Goal: Task Accomplishment & Management: Manage account settings

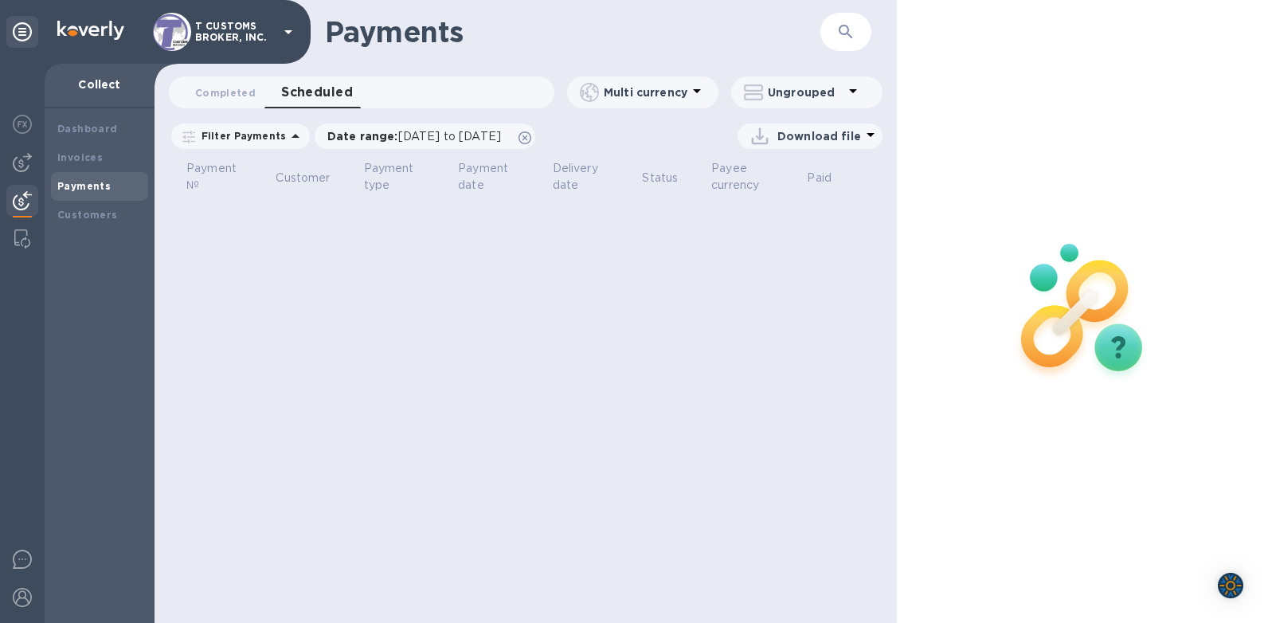
click at [25, 198] on img at bounding box center [22, 200] width 19 height 19
click at [69, 164] on div "Invoices" at bounding box center [99, 158] width 84 height 16
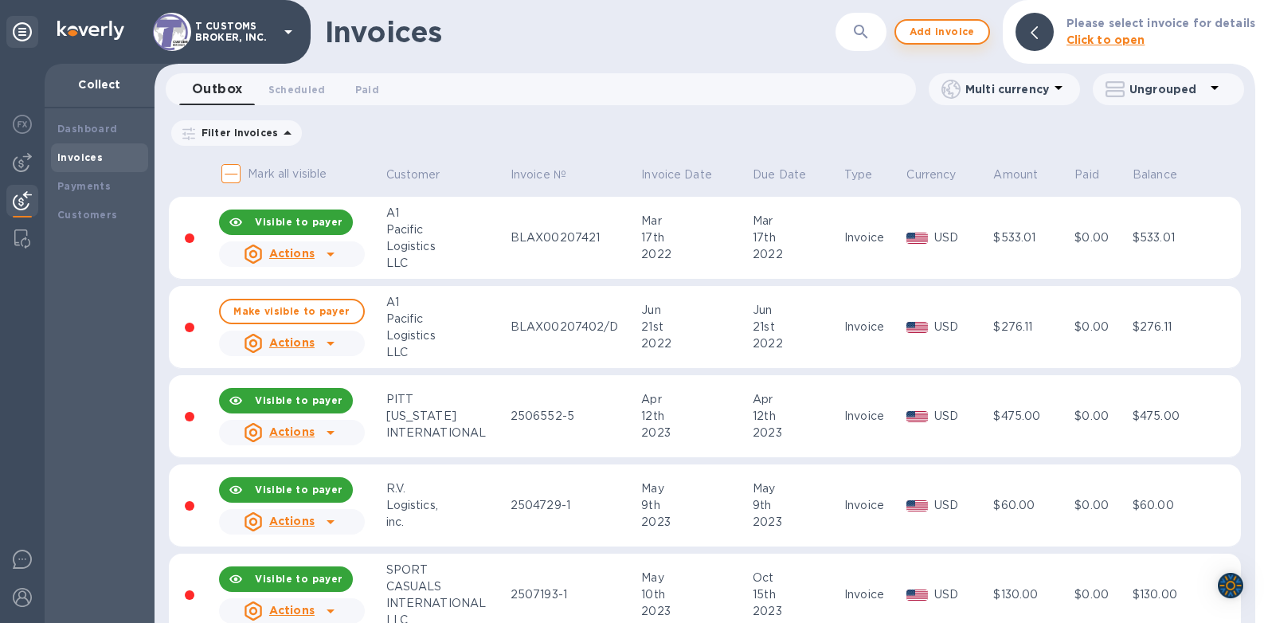
click at [925, 31] on span "Add invoice" at bounding box center [942, 31] width 67 height 19
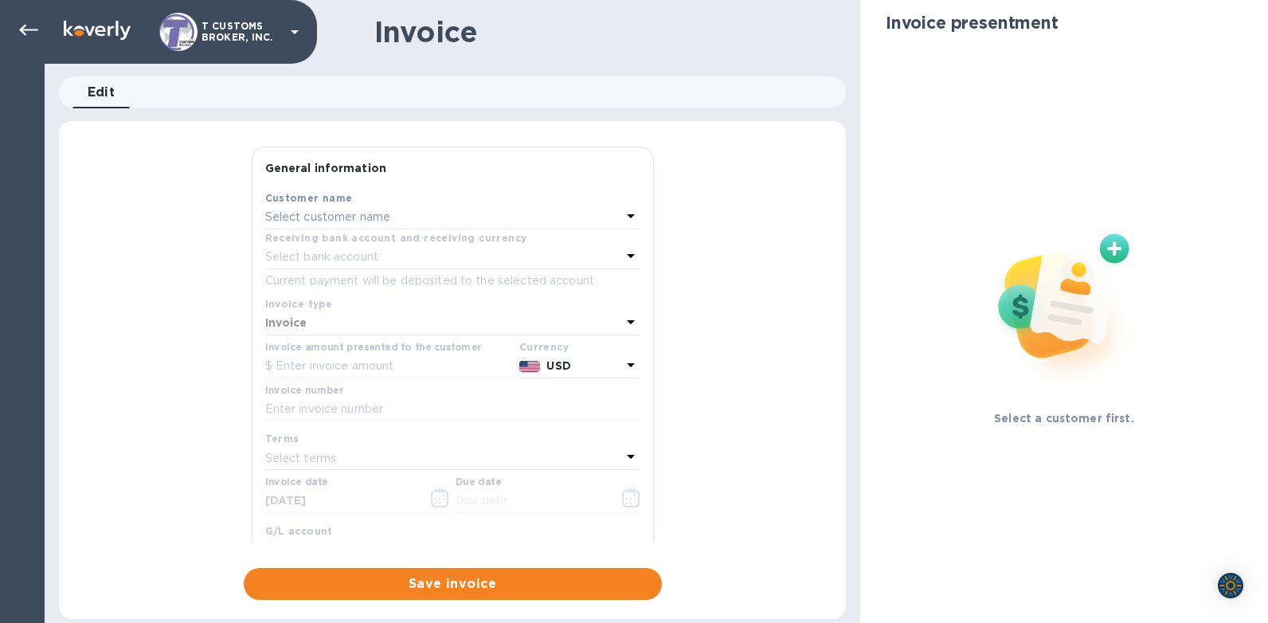
click at [378, 209] on p "Select customer name" at bounding box center [328, 217] width 126 height 17
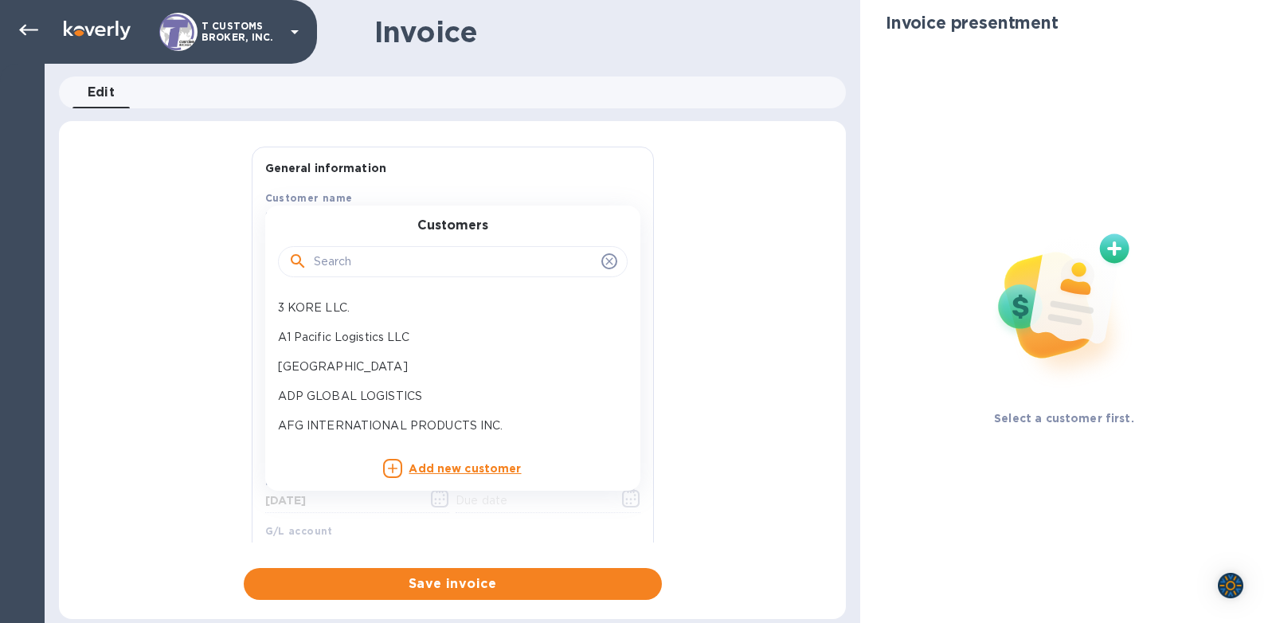
click at [389, 252] on input "text" at bounding box center [454, 262] width 281 height 24
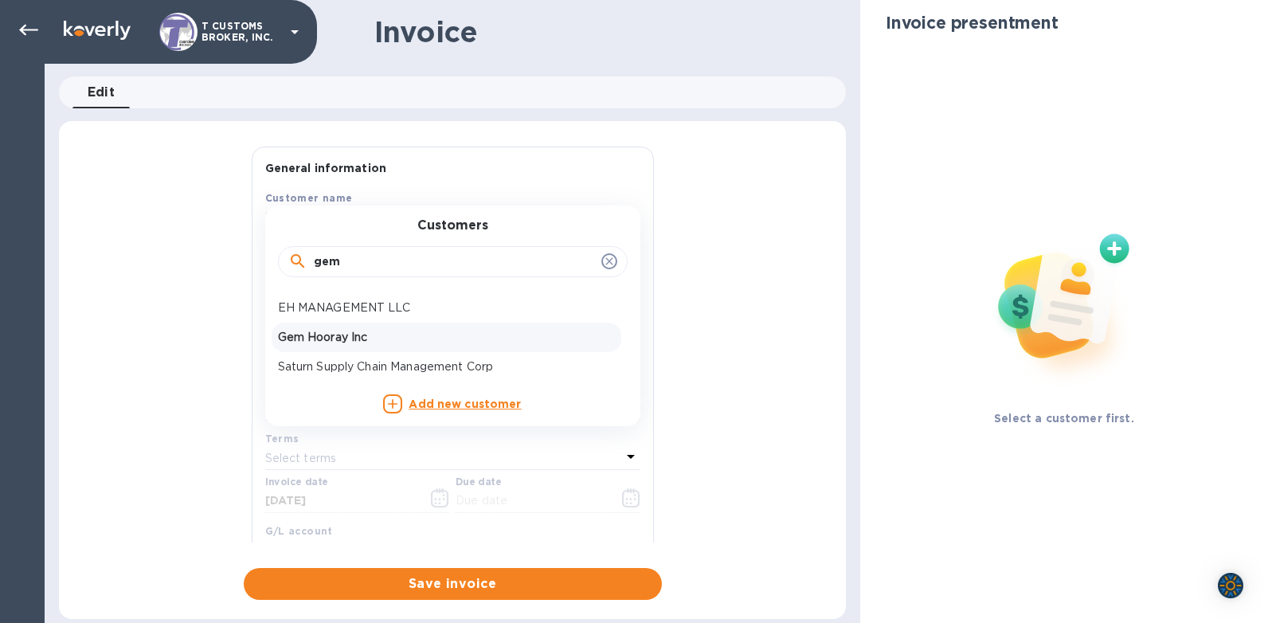
type input "gem"
click at [318, 341] on p "Gem Hooray Inc" at bounding box center [446, 337] width 337 height 17
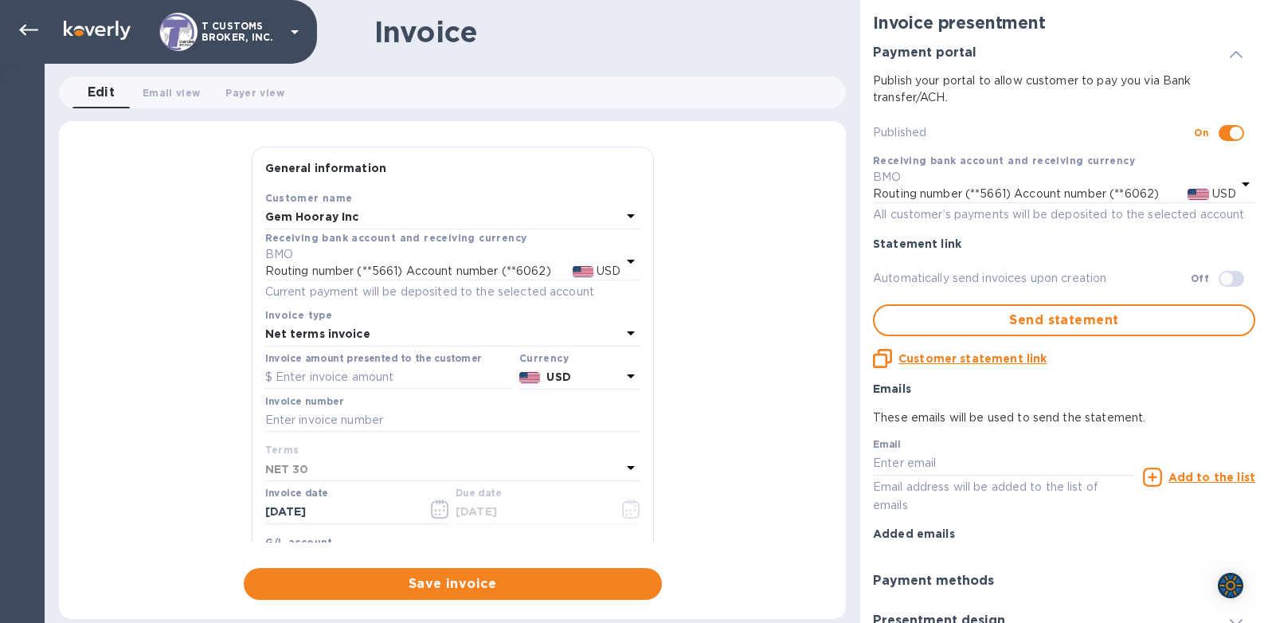
type input "[DATE]"
checkbox input "true"
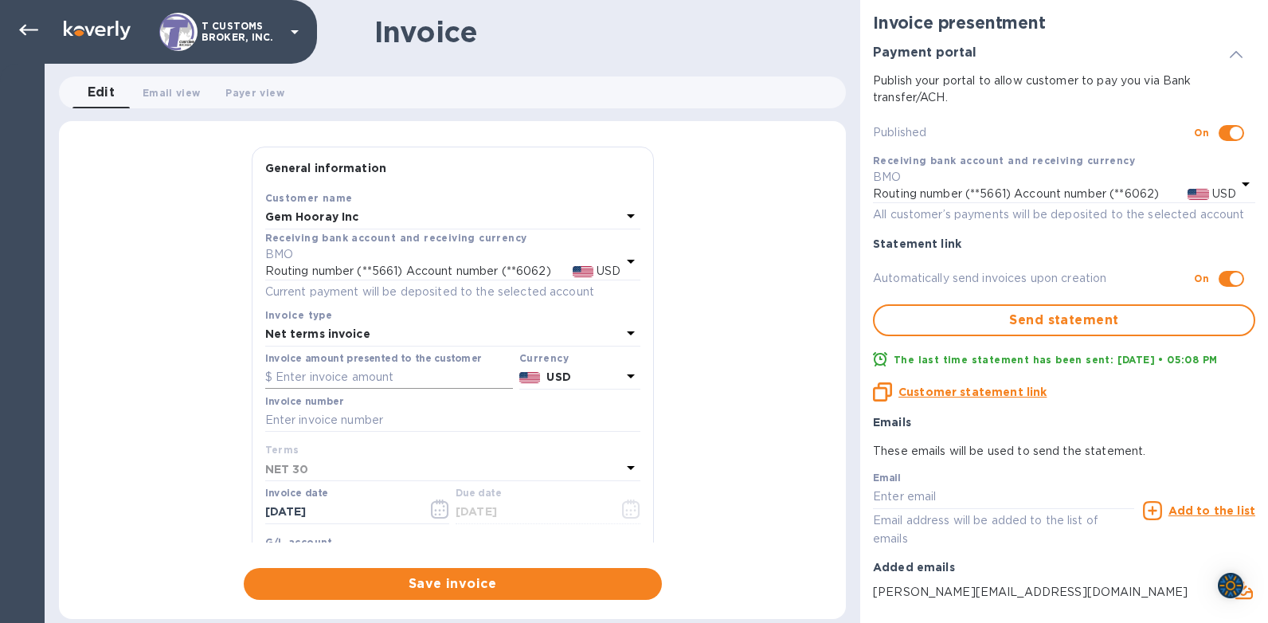
click at [294, 373] on input "text" at bounding box center [389, 378] width 248 height 24
type input "16,000.00"
click at [309, 416] on input "text" at bounding box center [452, 421] width 375 height 24
click at [289, 411] on input "text" at bounding box center [452, 421] width 375 height 24
type input "2563194-2"
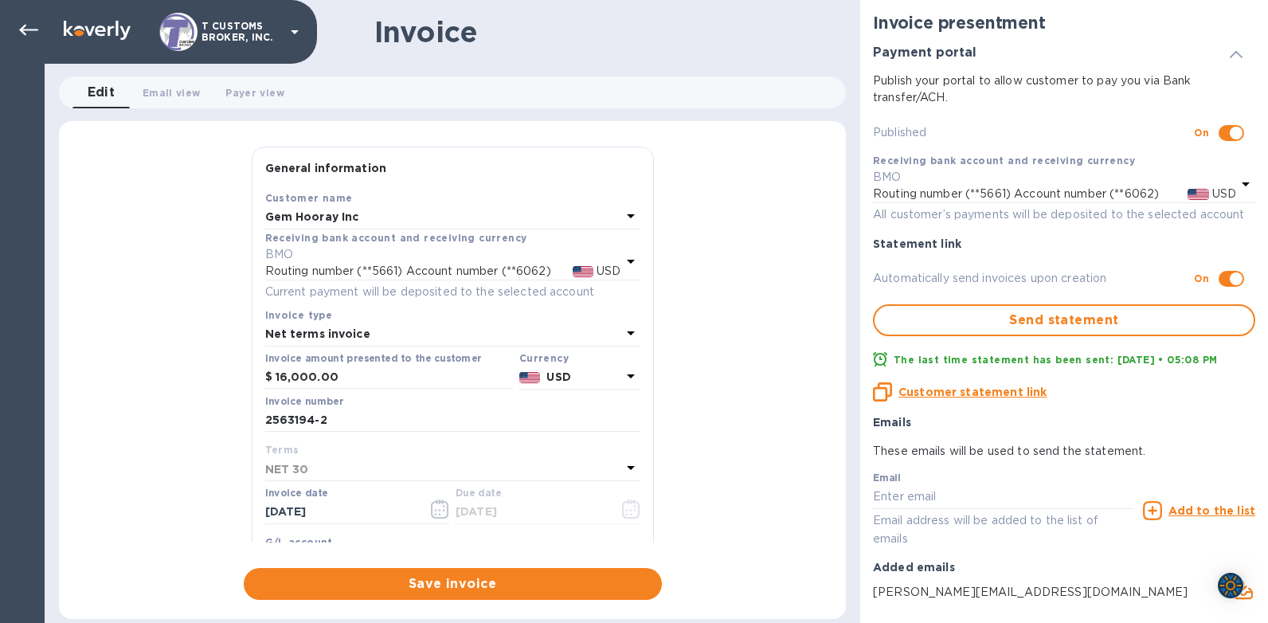
click at [295, 466] on b "NET 30" at bounding box center [287, 469] width 44 height 13
click at [621, 464] on icon at bounding box center [630, 467] width 19 height 19
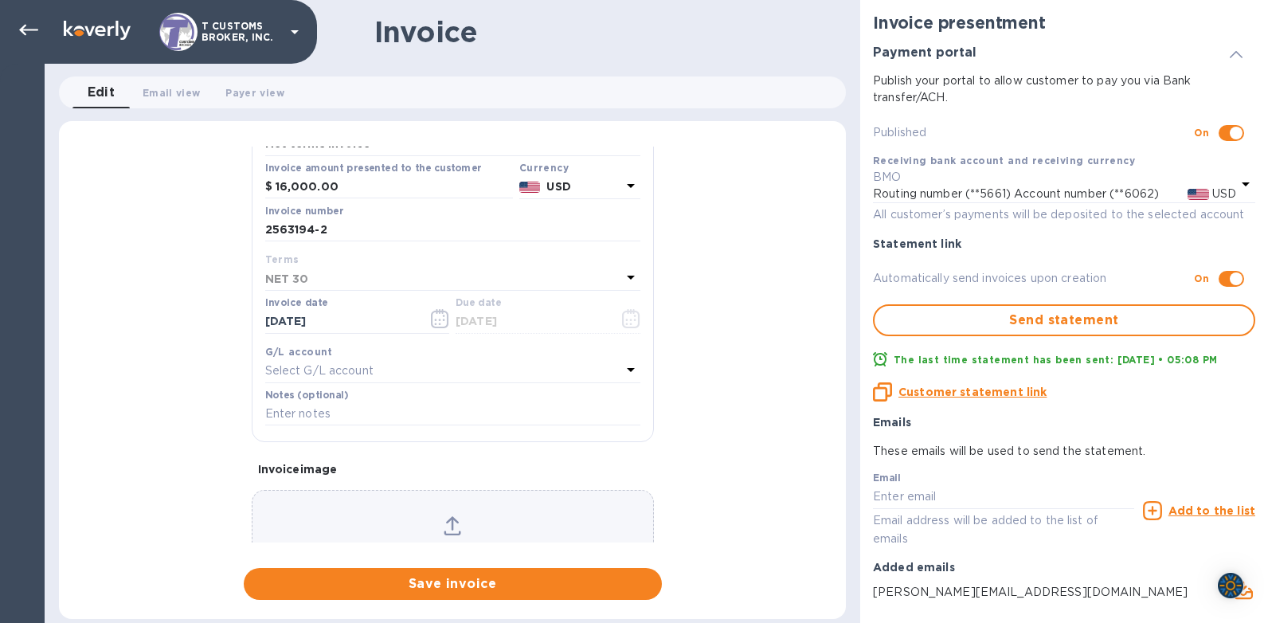
scroll to position [239, 0]
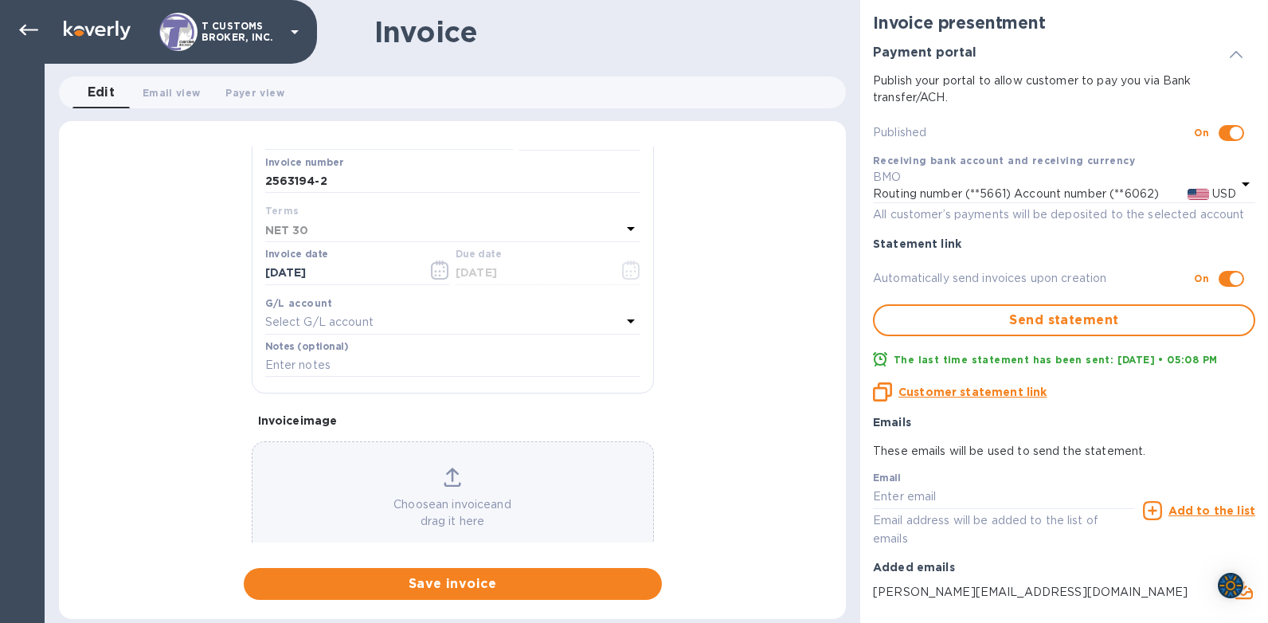
click at [387, 224] on div "NET 30" at bounding box center [443, 230] width 356 height 22
click at [627, 229] on icon at bounding box center [631, 229] width 8 height 4
click at [626, 230] on icon at bounding box center [630, 228] width 19 height 19
click at [384, 313] on div "Select G/L account" at bounding box center [443, 322] width 356 height 22
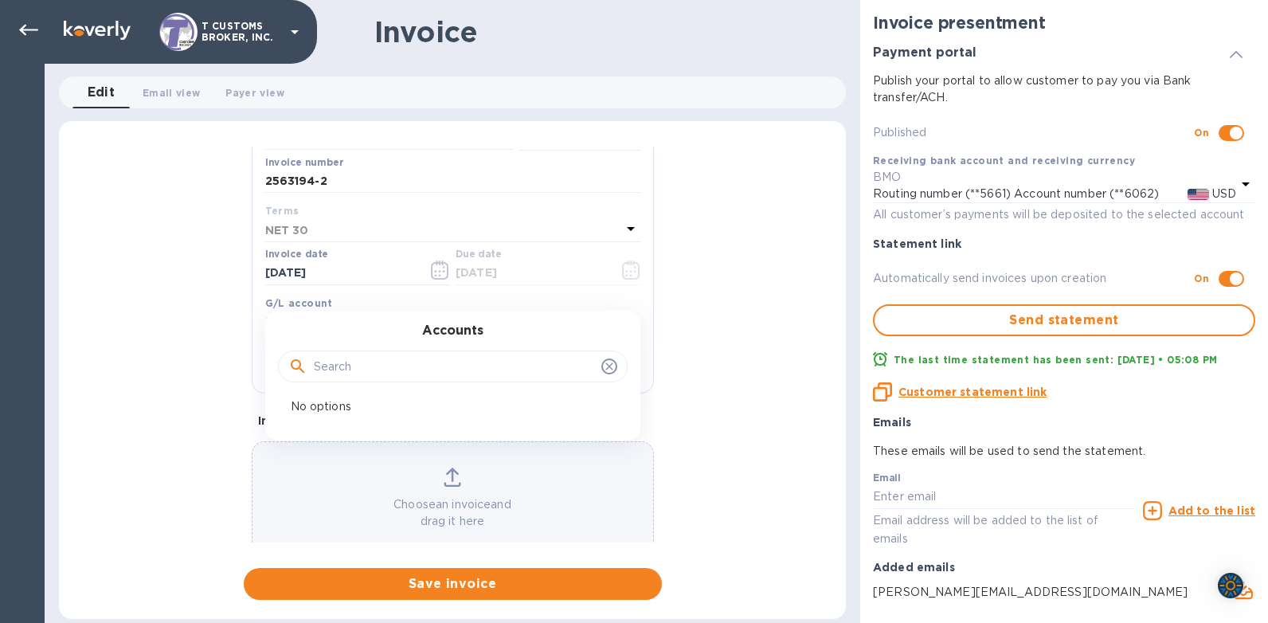
click at [458, 260] on label "Due date" at bounding box center [478, 255] width 45 height 10
drag, startPoint x: 340, startPoint y: 237, endPoint x: 316, endPoint y: 229, distance: 25.2
click at [327, 232] on div "NET 30" at bounding box center [443, 230] width 356 height 22
click at [316, 229] on div "NET 30" at bounding box center [443, 230] width 356 height 22
click at [263, 172] on div "Invoice number 2563194-2" at bounding box center [453, 177] width 382 height 46
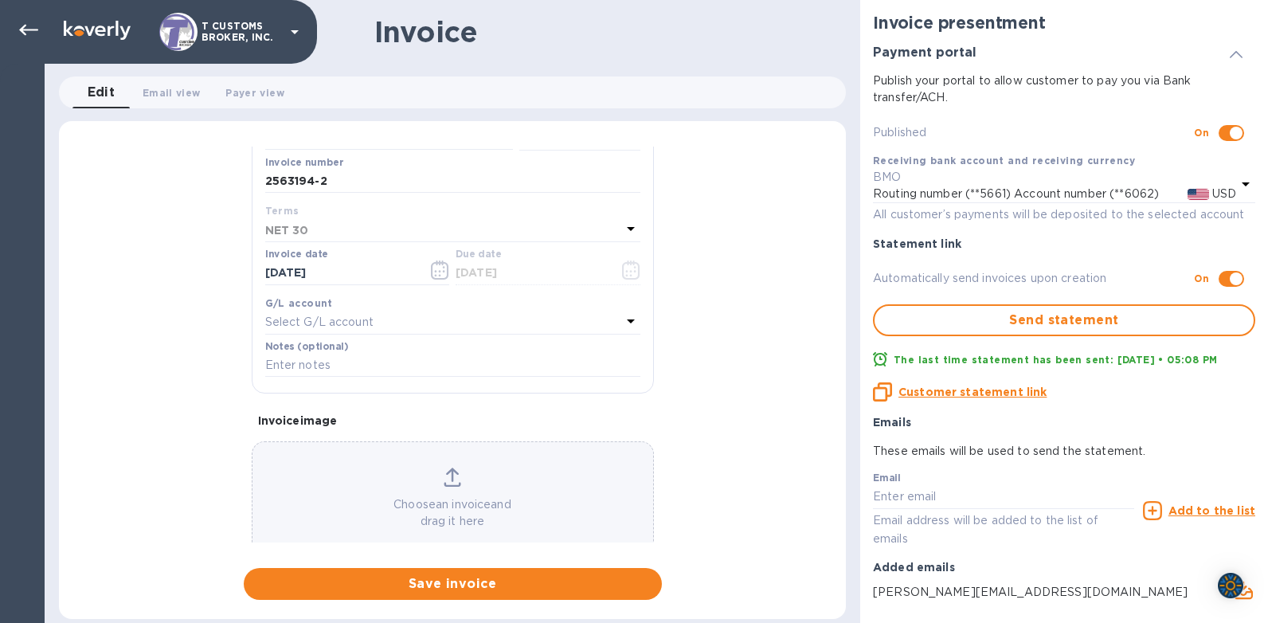
click at [296, 209] on div "Terms" at bounding box center [452, 210] width 375 height 17
click at [385, 449] on div "Choose an invoice and drag it here" at bounding box center [453, 498] width 402 height 115
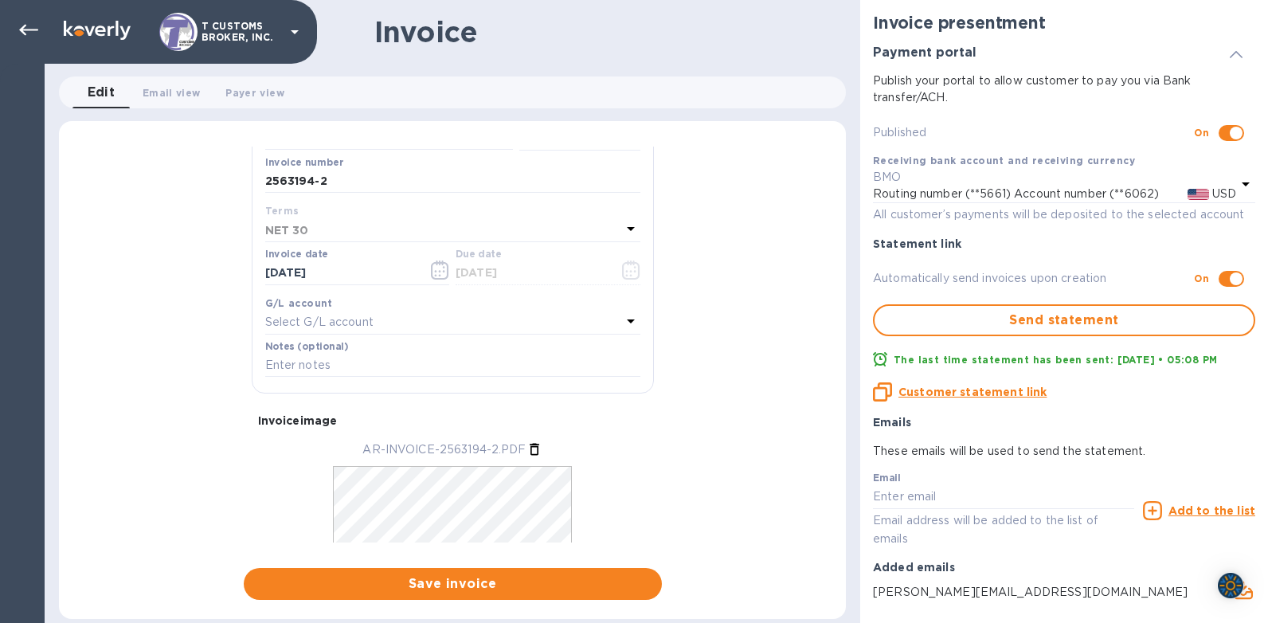
click at [627, 320] on icon at bounding box center [631, 321] width 8 height 4
click at [313, 405] on p "No options" at bounding box center [446, 406] width 311 height 17
click at [319, 373] on input "text" at bounding box center [454, 366] width 281 height 24
type input "cod"
click at [174, 330] on div "General information Save Customer name Gem Hooray Inc Receiving bank account an…" at bounding box center [452, 373] width 787 height 453
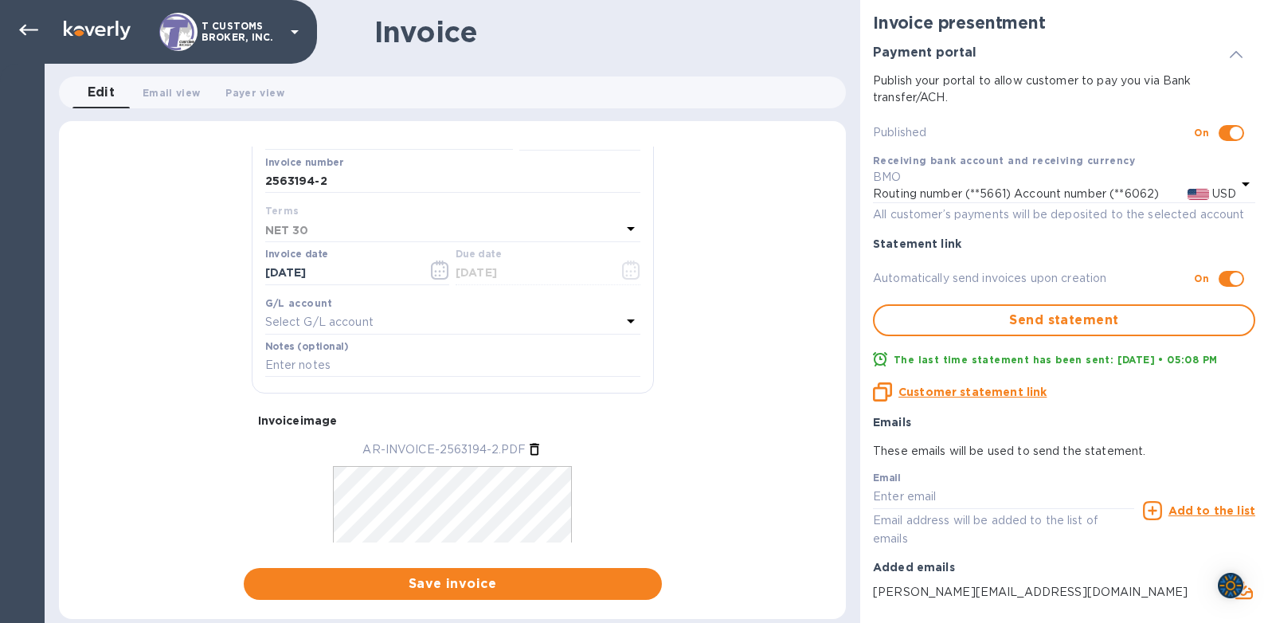
click at [162, 321] on div "General information Save Customer name Gem Hooray Inc Receiving bank account an…" at bounding box center [452, 373] width 787 height 453
click at [627, 228] on icon at bounding box center [631, 229] width 8 height 4
click at [435, 318] on div "Select G/L account" at bounding box center [443, 322] width 356 height 22
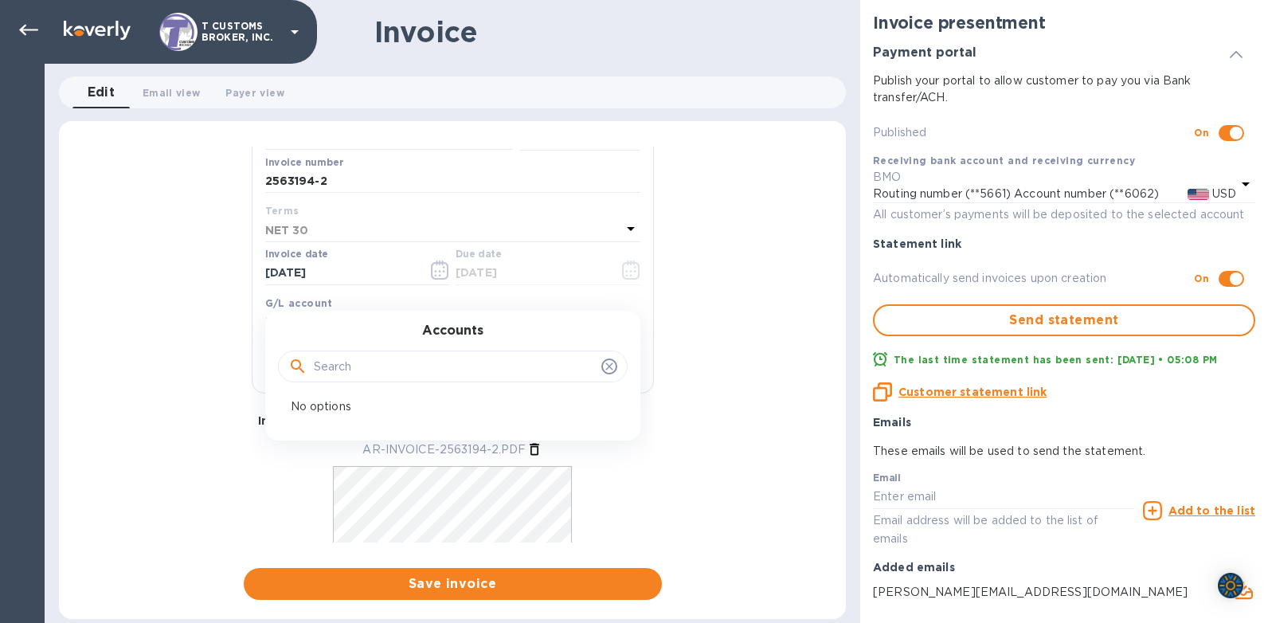
click at [623, 225] on icon at bounding box center [630, 228] width 19 height 19
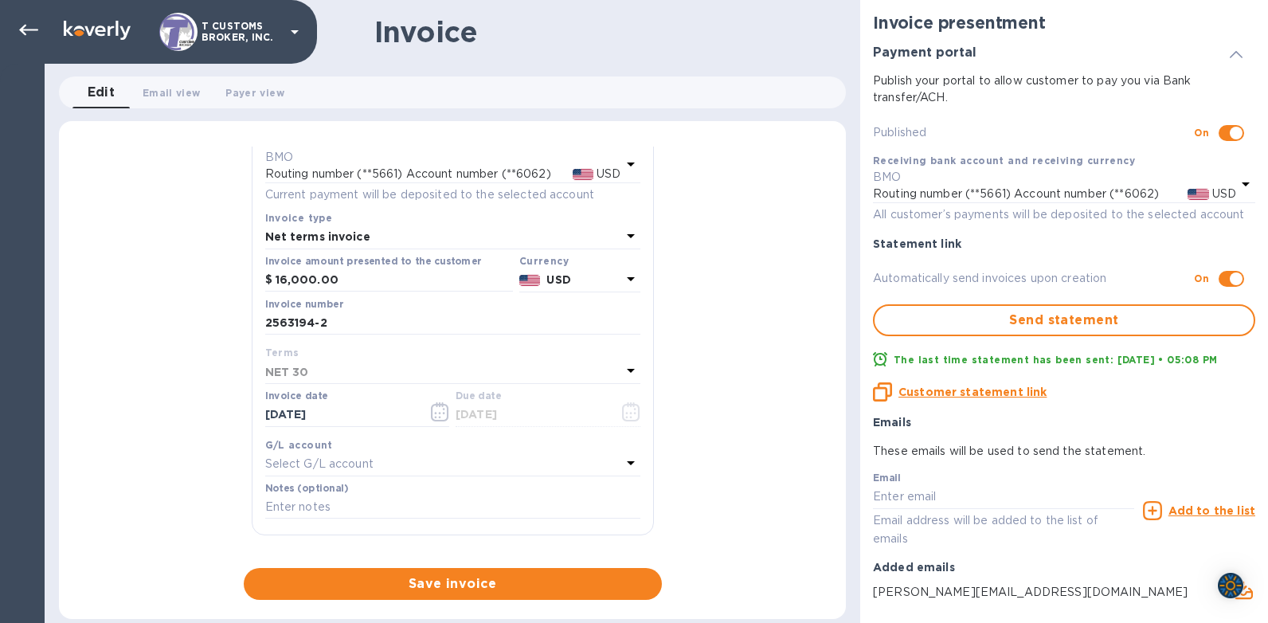
scroll to position [0, 0]
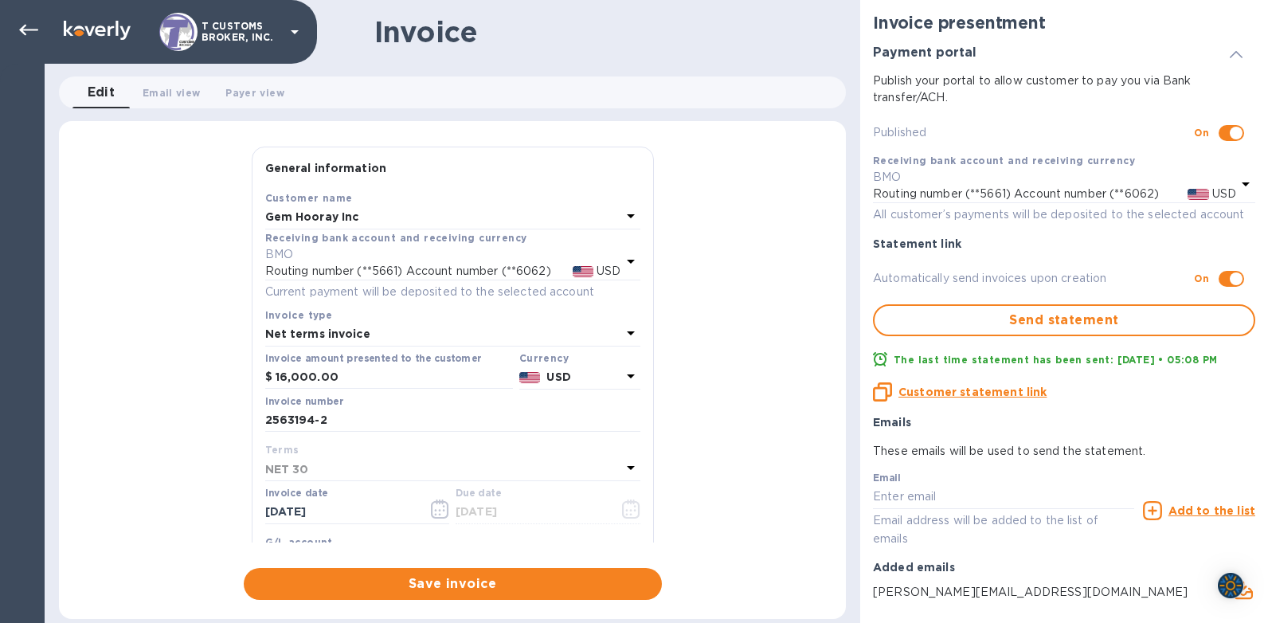
click at [438, 467] on div "NET 30" at bounding box center [443, 469] width 356 height 22
click at [621, 470] on icon at bounding box center [630, 467] width 19 height 19
click at [621, 469] on icon at bounding box center [630, 467] width 19 height 19
click at [180, 413] on div "General information Save Customer name Gem Hooray Inc Receiving bank account an…" at bounding box center [452, 373] width 787 height 453
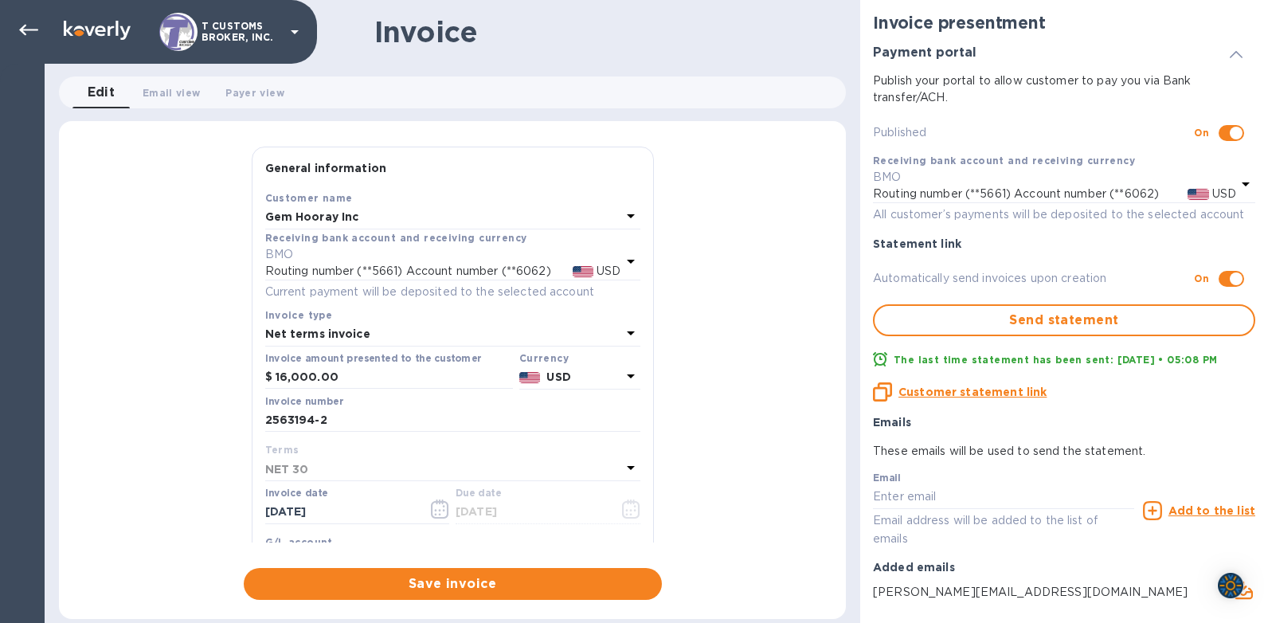
scroll to position [320, 0]
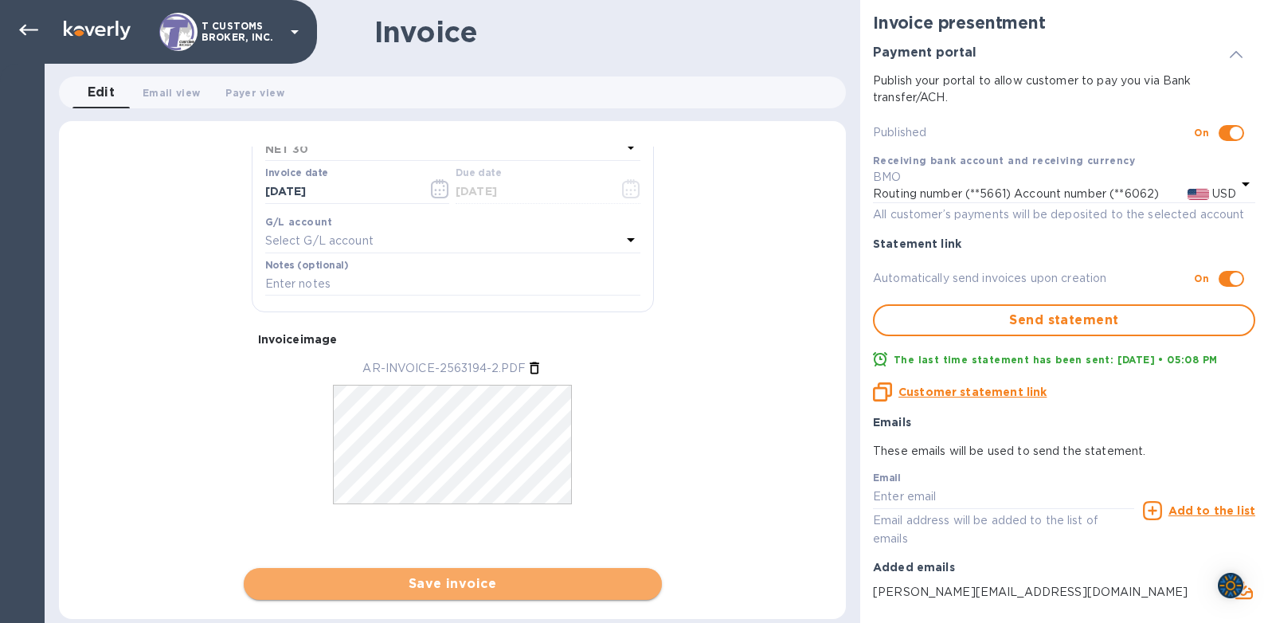
click at [450, 584] on span "Save invoice" at bounding box center [452, 583] width 393 height 19
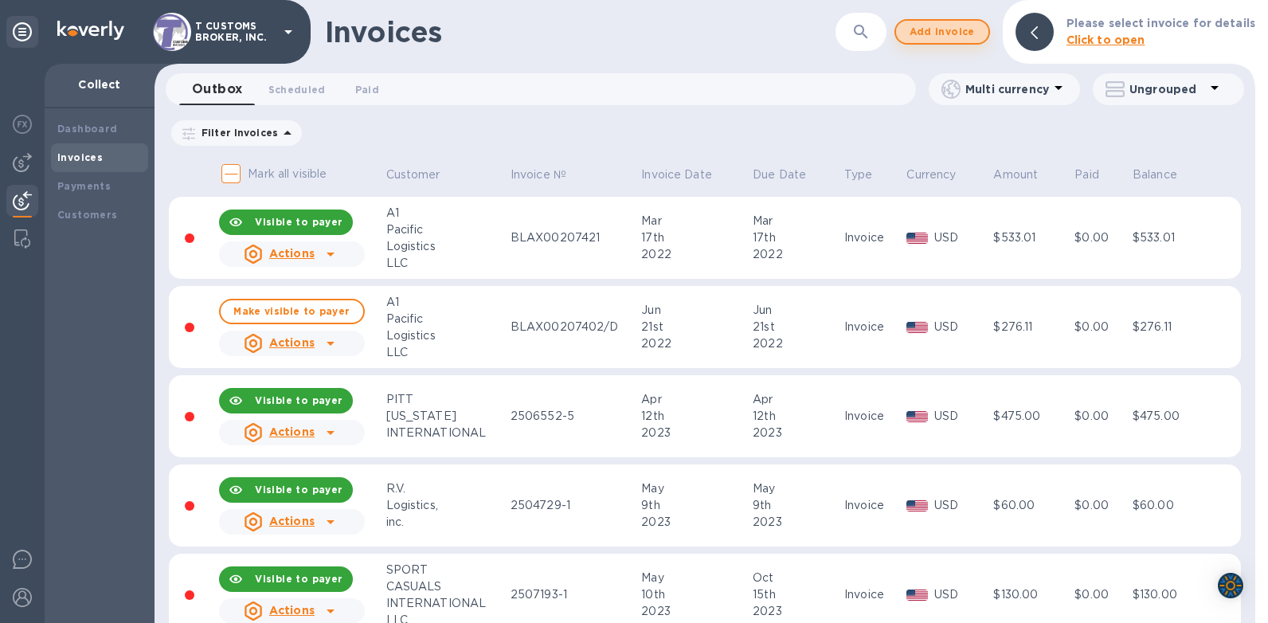
click at [940, 34] on span "Add invoice" at bounding box center [942, 31] width 67 height 19
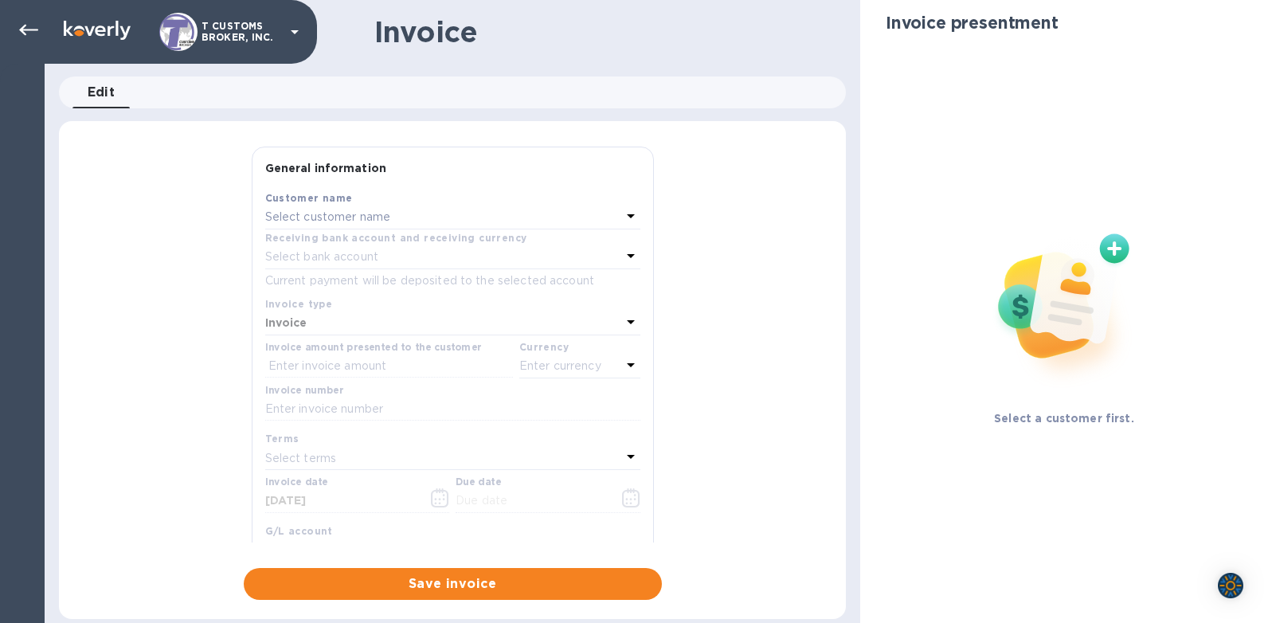
click at [366, 213] on p "Select customer name" at bounding box center [328, 217] width 126 height 17
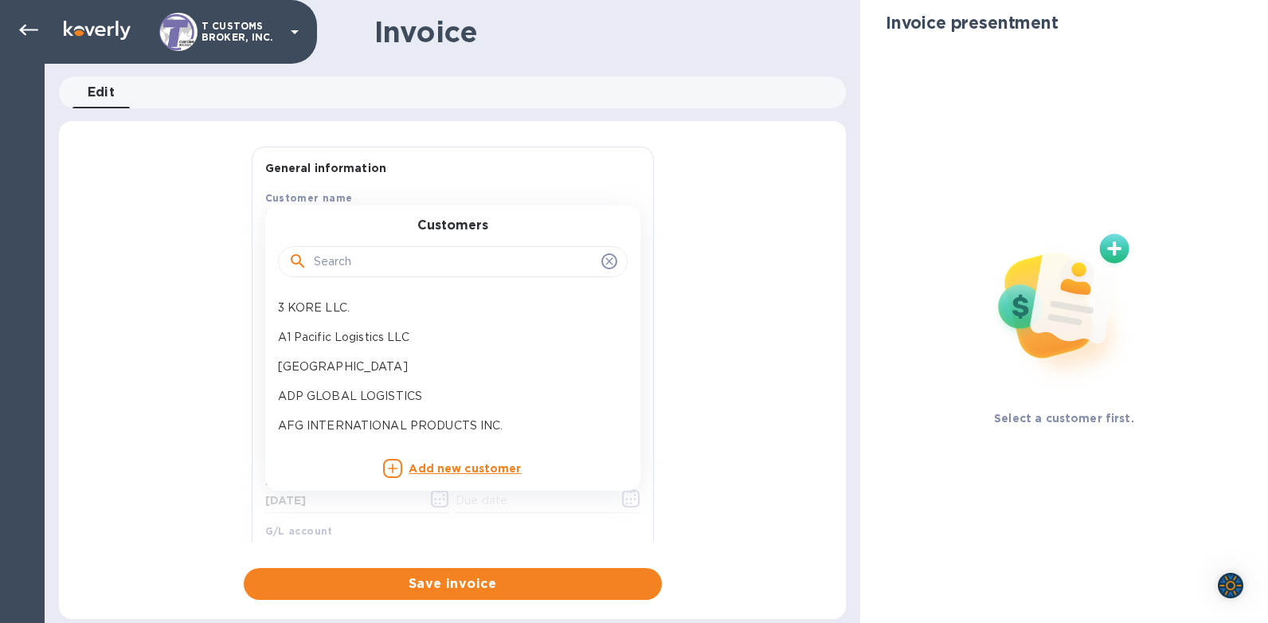
click at [319, 272] on input "text" at bounding box center [454, 262] width 281 height 24
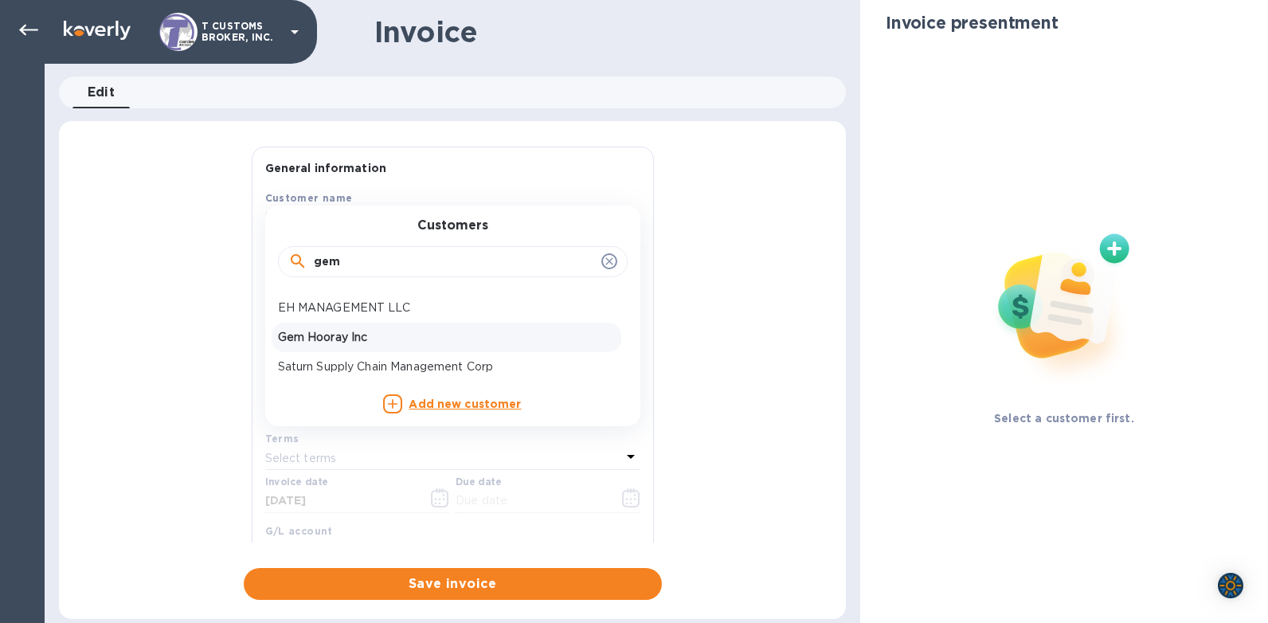
type input "gem"
click at [319, 336] on p "Gem Hooray Inc" at bounding box center [446, 337] width 337 height 17
type input "[DATE]"
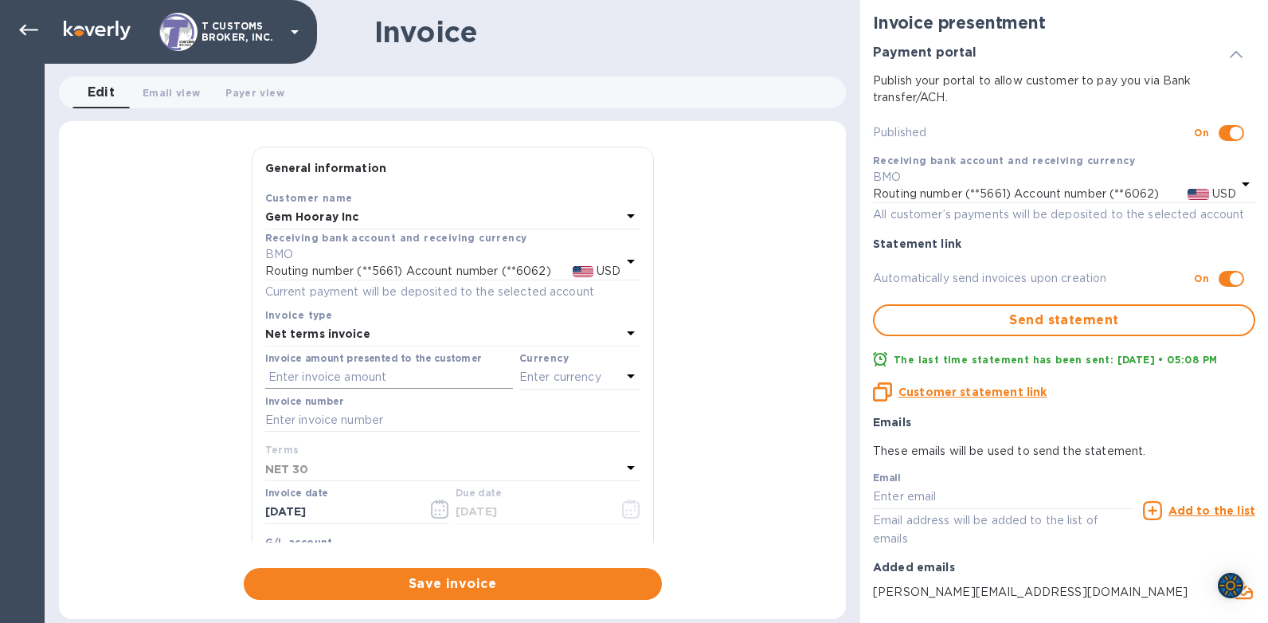
click at [308, 373] on input "text" at bounding box center [389, 378] width 248 height 24
click at [288, 375] on input "text" at bounding box center [389, 378] width 248 height 24
type input "27,961.89"
click at [621, 373] on icon at bounding box center [630, 375] width 19 height 19
click at [393, 427] on div "USD" at bounding box center [425, 417] width 129 height 23
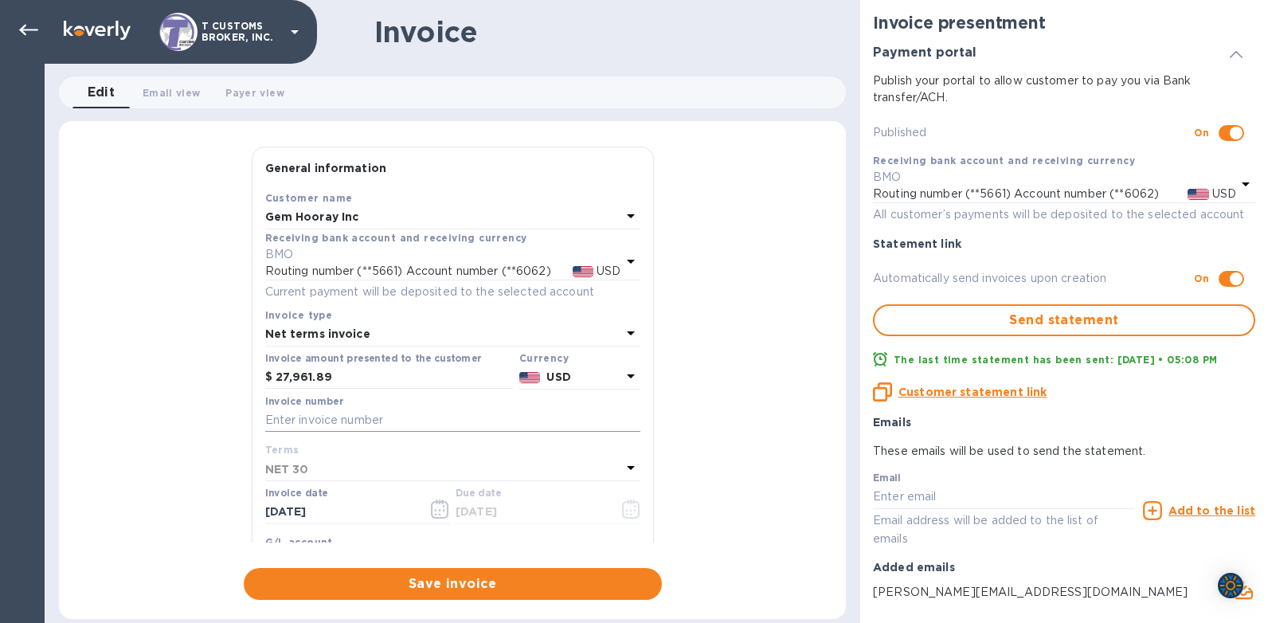
click at [280, 423] on input "text" at bounding box center [452, 421] width 375 height 24
type input "2563194-3"
click at [270, 459] on div "NET 30" at bounding box center [443, 469] width 356 height 22
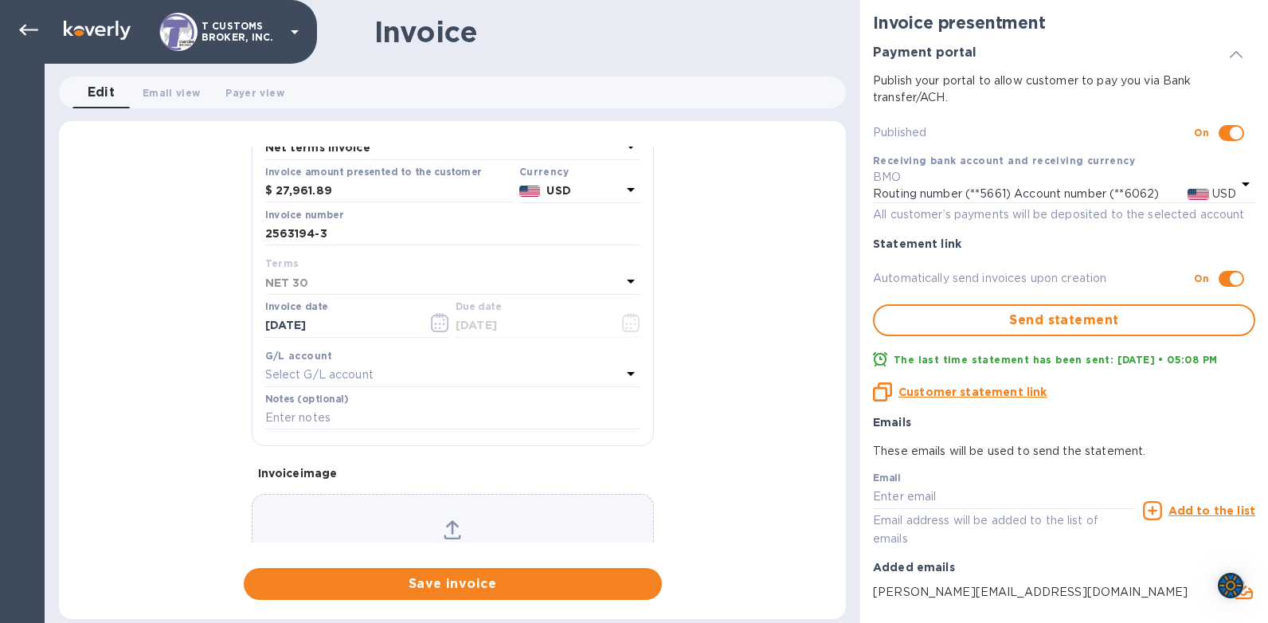
scroll to position [272, 0]
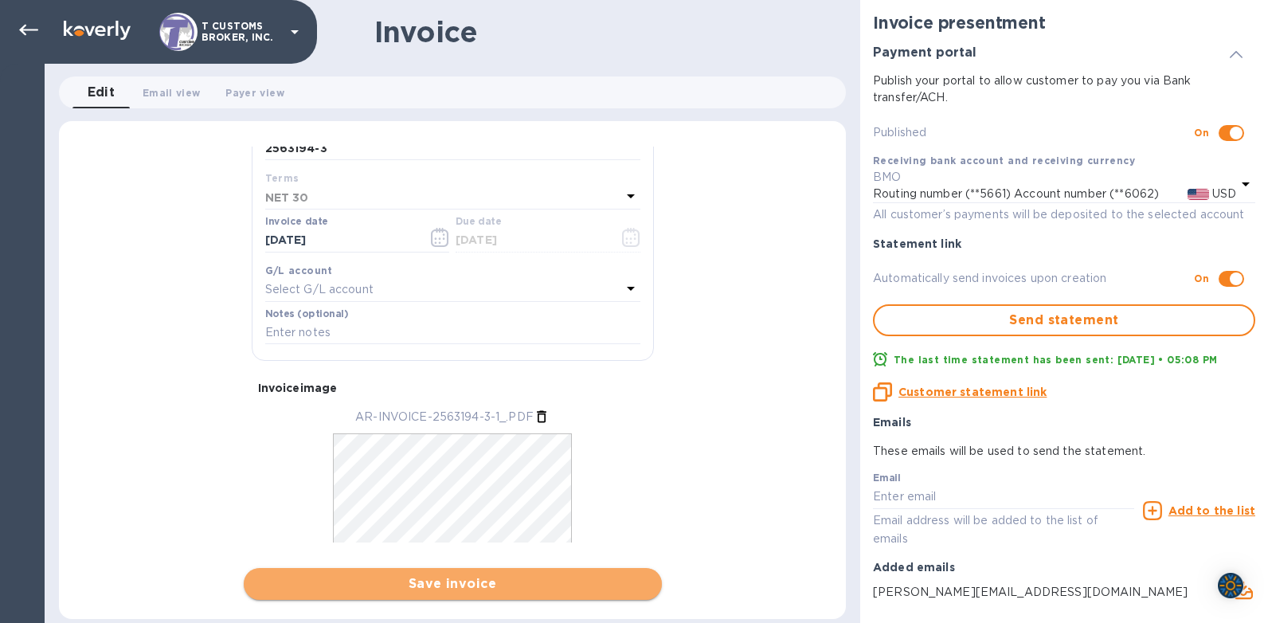
click at [464, 591] on span "Save invoice" at bounding box center [452, 583] width 393 height 19
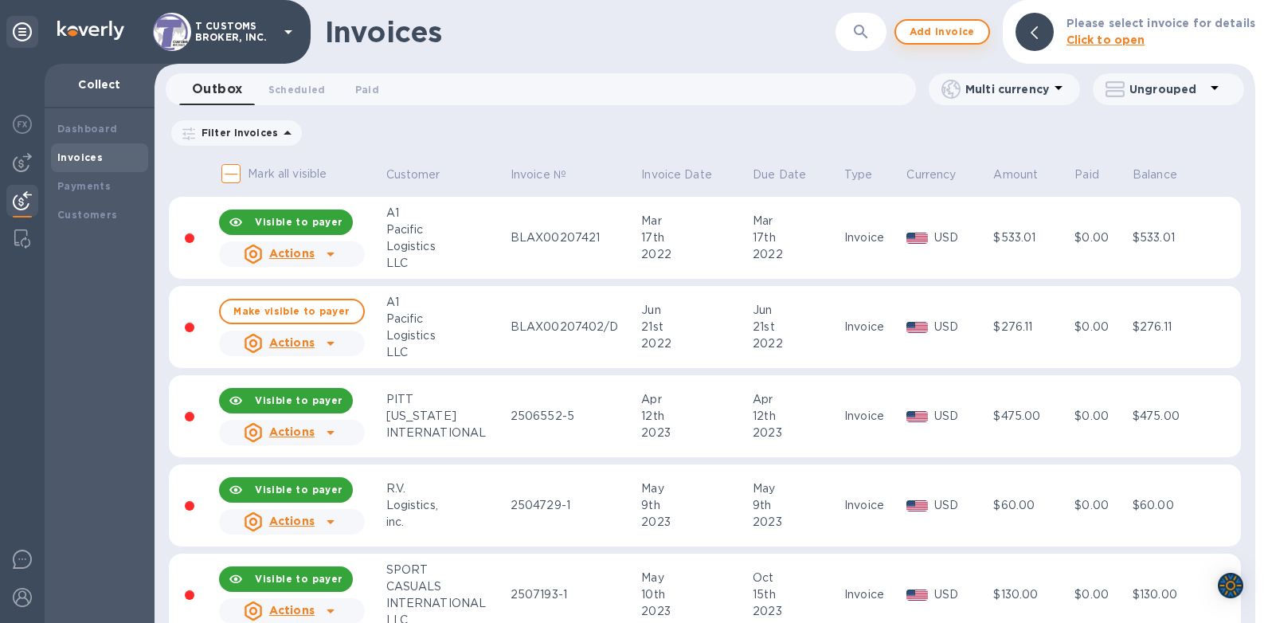
click at [937, 38] on span "Add invoice" at bounding box center [942, 31] width 67 height 19
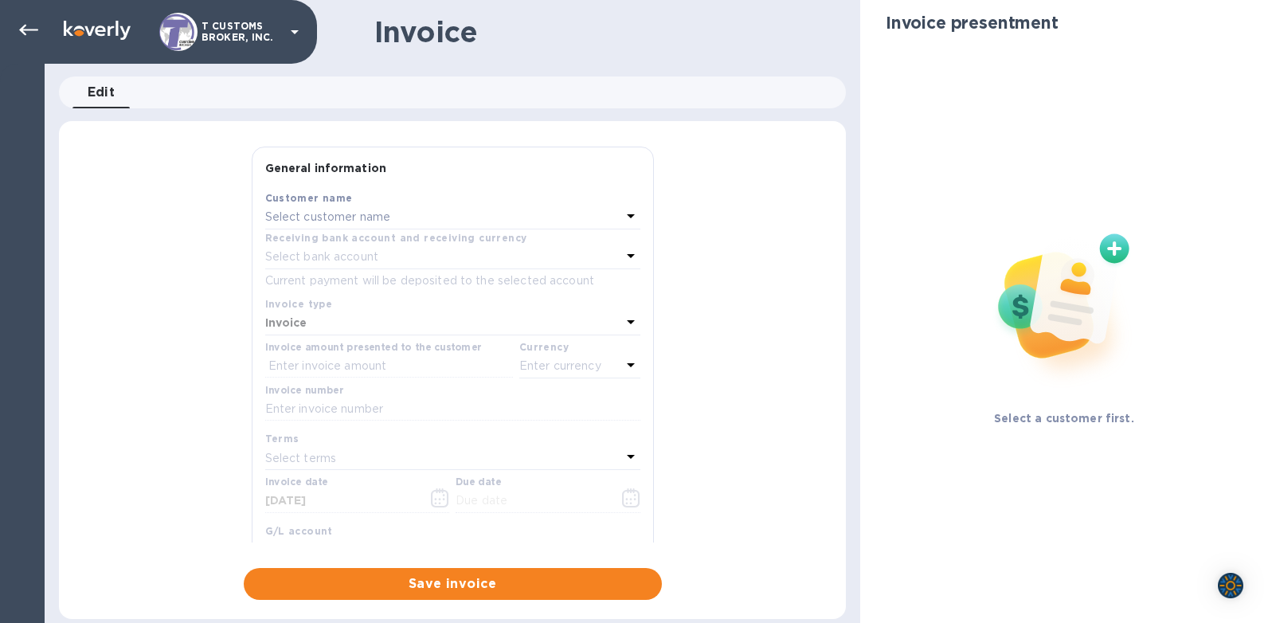
click at [788, 46] on div "Invoice" at bounding box center [604, 31] width 460 height 33
click at [40, 25] on div at bounding box center [29, 30] width 32 height 32
click at [23, 25] on icon at bounding box center [28, 30] width 19 height 19
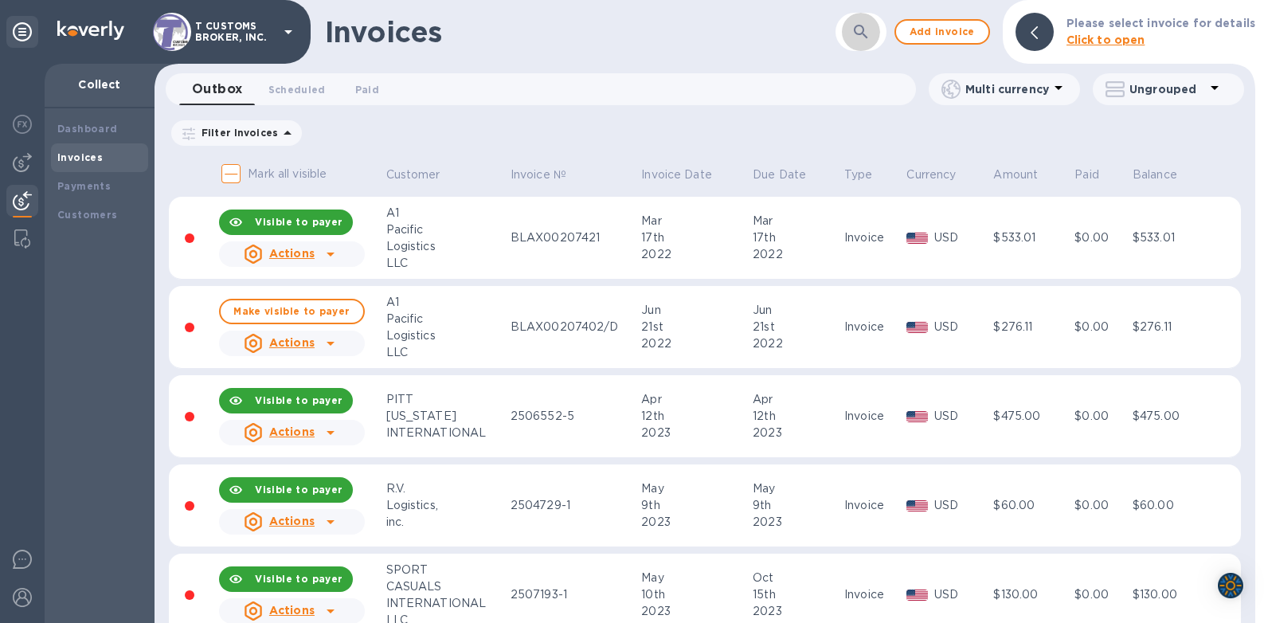
click at [863, 25] on icon "button" at bounding box center [860, 31] width 19 height 19
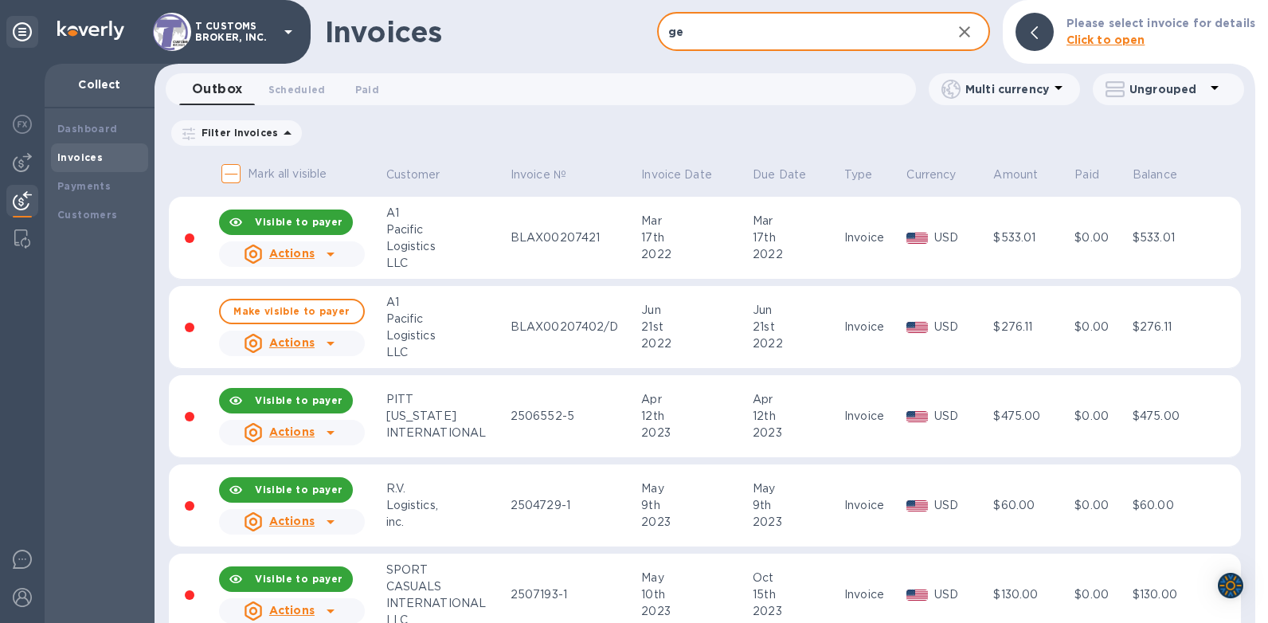
type input "gem"
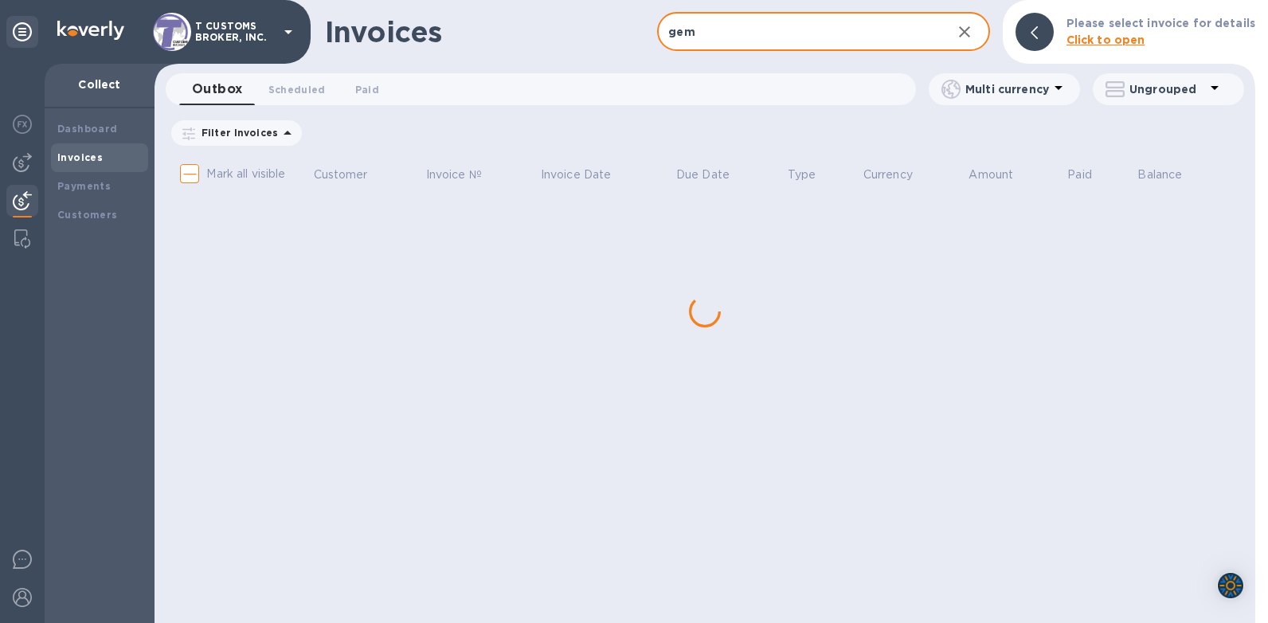
checkbox input "true"
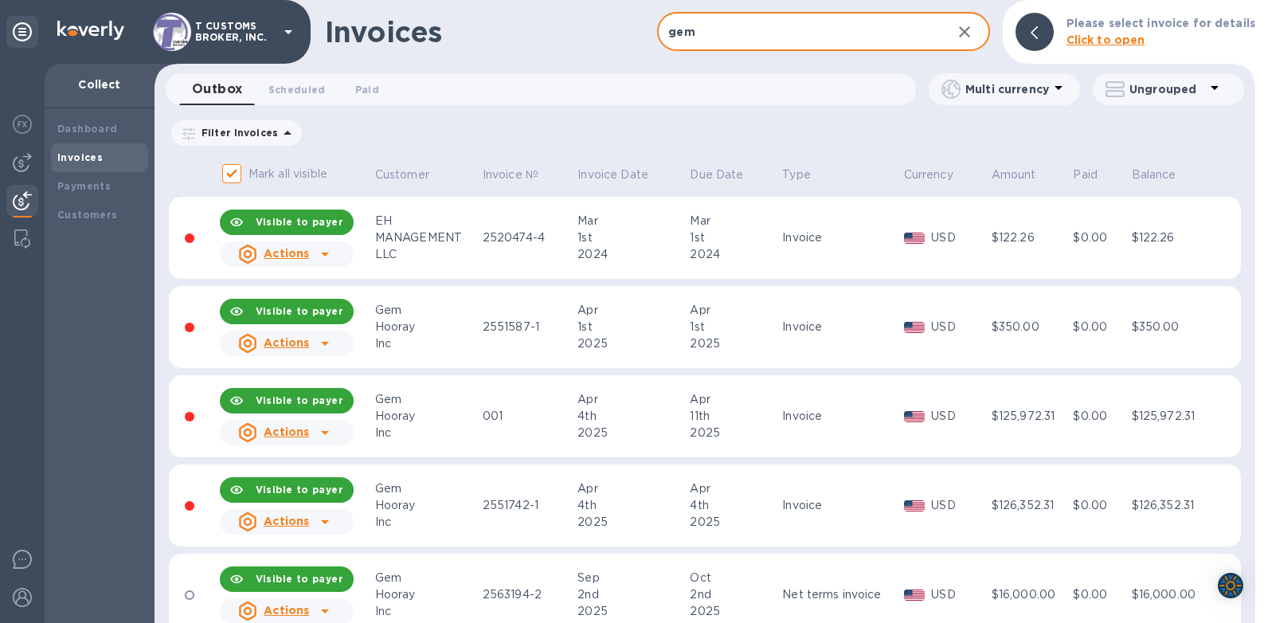
type input "gem"
click at [580, 51] on div "Invoices gem ​ Add invoice Please select invoice for details Click to open" at bounding box center [705, 32] width 1101 height 64
click at [491, 33] on div "Invoices" at bounding box center [491, 31] width 332 height 33
click at [701, 41] on input "gem" at bounding box center [797, 32] width 281 height 39
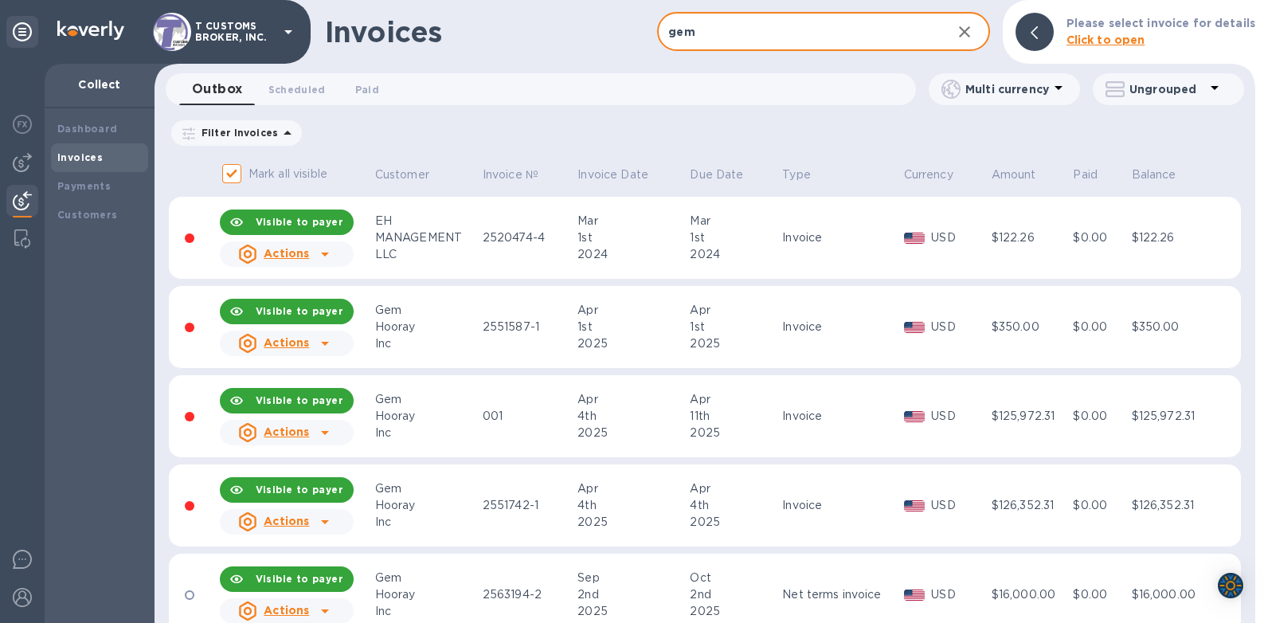
click at [766, 33] on input "gem" at bounding box center [797, 32] width 281 height 39
type input "g"
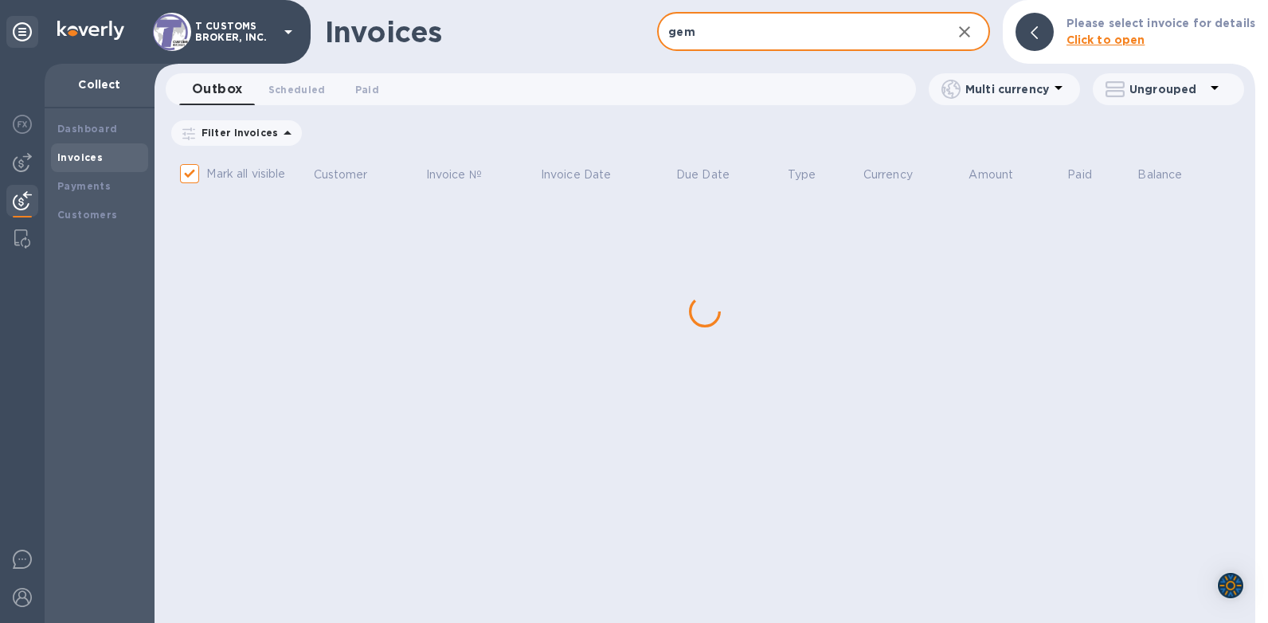
type input "gem h"
checkbox input "false"
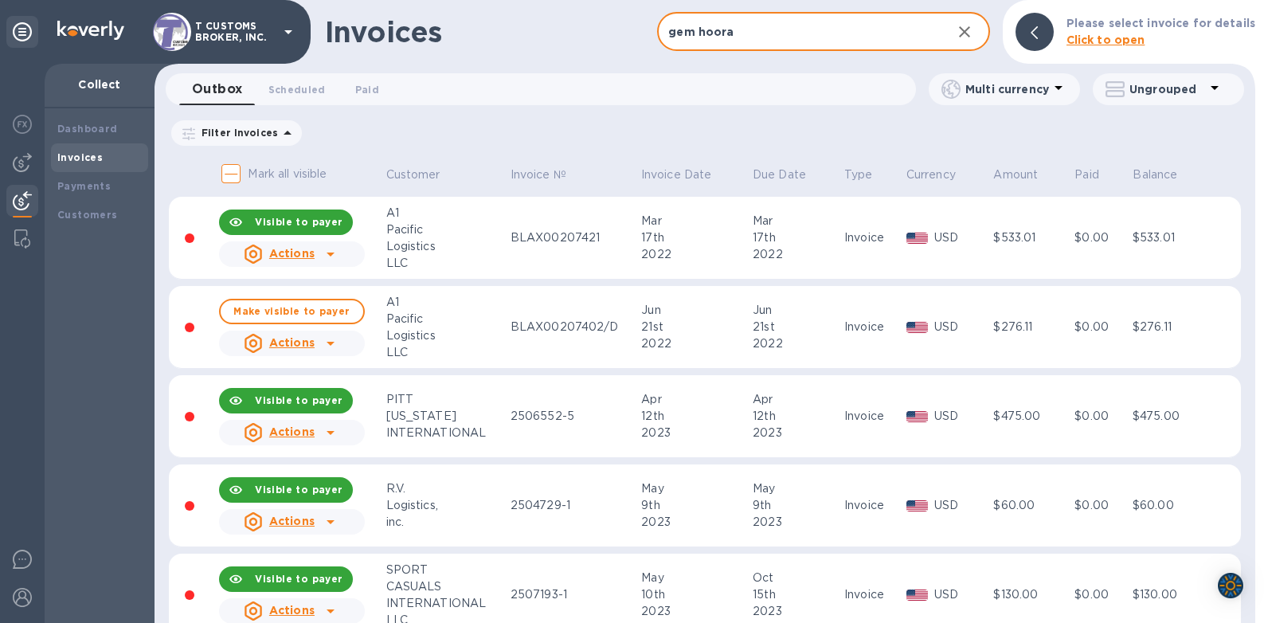
type input "gem hooray"
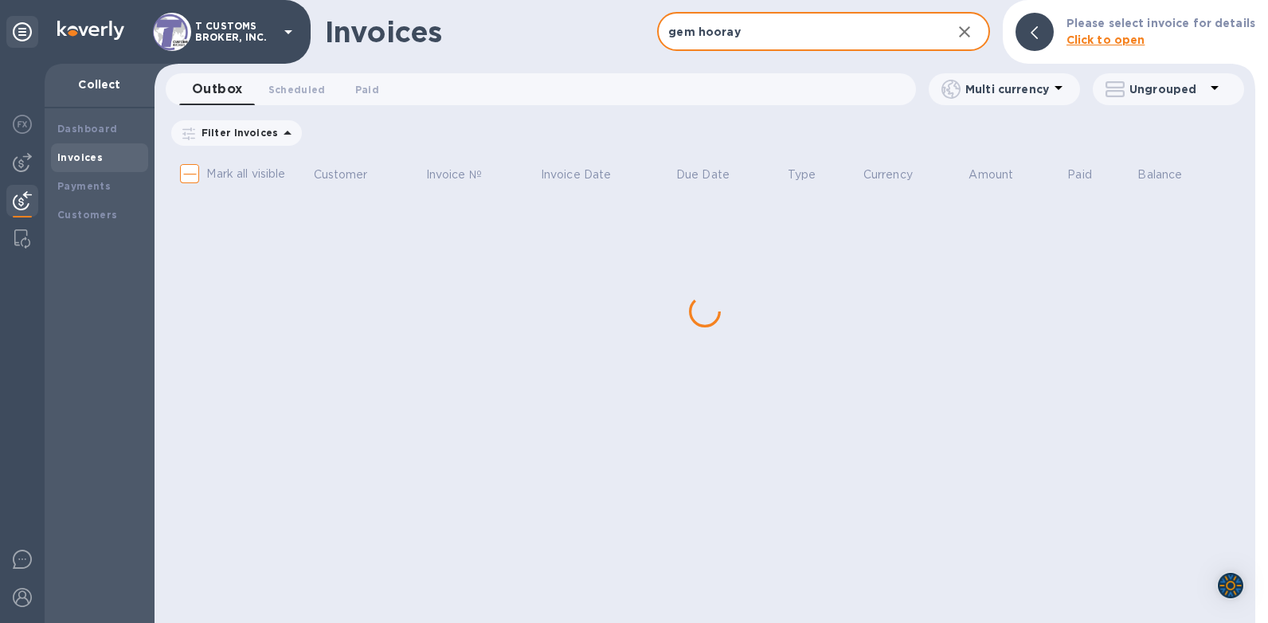
checkbox input "true"
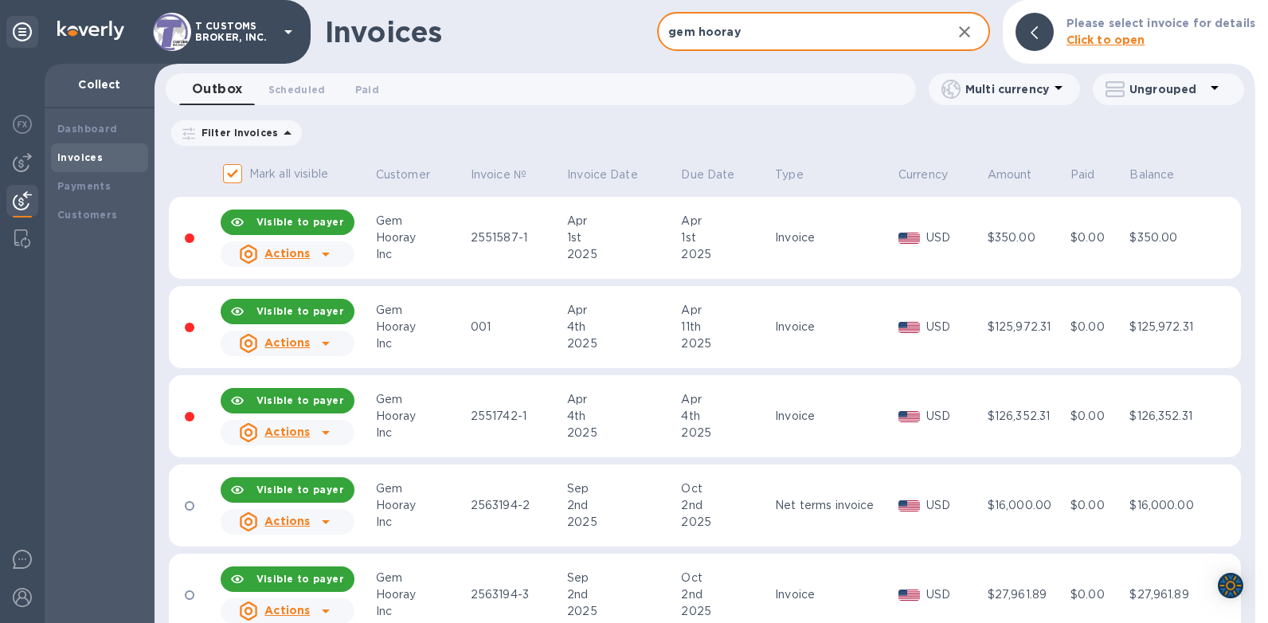
type input "gem hooray"
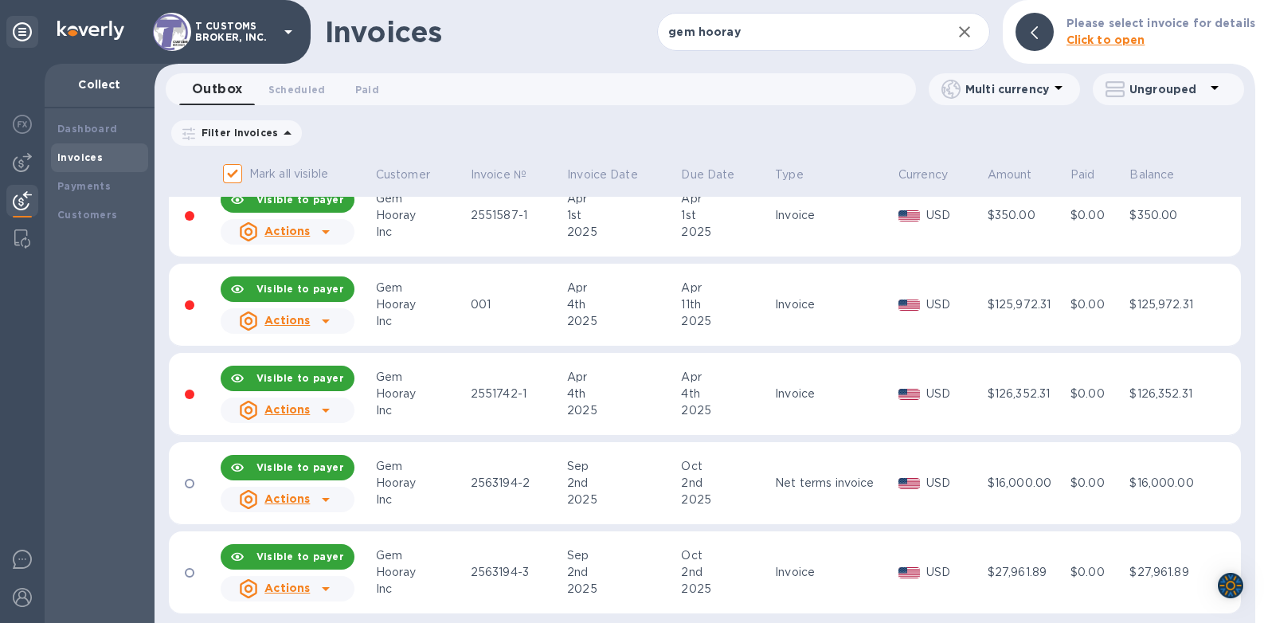
scroll to position [34, 0]
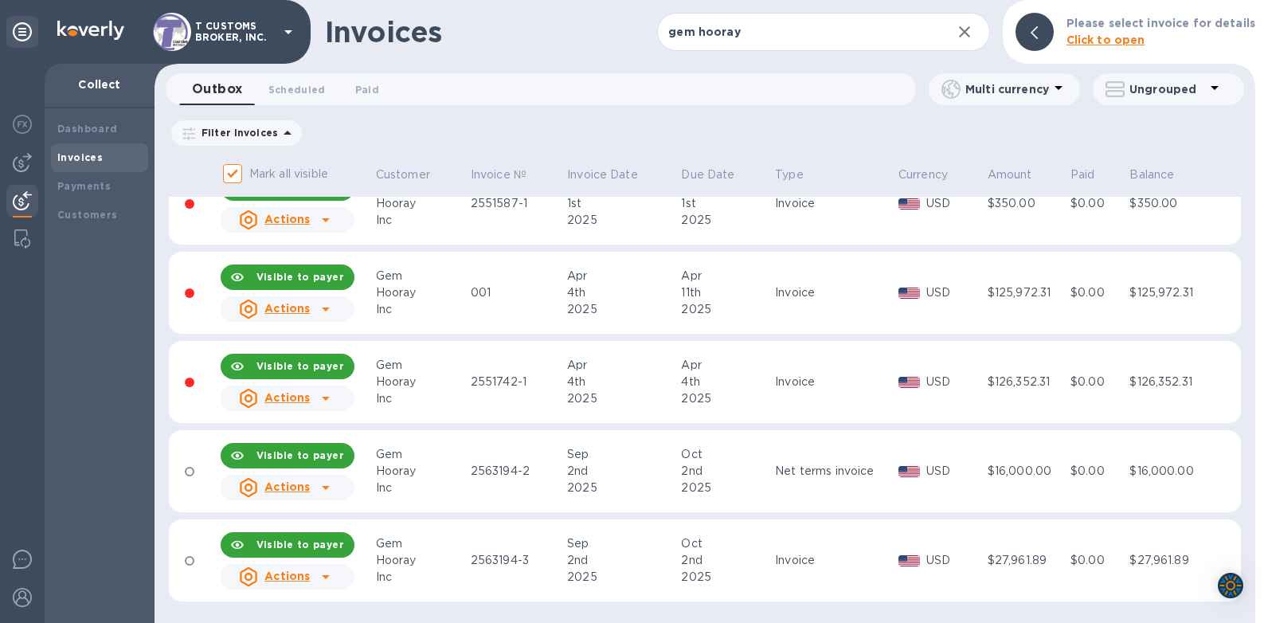
click at [468, 45] on div "Invoices" at bounding box center [491, 31] width 332 height 33
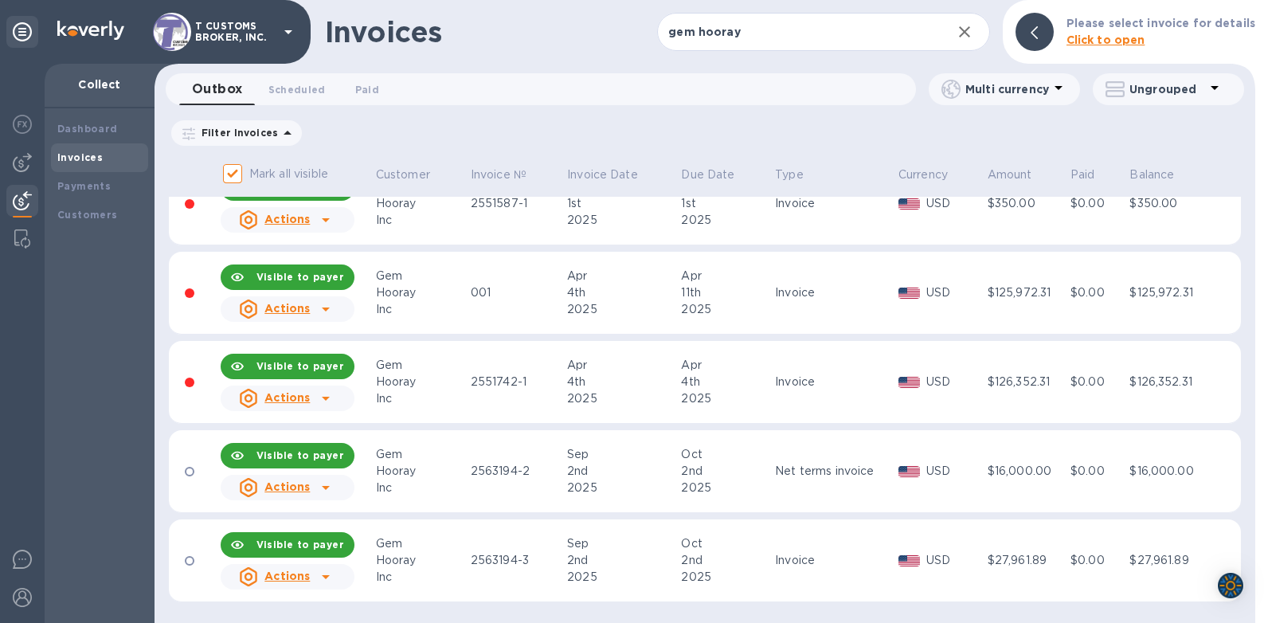
click at [468, 45] on div "Invoices" at bounding box center [491, 31] width 332 height 33
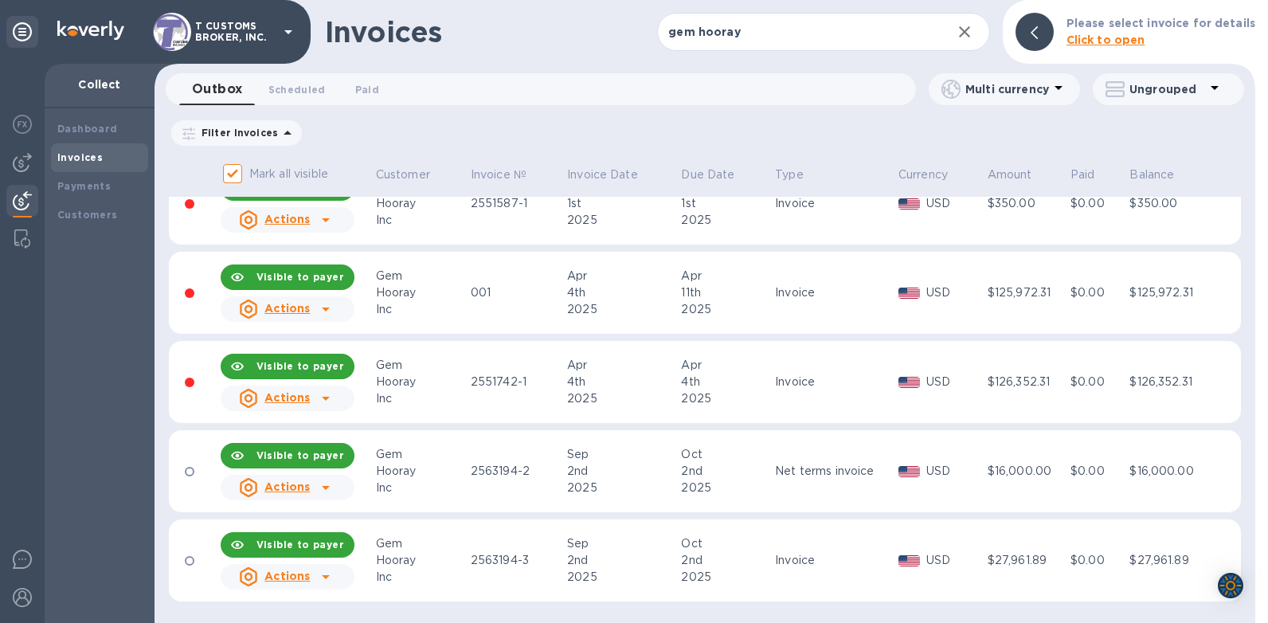
click at [468, 45] on div "Invoices" at bounding box center [491, 31] width 332 height 33
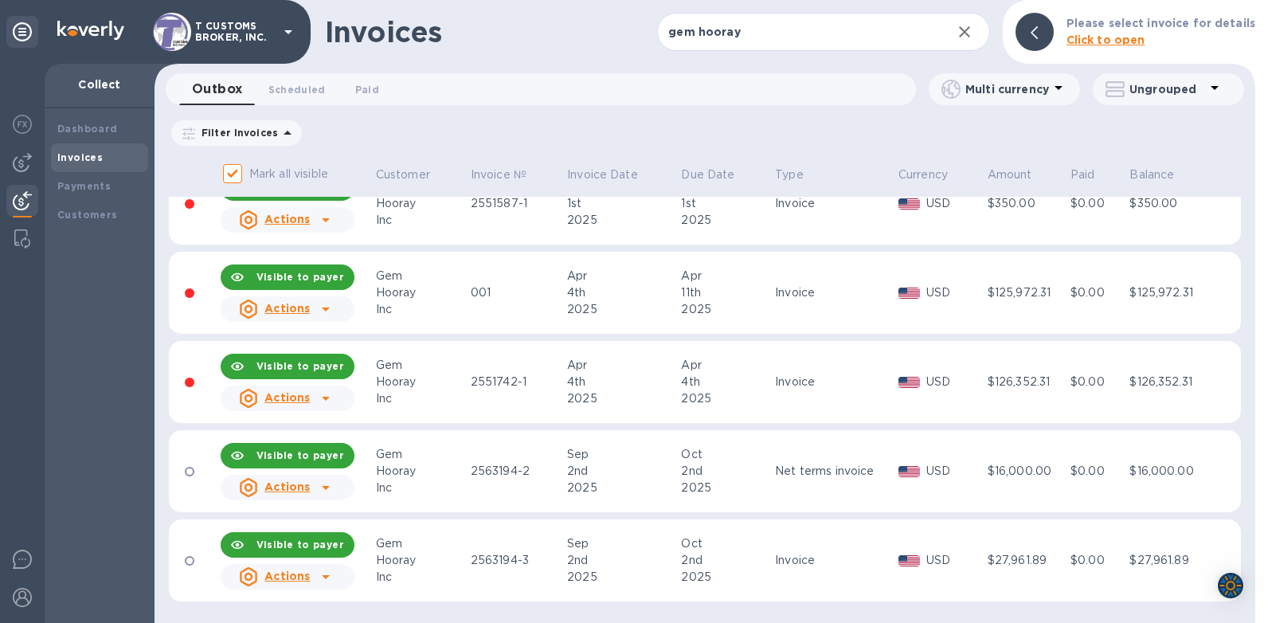
drag, startPoint x: 468, startPoint y: 45, endPoint x: 667, endPoint y: 55, distance: 199.4
click at [667, 55] on div "Invoices gem hooray ​ Add invoice Please select invoice for details Click to op…" at bounding box center [705, 32] width 1101 height 64
click at [607, 72] on div "Invoices gem hooray ​ Add invoice Please select invoice for details Click to op…" at bounding box center [705, 311] width 1101 height 623
click at [524, 45] on div "Invoices" at bounding box center [491, 31] width 332 height 33
click at [92, 299] on div "Dashboard Invoices Payments Customers" at bounding box center [100, 365] width 110 height 515
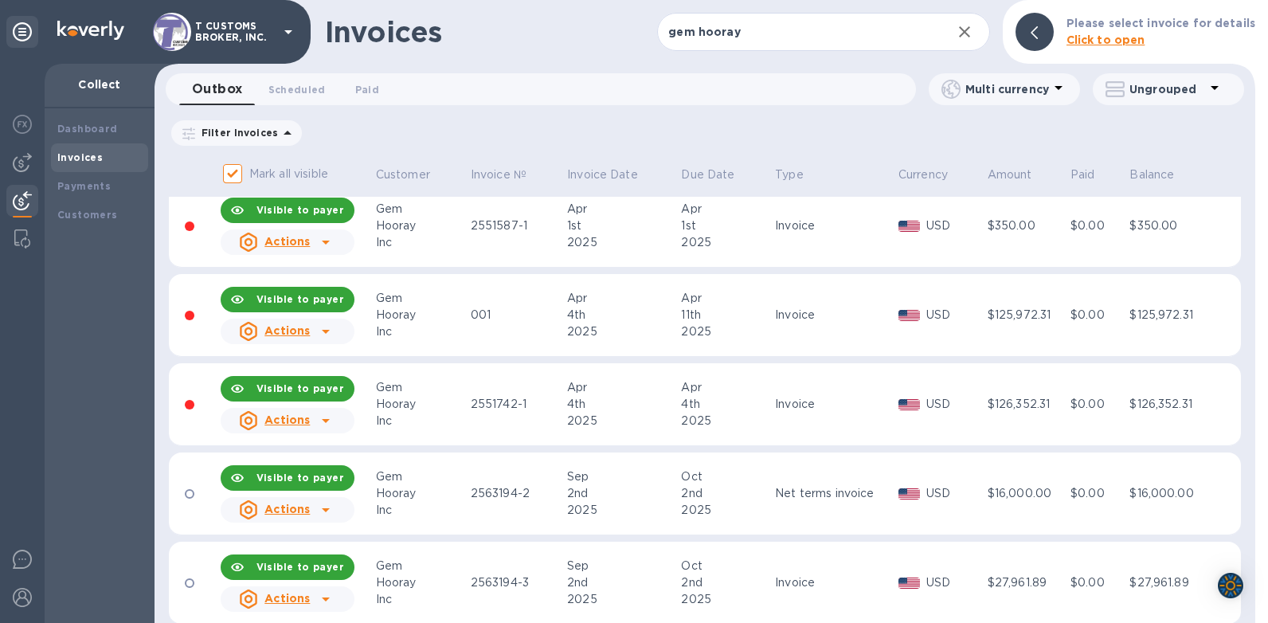
scroll to position [0, 0]
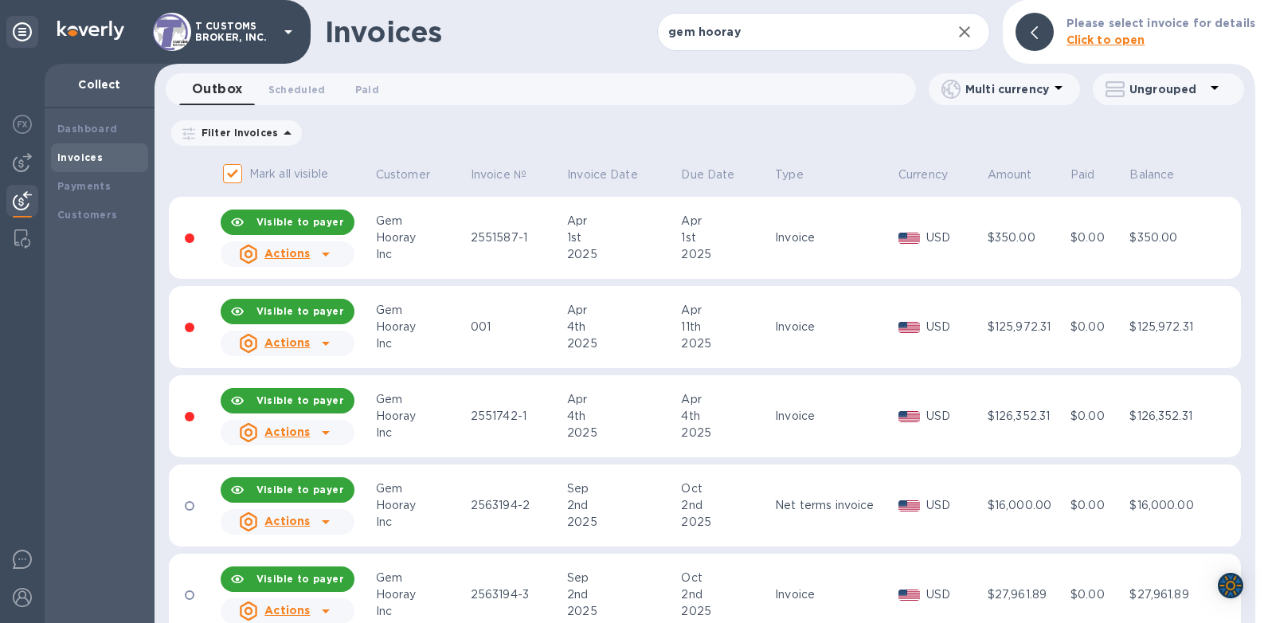
click at [320, 252] on icon at bounding box center [325, 254] width 19 height 19
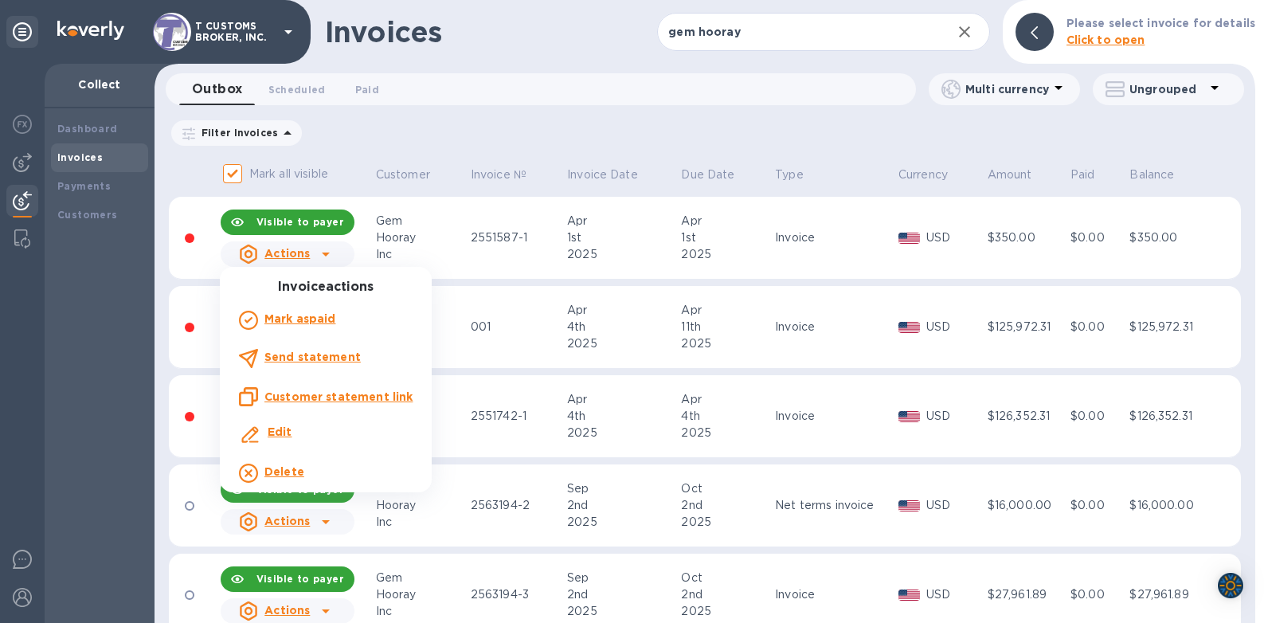
click at [478, 111] on div at bounding box center [634, 311] width 1268 height 623
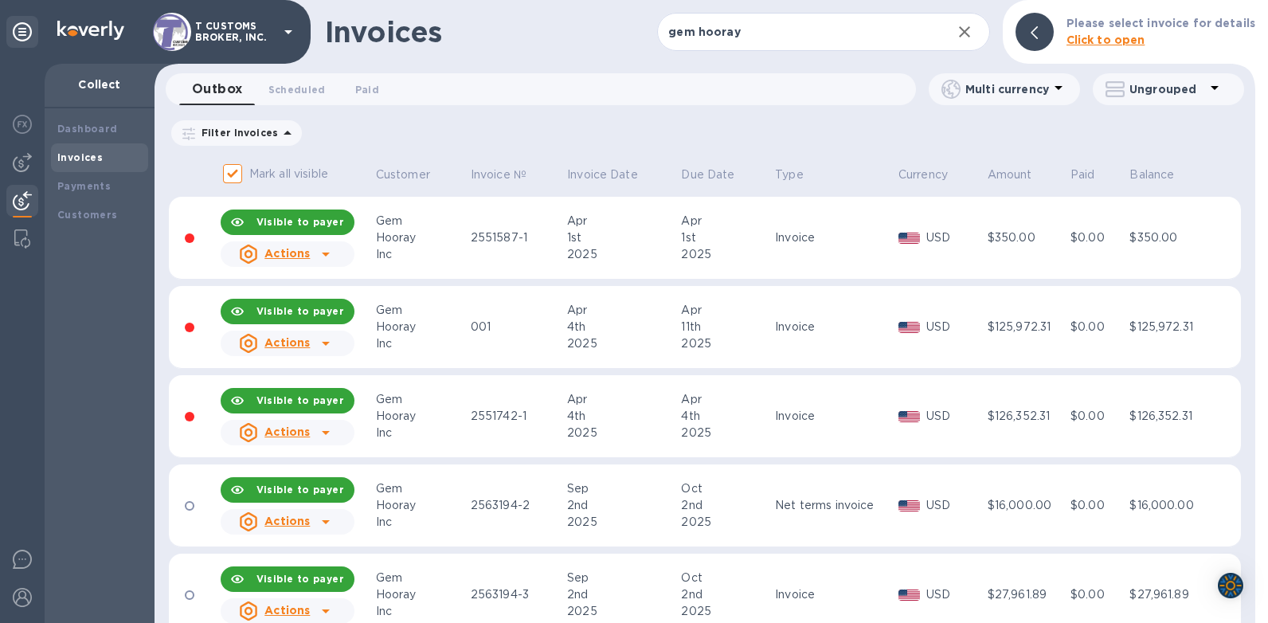
click at [482, 128] on div "Filter Invoices Amount Paid Balance" at bounding box center [705, 133] width 1072 height 30
click at [377, 88] on span "Paid 0" at bounding box center [367, 89] width 32 height 17
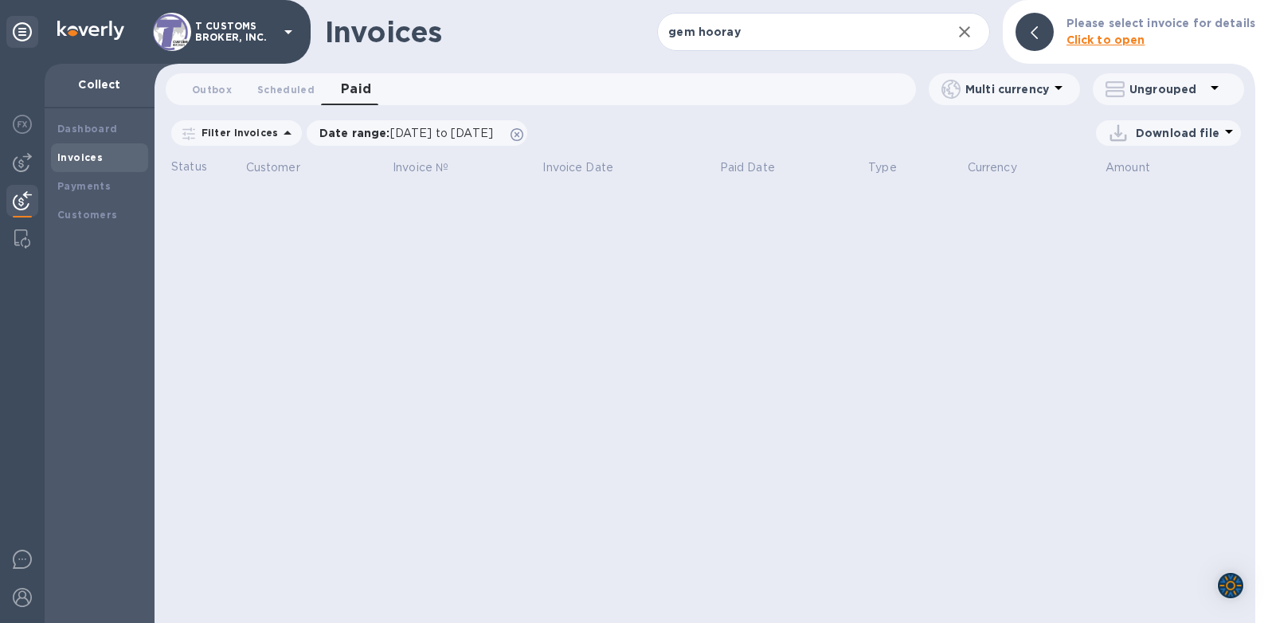
click at [519, 21] on div "Invoices" at bounding box center [491, 31] width 332 height 33
click at [573, 21] on div "Invoices" at bounding box center [491, 31] width 332 height 33
click at [546, 40] on div "Invoices" at bounding box center [491, 31] width 332 height 33
click at [542, 40] on div "Invoices" at bounding box center [491, 31] width 332 height 33
click at [280, 88] on span "Scheduled 0" at bounding box center [285, 89] width 57 height 17
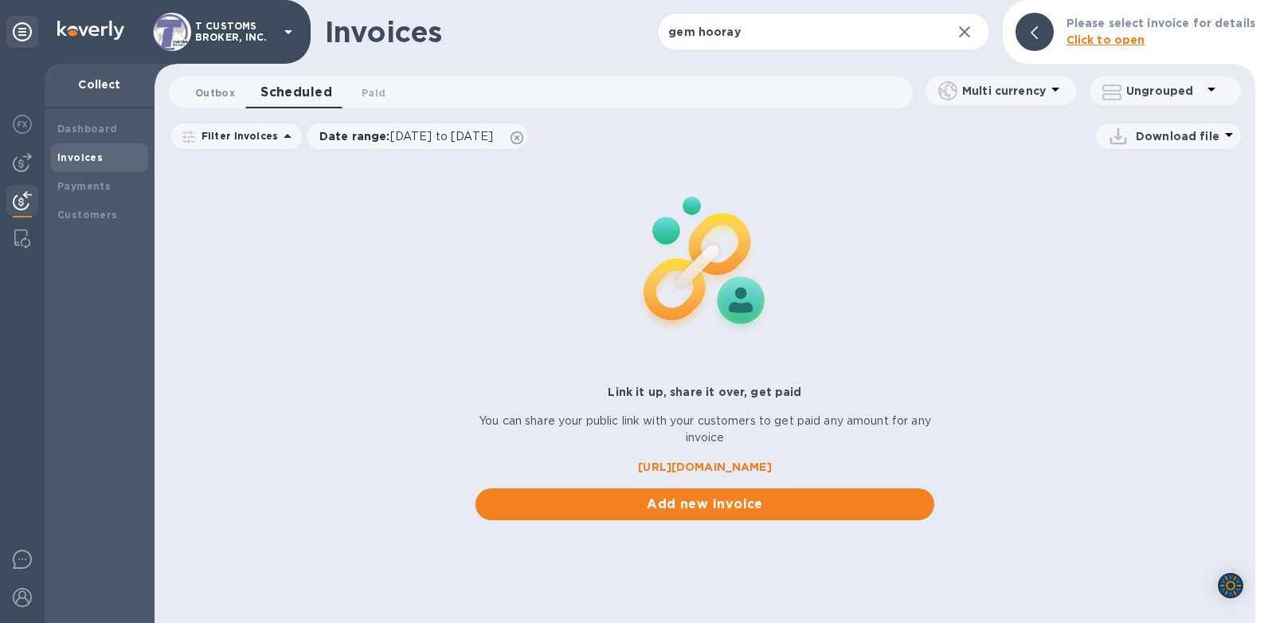
click at [207, 93] on span "Outbox 0" at bounding box center [215, 92] width 40 height 17
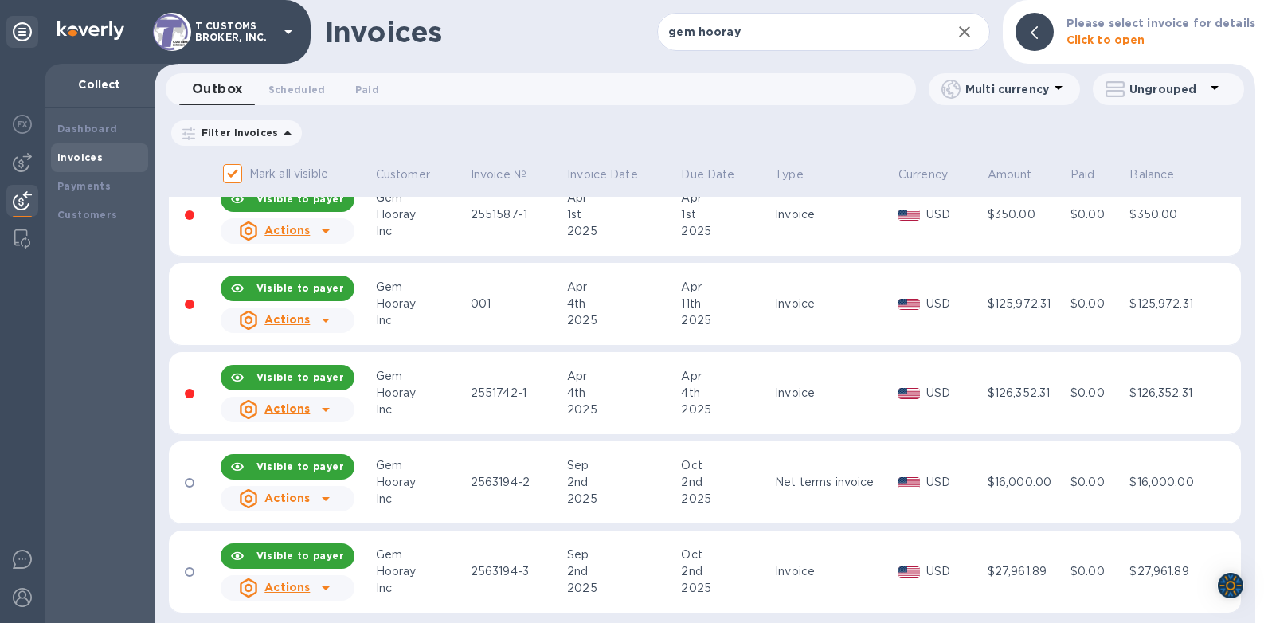
scroll to position [34, 0]
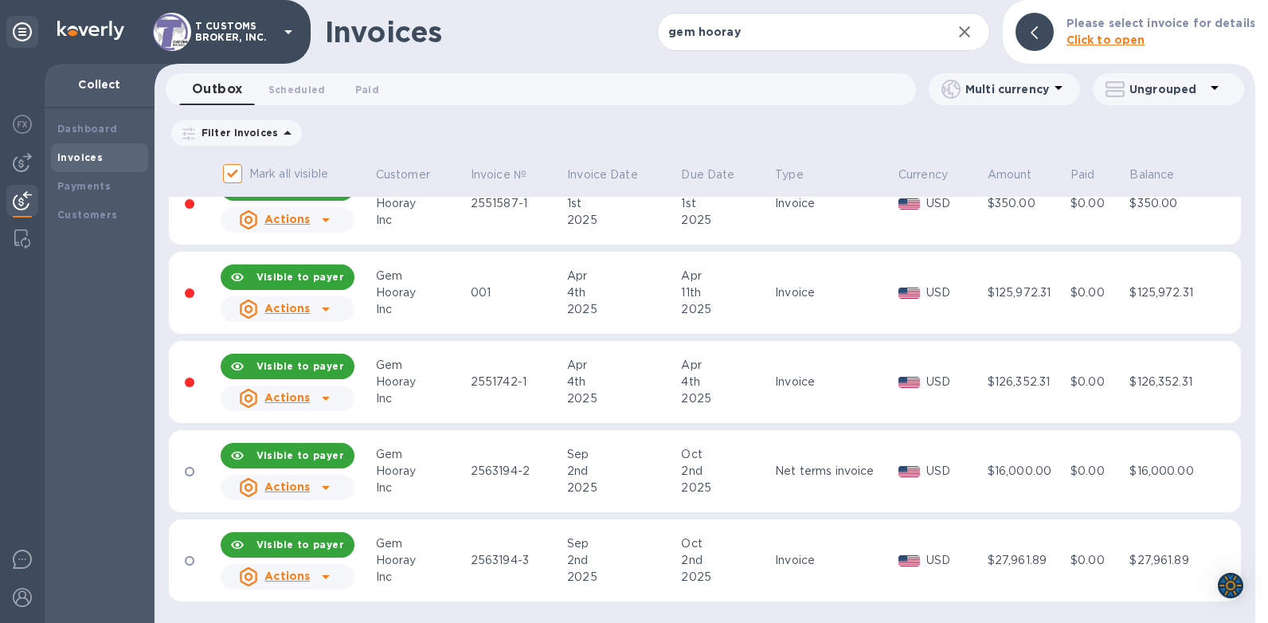
click at [293, 493] on u "Actions" at bounding box center [286, 486] width 45 height 13
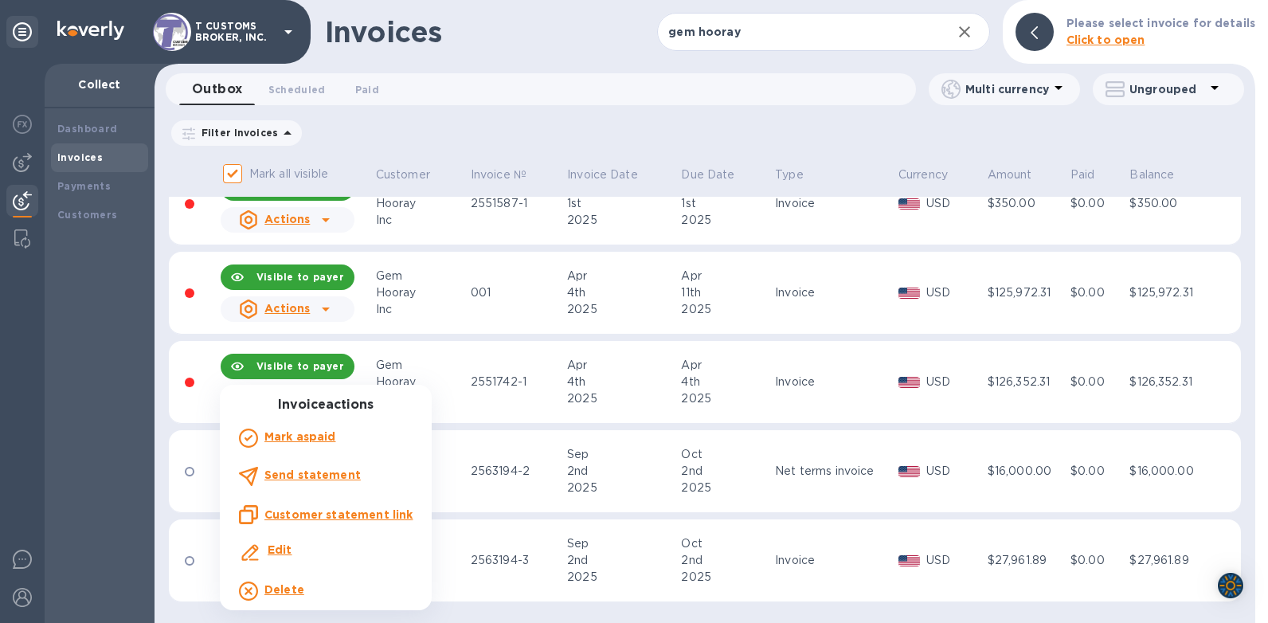
click at [292, 515] on u "Customer statement link" at bounding box center [338, 514] width 148 height 13
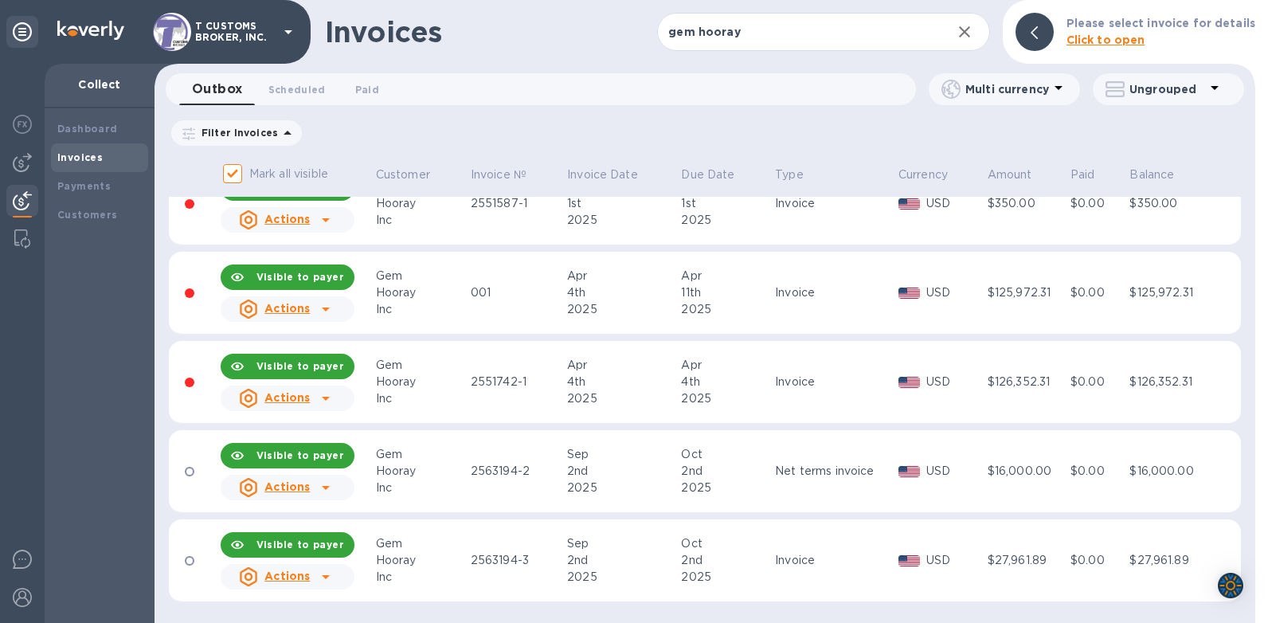
scroll to position [0, 0]
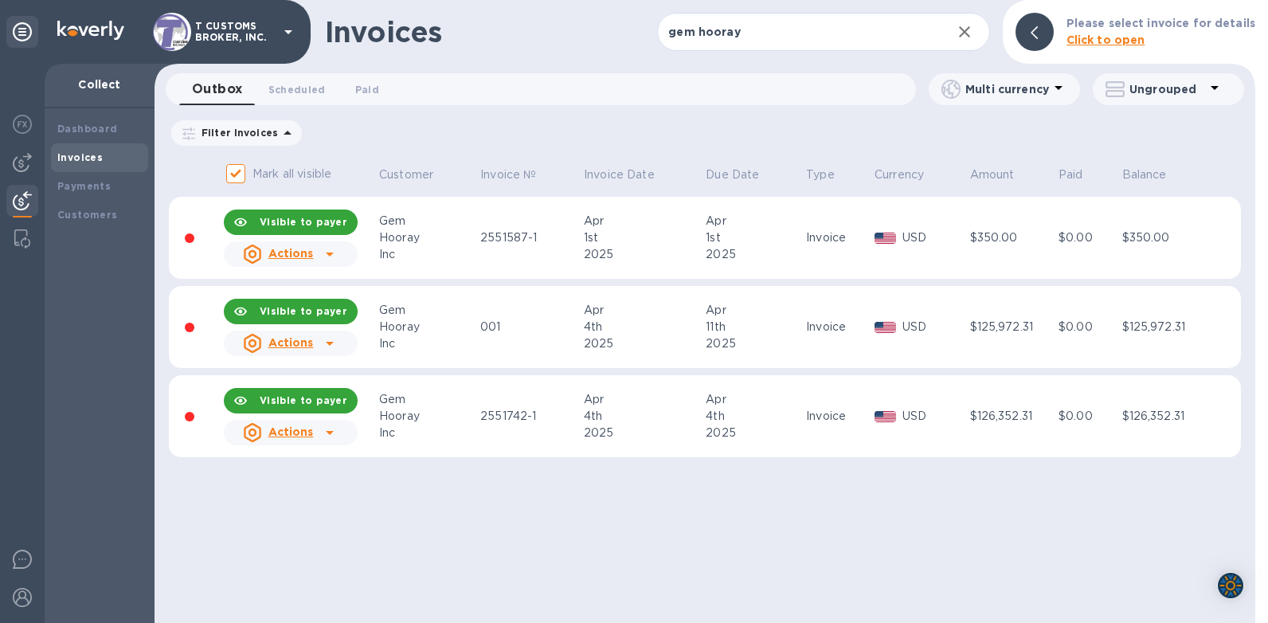
click at [567, 117] on div "Invoices gem hooray ​ Add invoice Please select invoice for details Click to op…" at bounding box center [705, 311] width 1101 height 623
drag, startPoint x: 633, startPoint y: 489, endPoint x: 601, endPoint y: 486, distance: 32.8
click at [629, 489] on div "Invoices gem hooray ​ Add invoice Please select invoice for details Click to op…" at bounding box center [705, 311] width 1101 height 623
click at [983, 474] on div "Mark all visible Customer Invoice № Invoice Date Due Date Type Currency Amount …" at bounding box center [705, 317] width 1101 height 324
click at [418, 559] on div "Invoices gem hooray ​ Add invoice Please select invoice for details Click to op…" at bounding box center [705, 311] width 1101 height 623
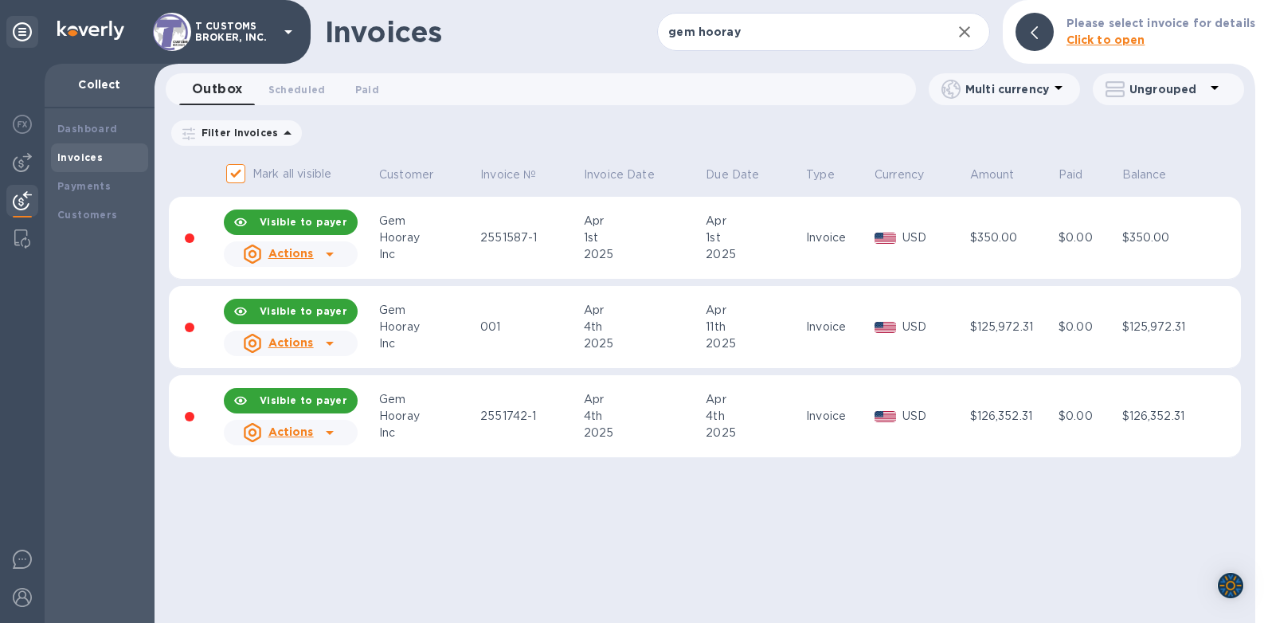
click at [350, 160] on th "Mark all visible" at bounding box center [298, 176] width 155 height 42
click at [894, 514] on div "Invoices gem hooray ​ Add invoice Please select invoice for details Click to op…" at bounding box center [705, 311] width 1101 height 623
click at [329, 256] on icon at bounding box center [329, 254] width 19 height 19
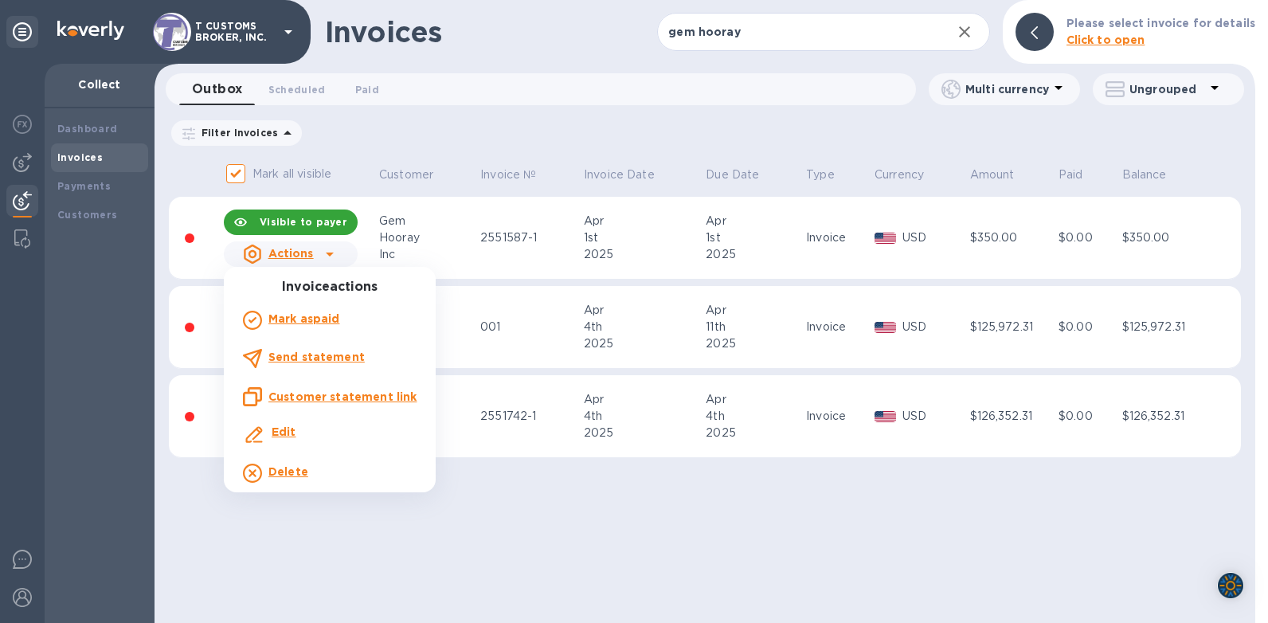
click at [283, 472] on b "Delete" at bounding box center [288, 471] width 40 height 13
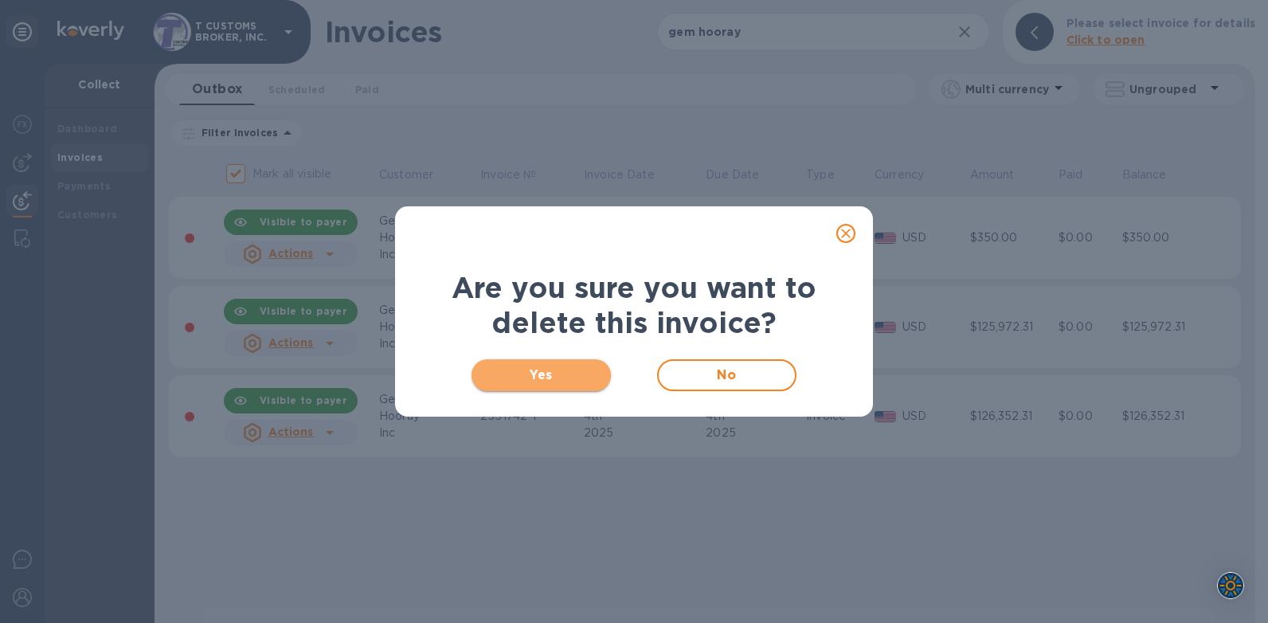
click at [568, 376] on span "Yes" at bounding box center [541, 375] width 114 height 19
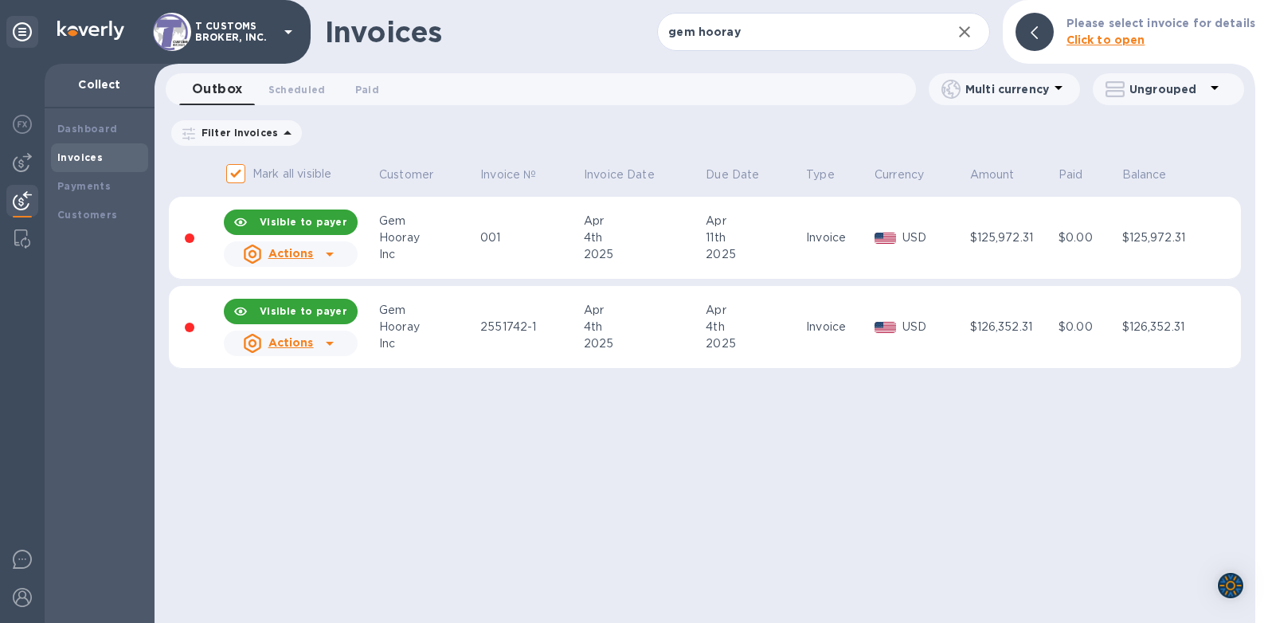
click at [329, 344] on icon at bounding box center [330, 344] width 8 height 4
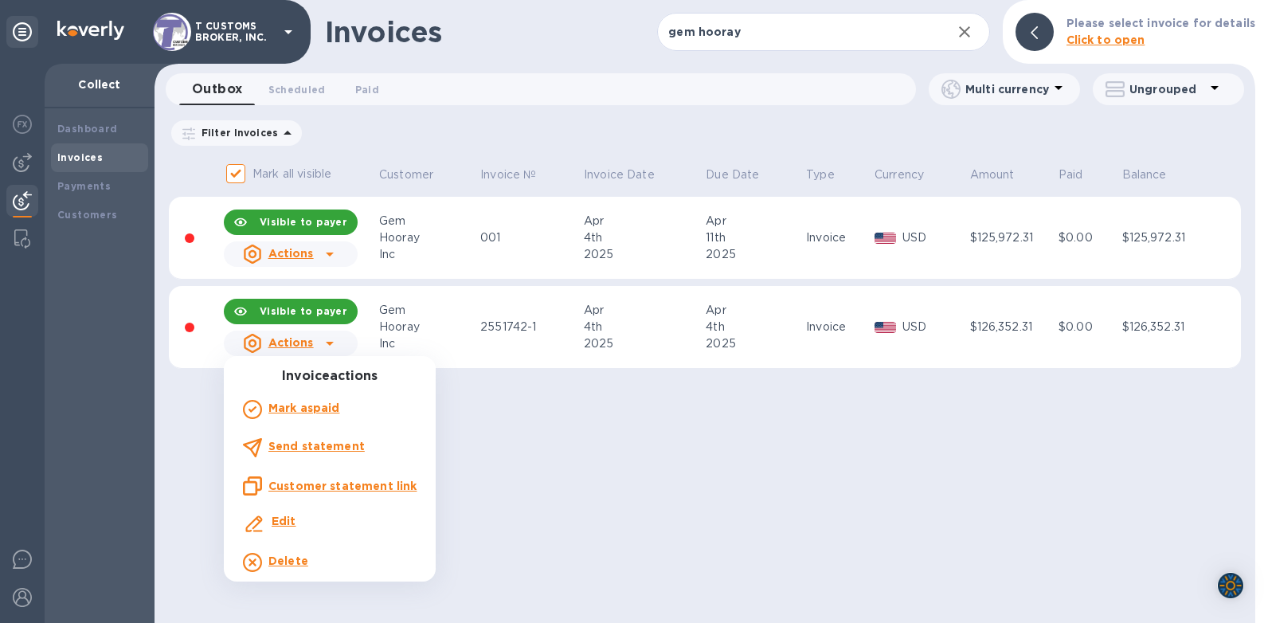
click at [287, 565] on b "Delete" at bounding box center [288, 560] width 40 height 13
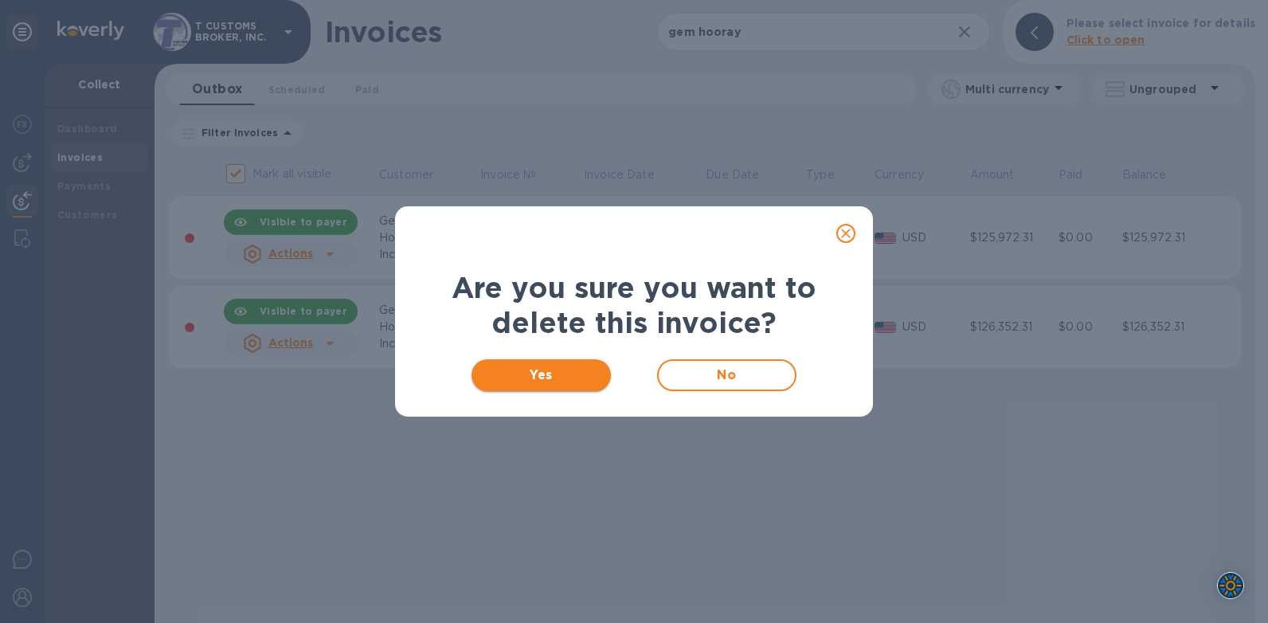
click at [518, 375] on span "Yes" at bounding box center [541, 375] width 114 height 19
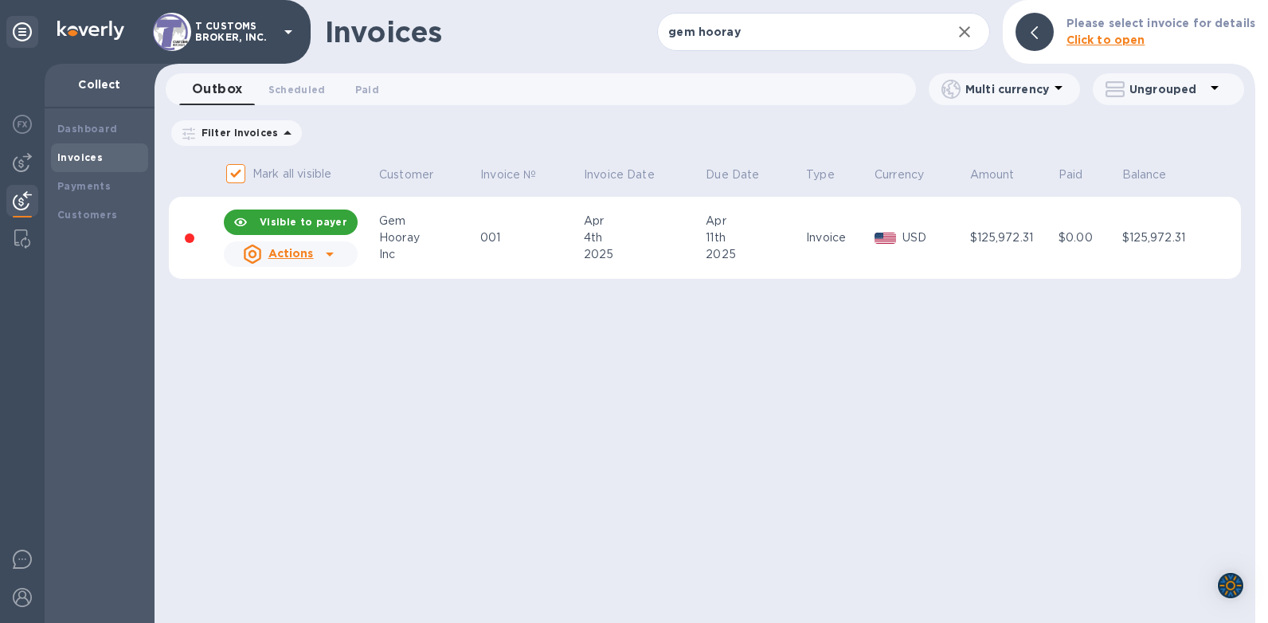
click at [843, 330] on div "Invoices gem hooray ​ Add invoice Please select invoice for details Click to op…" at bounding box center [705, 311] width 1101 height 623
click at [774, 376] on div "Invoices gem hooray ​ Add invoice Please select invoice for details Click to op…" at bounding box center [705, 311] width 1101 height 623
click at [493, 137] on div "Filter Invoices Amount Paid Balance" at bounding box center [705, 133] width 1072 height 30
click at [533, 342] on div "Invoices gem hooray ​ Add invoice Please select invoice for details Click to op…" at bounding box center [705, 311] width 1101 height 623
click at [745, 374] on div "Invoices gem hooray ​ Add invoice Please select invoice for details Click to op…" at bounding box center [705, 311] width 1101 height 623
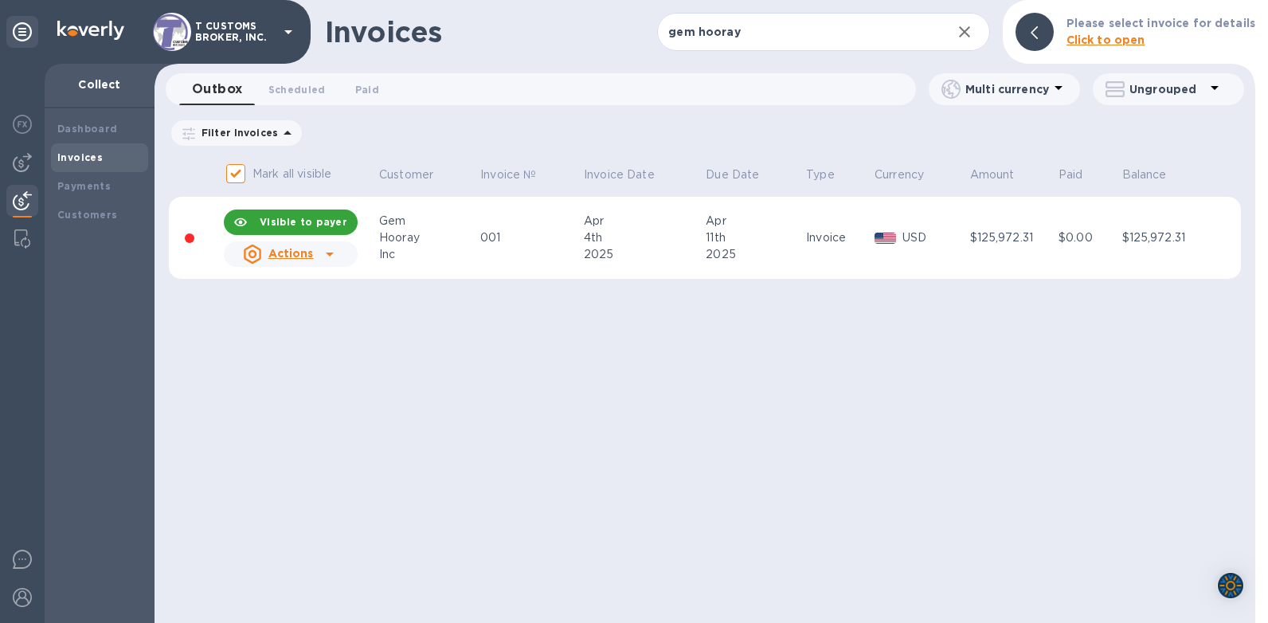
click at [1115, 335] on div "Invoices gem hooray ​ Add invoice Please select invoice for details Click to op…" at bounding box center [705, 311] width 1101 height 623
click at [327, 254] on icon at bounding box center [330, 254] width 8 height 4
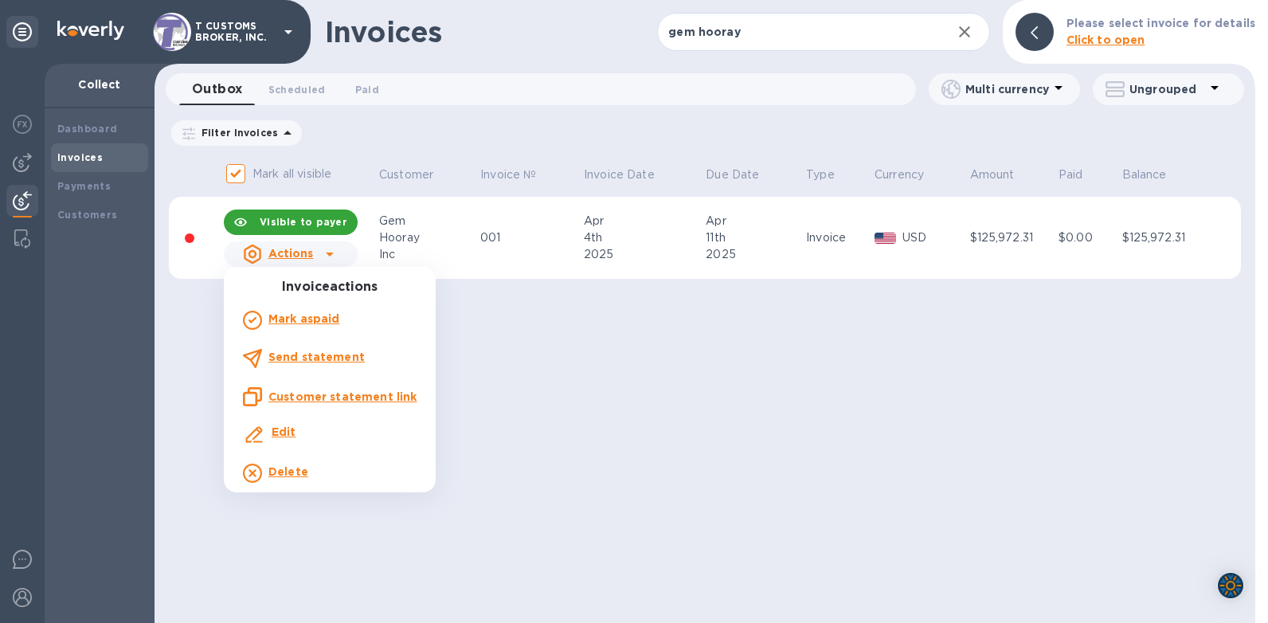
click at [280, 436] on b "Edit" at bounding box center [284, 431] width 25 height 13
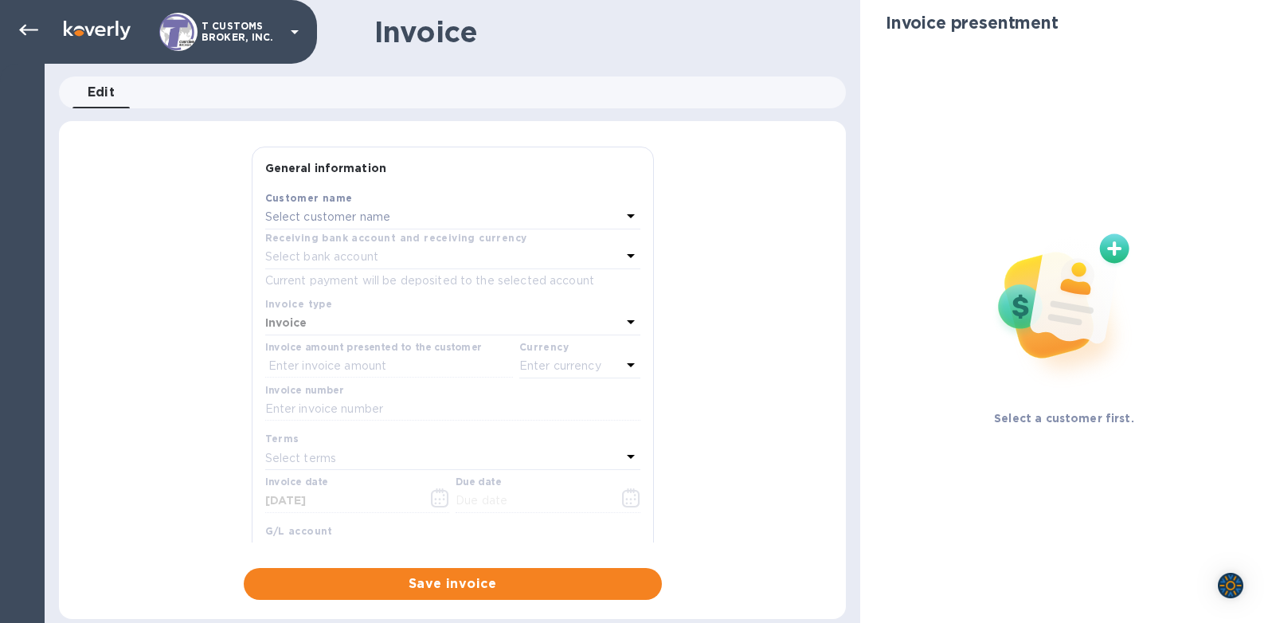
type input "[DATE]"
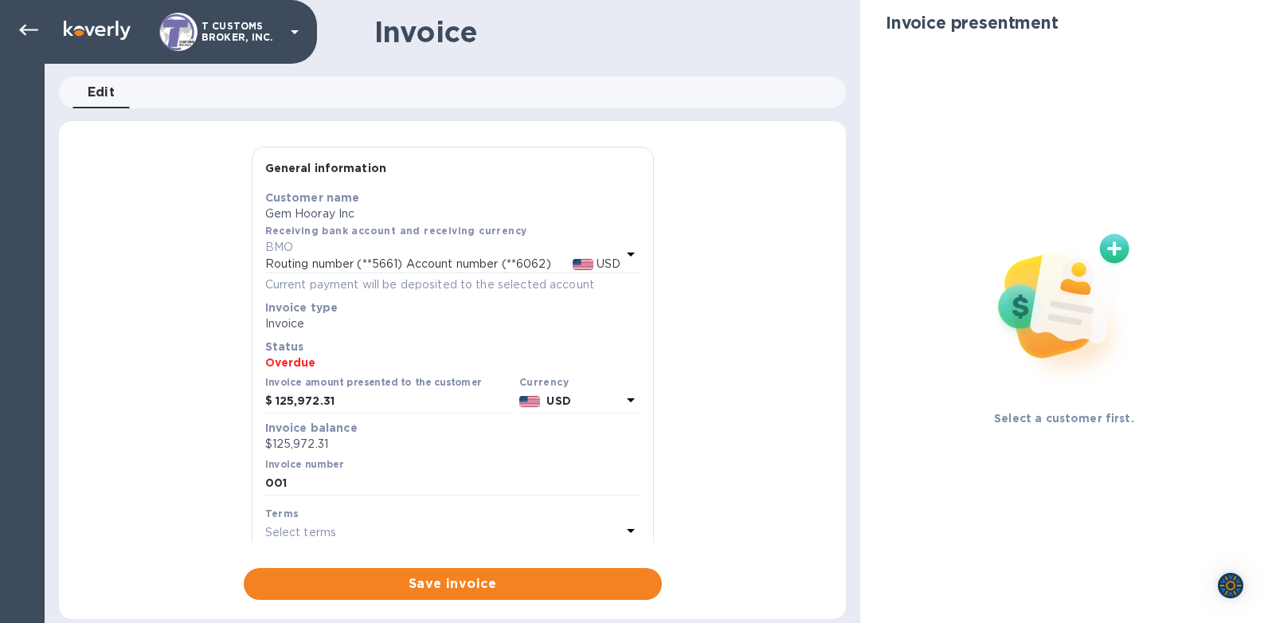
type input "[DATE]"
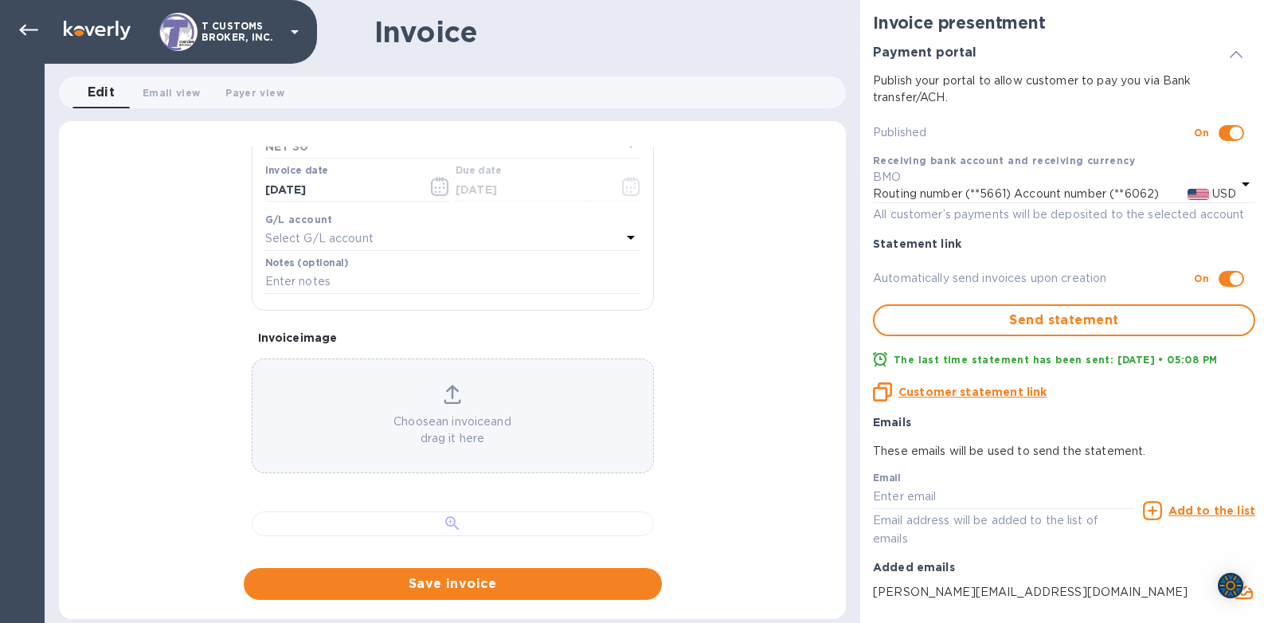
scroll to position [873, 0]
click at [399, 511] on div at bounding box center [453, 523] width 402 height 25
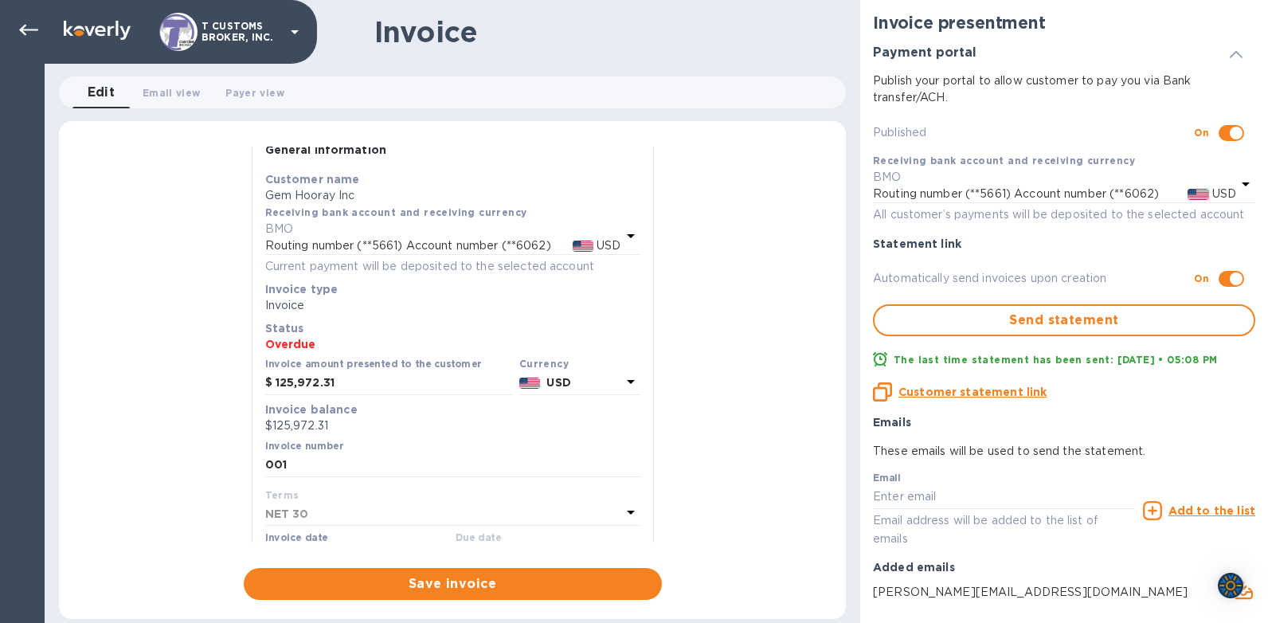
scroll to position [0, 0]
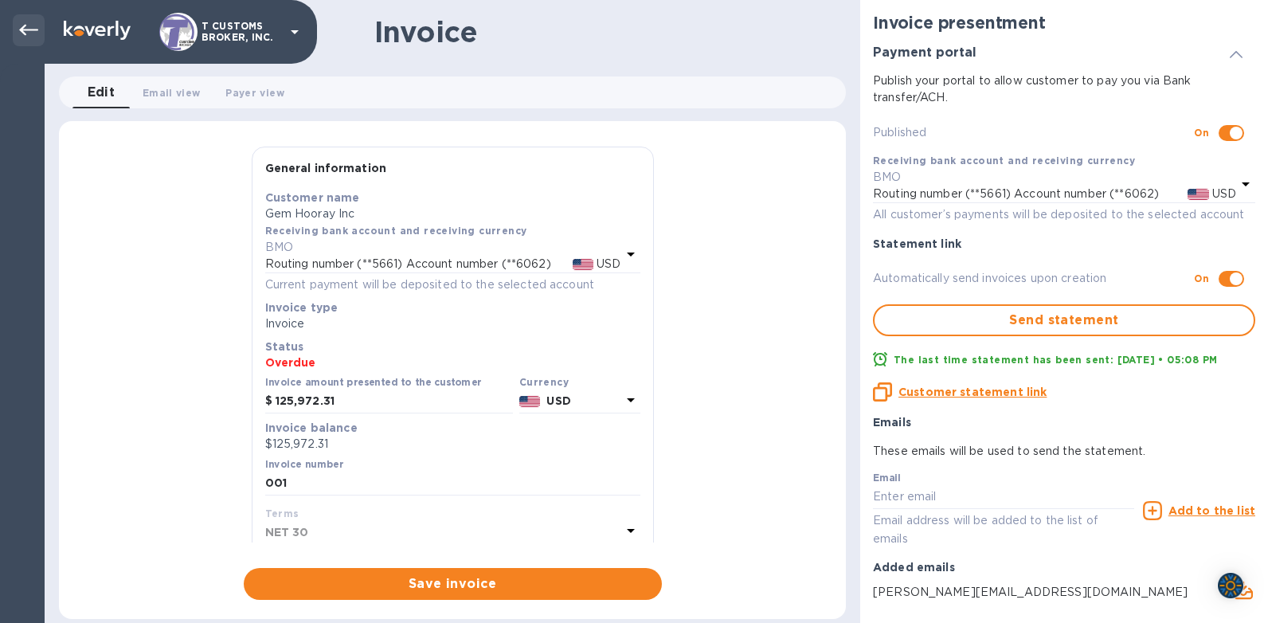
click at [27, 28] on icon at bounding box center [28, 30] width 19 height 19
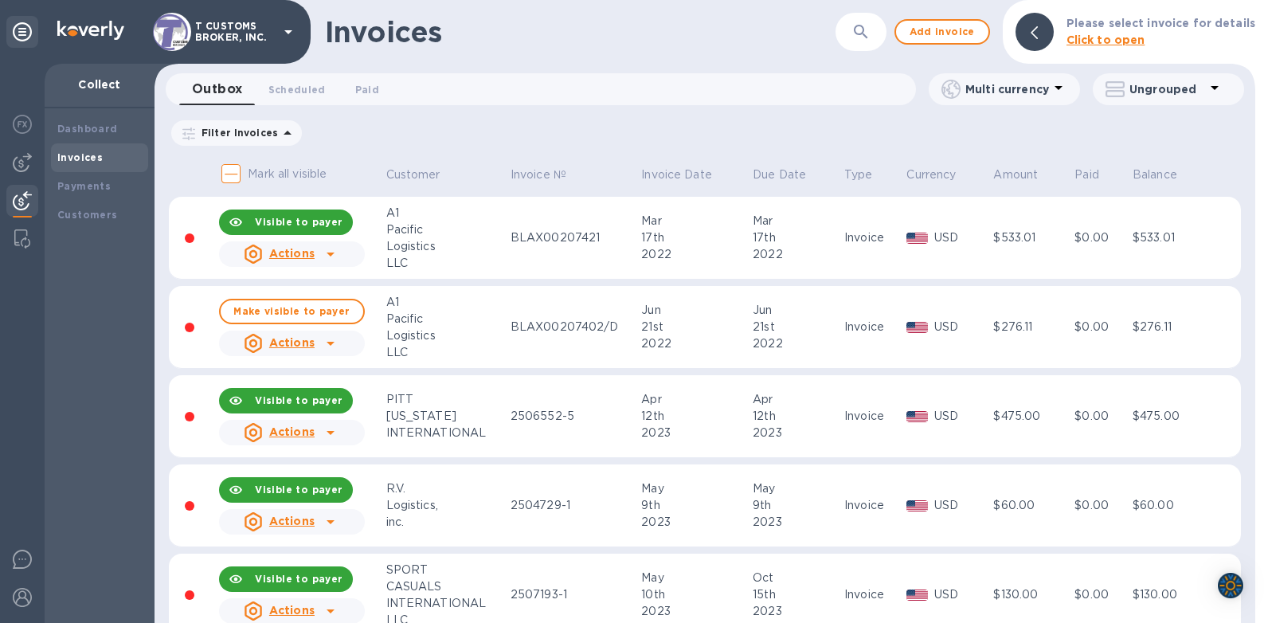
click at [869, 30] on icon "button" at bounding box center [860, 31] width 19 height 19
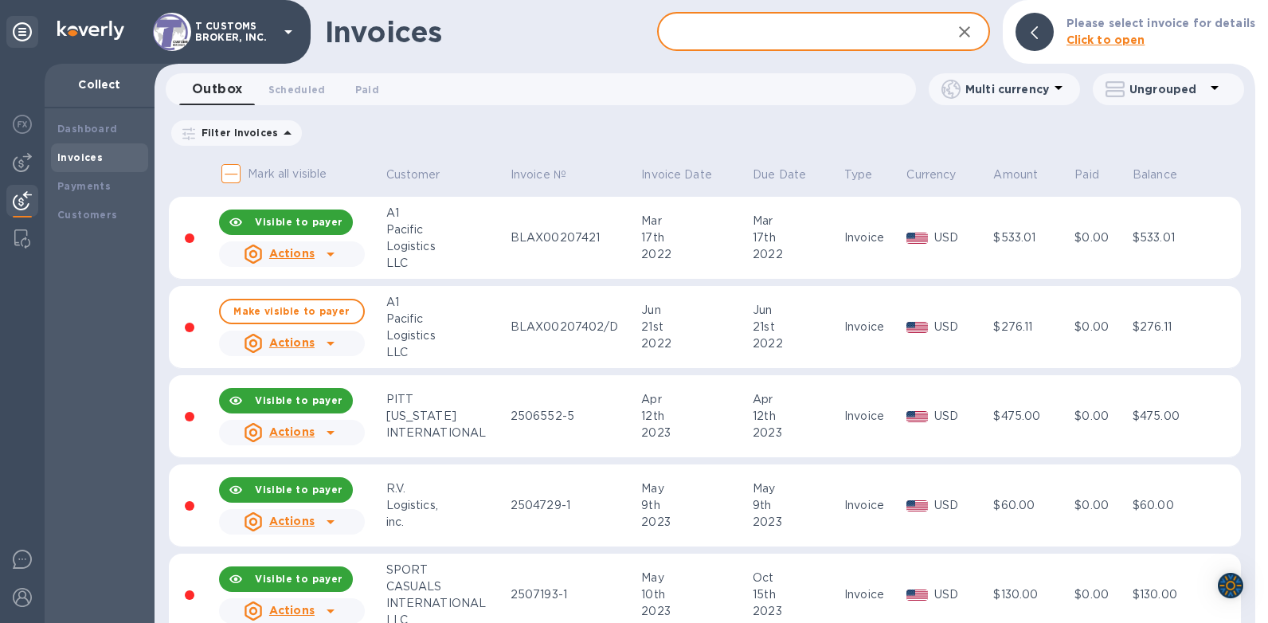
click at [749, 45] on input "text" at bounding box center [797, 32] width 281 height 39
type input "001"
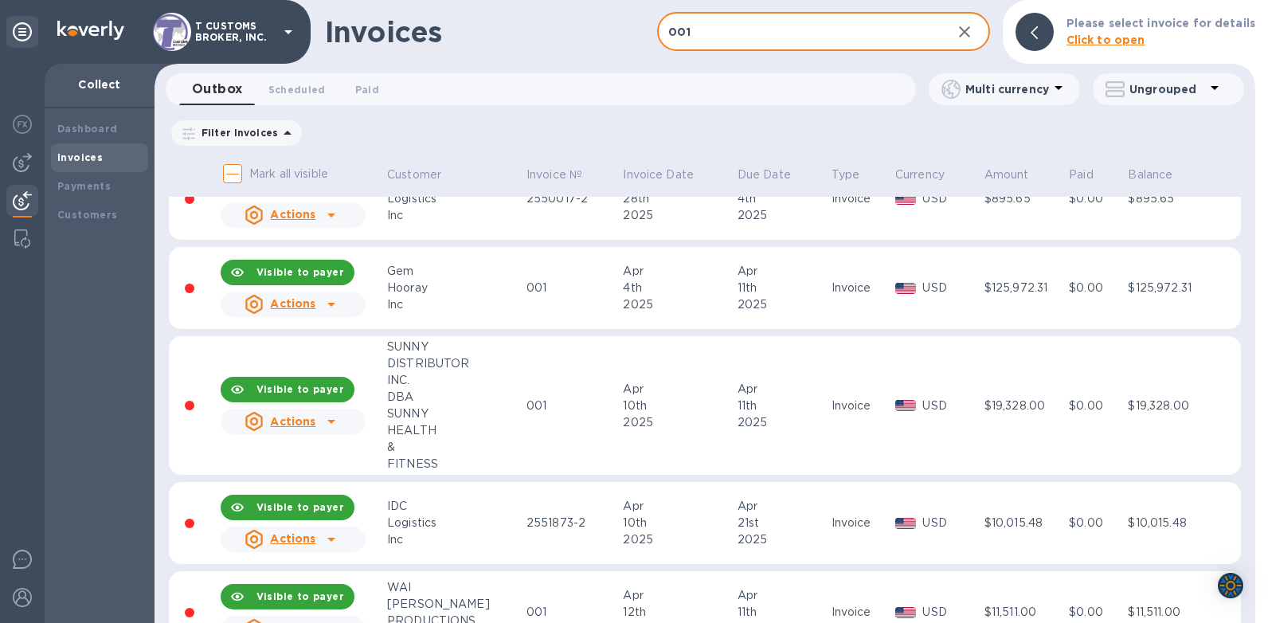
scroll to position [1580, 0]
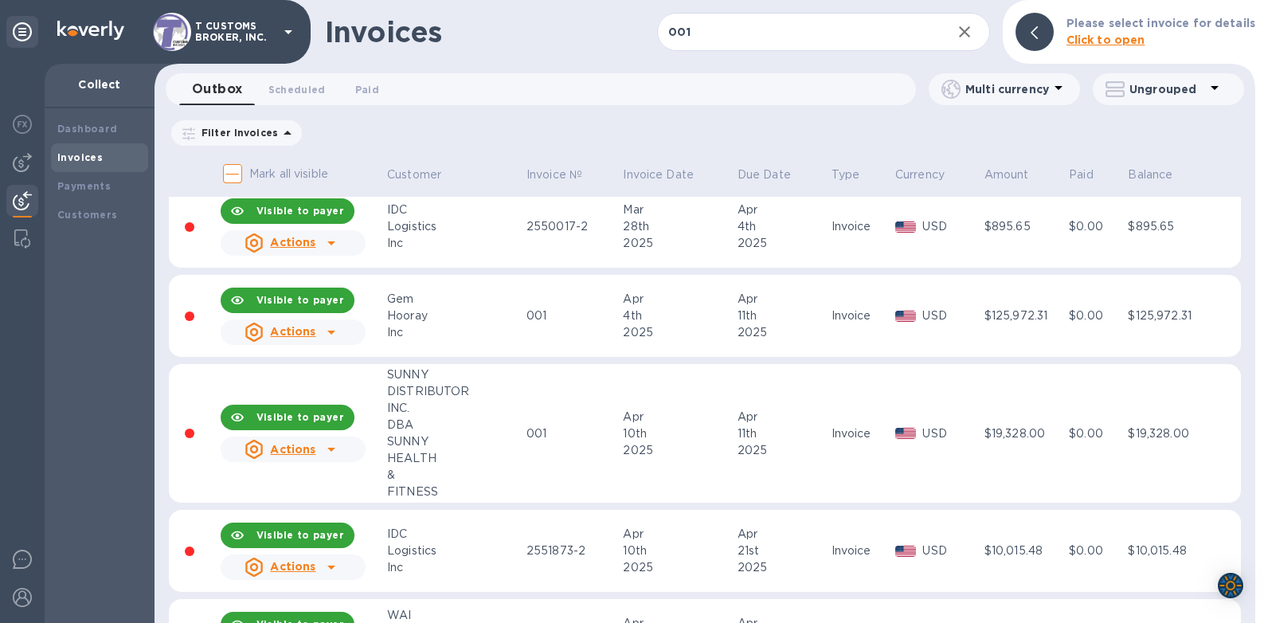
click at [327, 333] on icon at bounding box center [331, 332] width 19 height 19
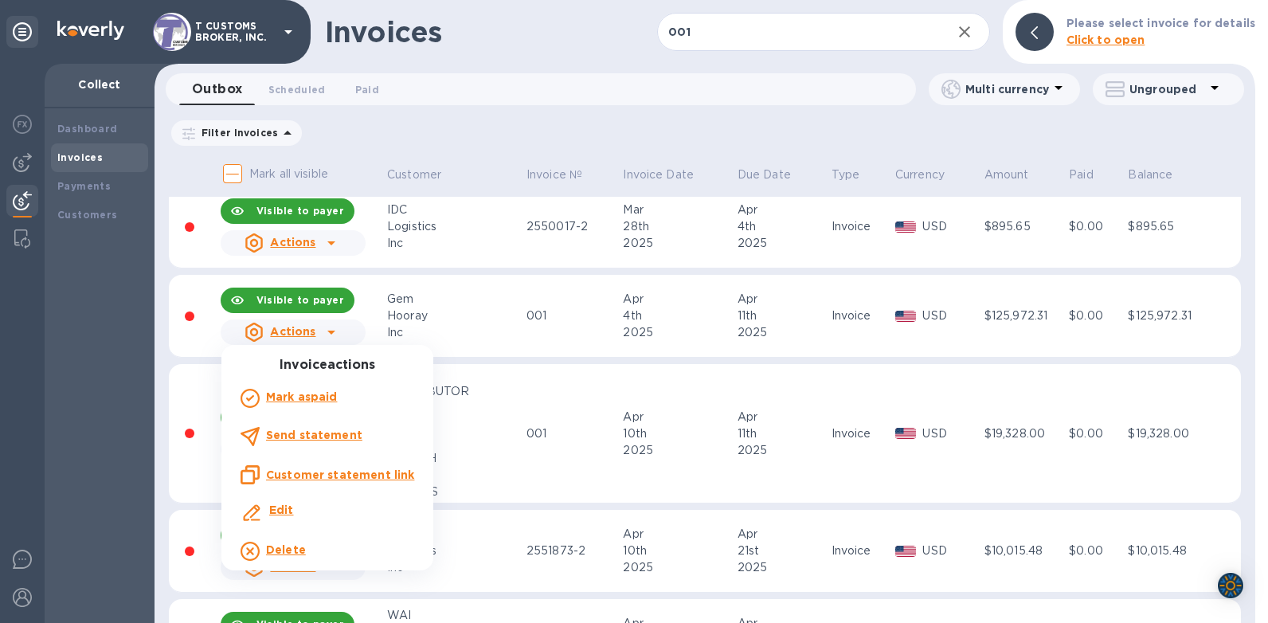
click at [288, 546] on b "Delete" at bounding box center [286, 549] width 40 height 13
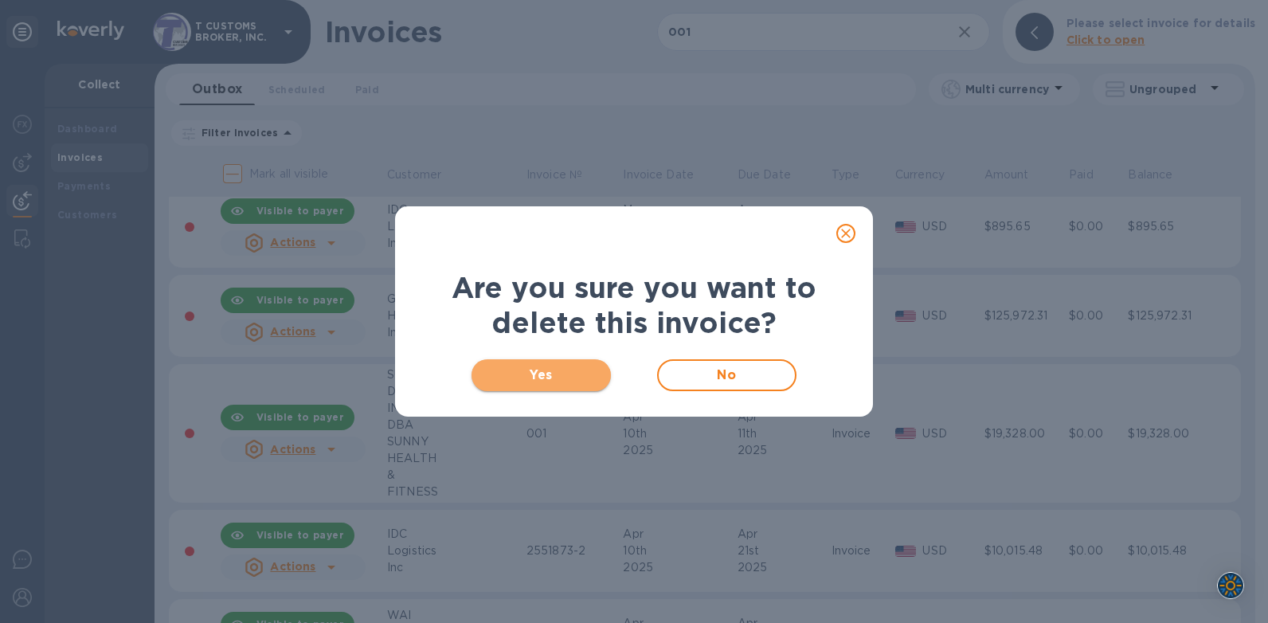
click at [542, 377] on span "Yes" at bounding box center [541, 375] width 114 height 19
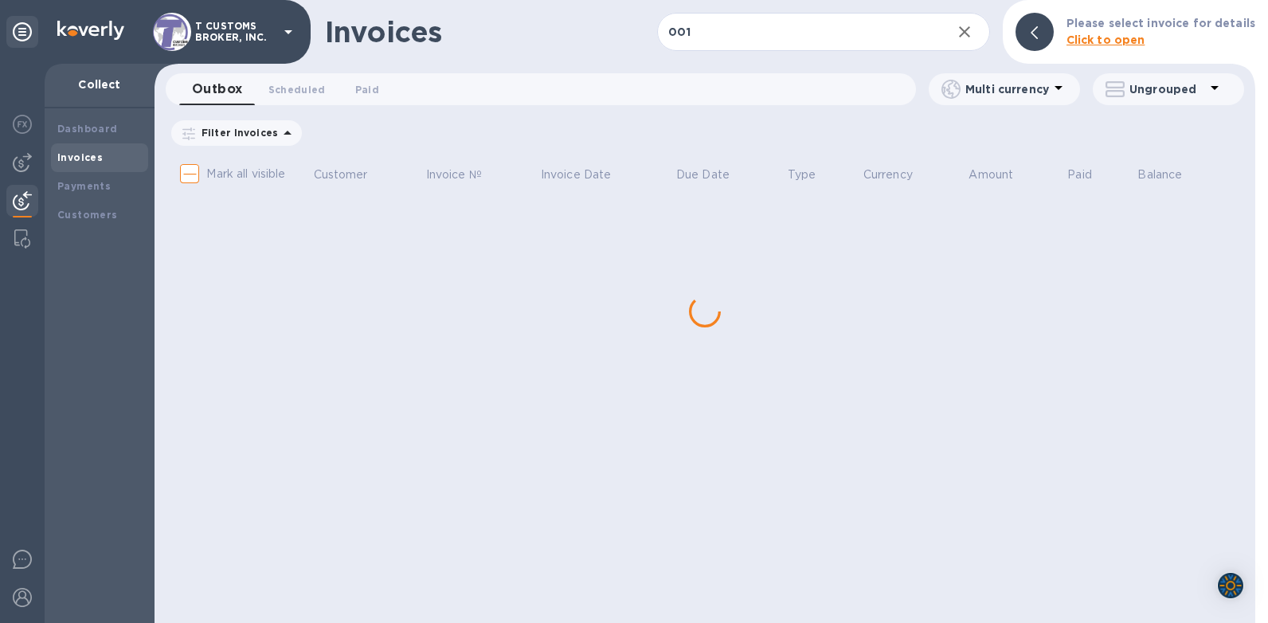
scroll to position [0, 0]
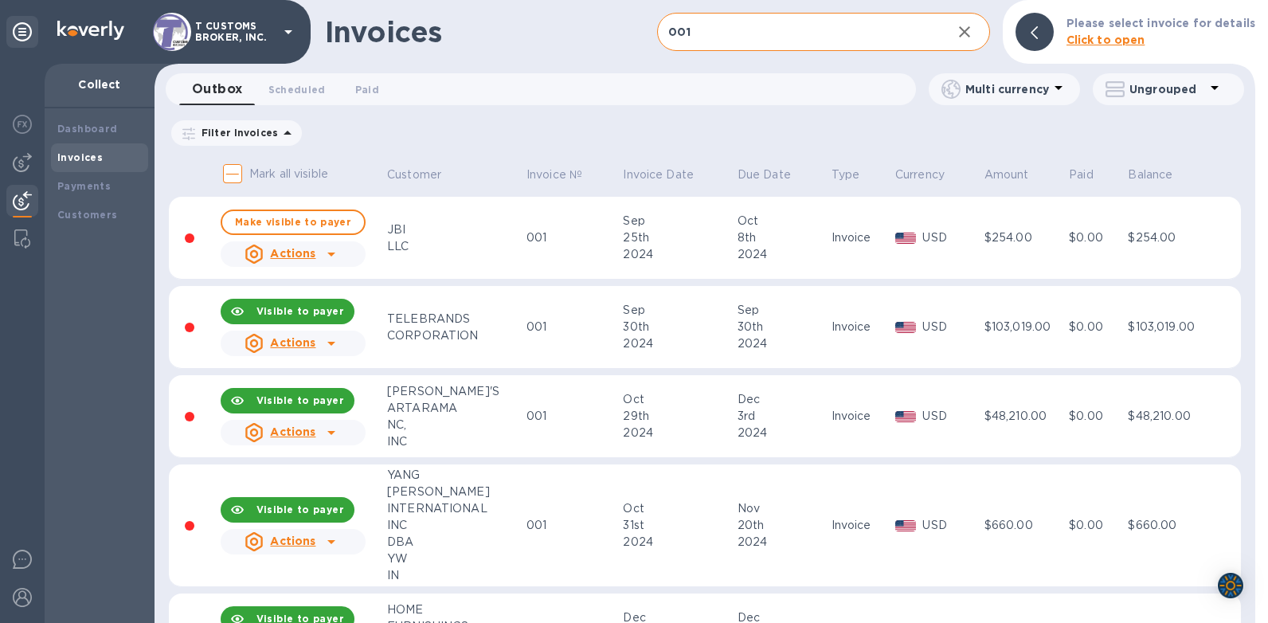
click at [720, 41] on input "001" at bounding box center [797, 32] width 281 height 39
drag, startPoint x: 718, startPoint y: 36, endPoint x: 656, endPoint y: 36, distance: 61.3
click at [656, 36] on div "Invoices 001 ​ Add invoice Please select invoice for details Click to open" at bounding box center [705, 32] width 1101 height 64
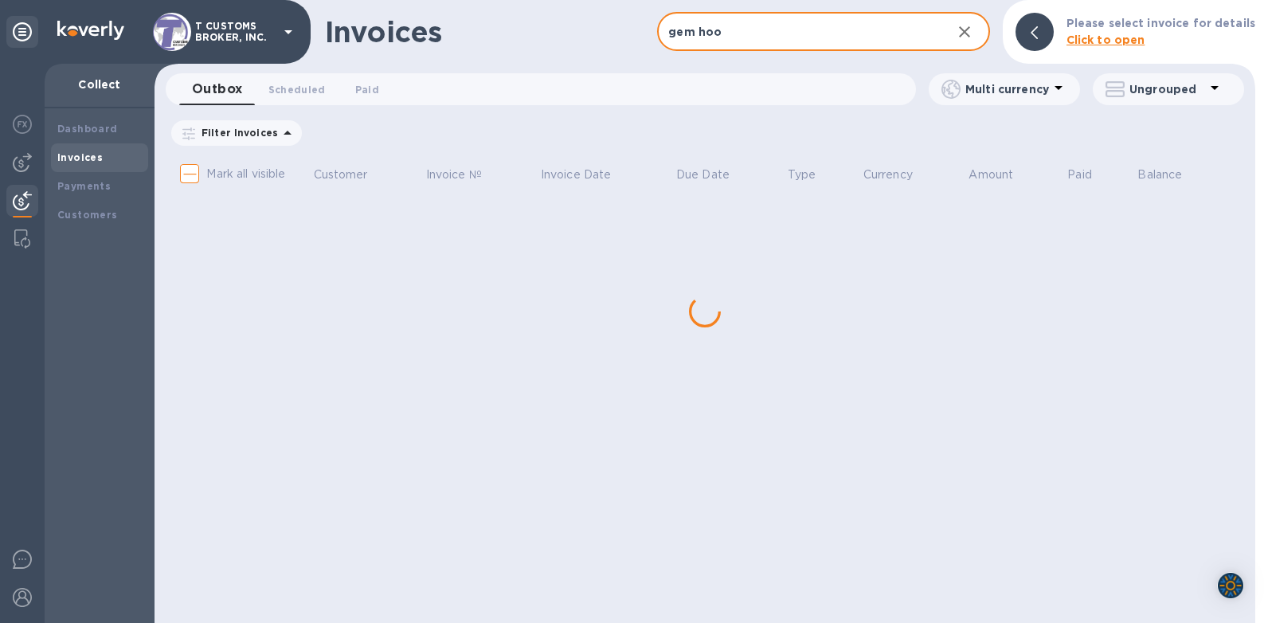
type input "gem hoo"
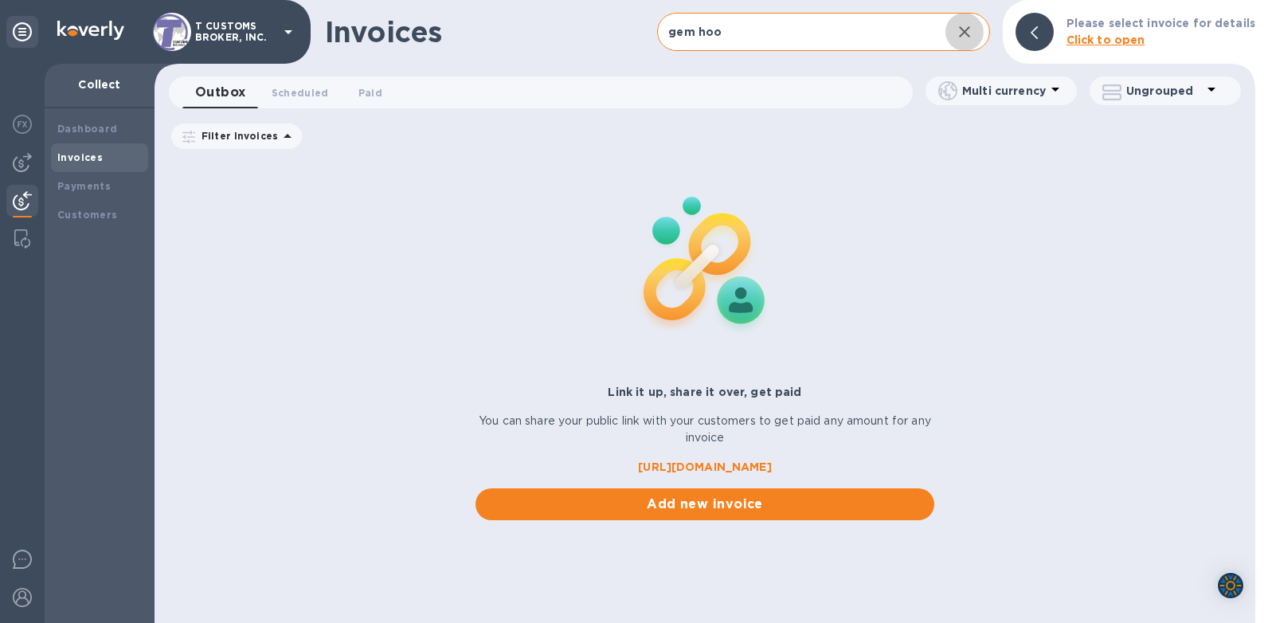
click at [752, 24] on input "gem hoo" at bounding box center [797, 32] width 281 height 39
click at [855, 143] on div "Filter Invoices Amount Paid Balance" at bounding box center [705, 136] width 1072 height 30
click at [761, 41] on input "gem hooray" at bounding box center [797, 32] width 281 height 39
click at [514, 217] on div at bounding box center [705, 264] width 472 height 226
click at [764, 10] on div "Invoices gem hooray ​ Add invoice Please select invoice for details Click to op…" at bounding box center [705, 32] width 1101 height 64
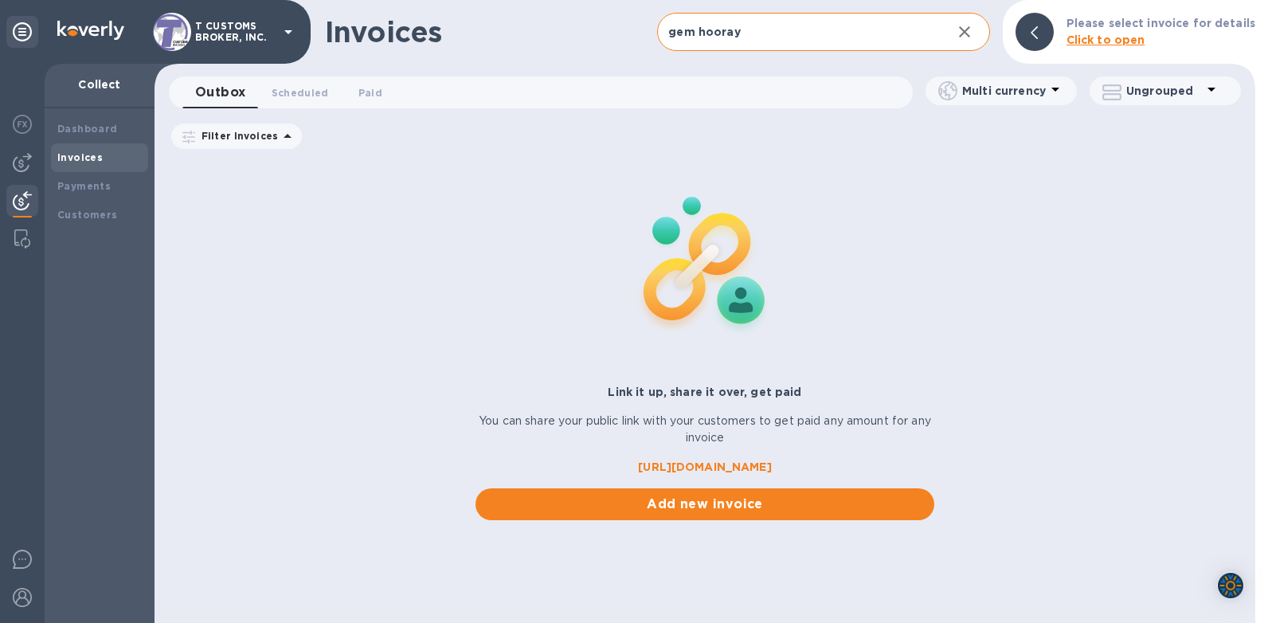
click at [762, 31] on input "gem hooray" at bounding box center [797, 32] width 281 height 39
click at [671, 35] on input "gem hooray" at bounding box center [797, 32] width 281 height 39
click at [792, 55] on div "Invoices gem hooray ​ Add invoice Please select invoice for details Click to op…" at bounding box center [705, 32] width 1101 height 64
click at [790, 44] on input "gem hooray" at bounding box center [797, 32] width 281 height 39
click at [786, 37] on input "gem hooray" at bounding box center [797, 32] width 281 height 39
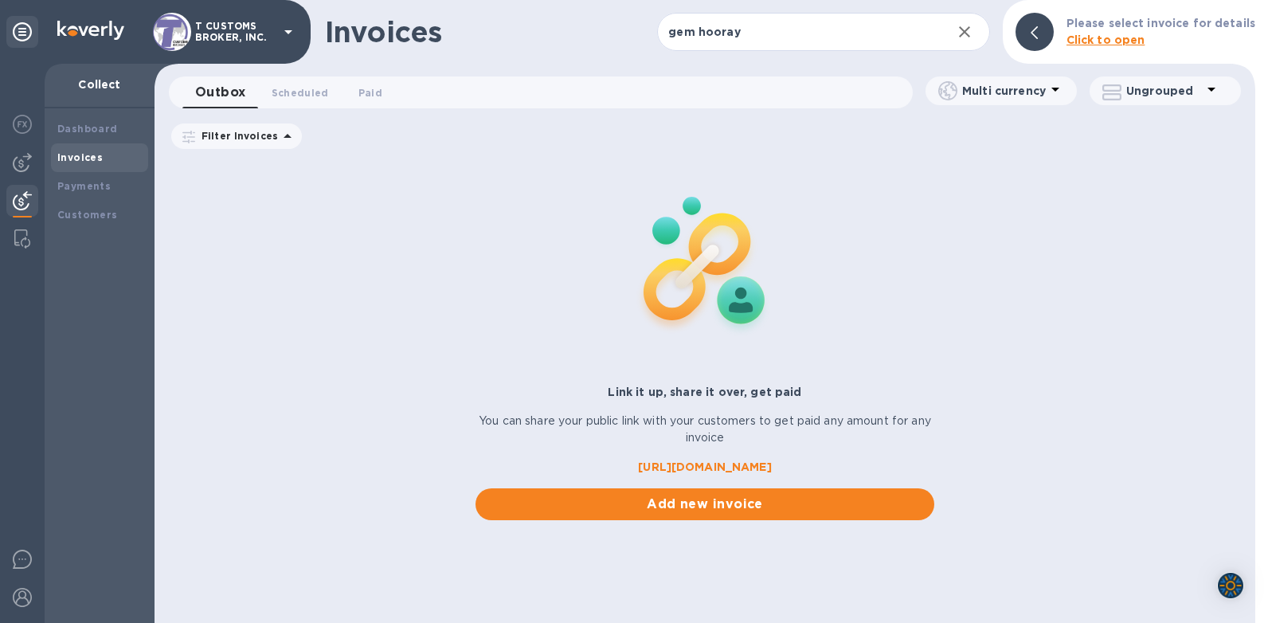
click at [366, 231] on div "Link it up, share it over, get paid You can share your public link with your cu…" at bounding box center [705, 339] width 1101 height 362
click at [21, 205] on img at bounding box center [22, 200] width 19 height 19
click at [14, 195] on img at bounding box center [22, 200] width 19 height 19
click at [413, 84] on div "Outbox 0 Scheduled 0 Paid 0" at bounding box center [547, 92] width 730 height 32
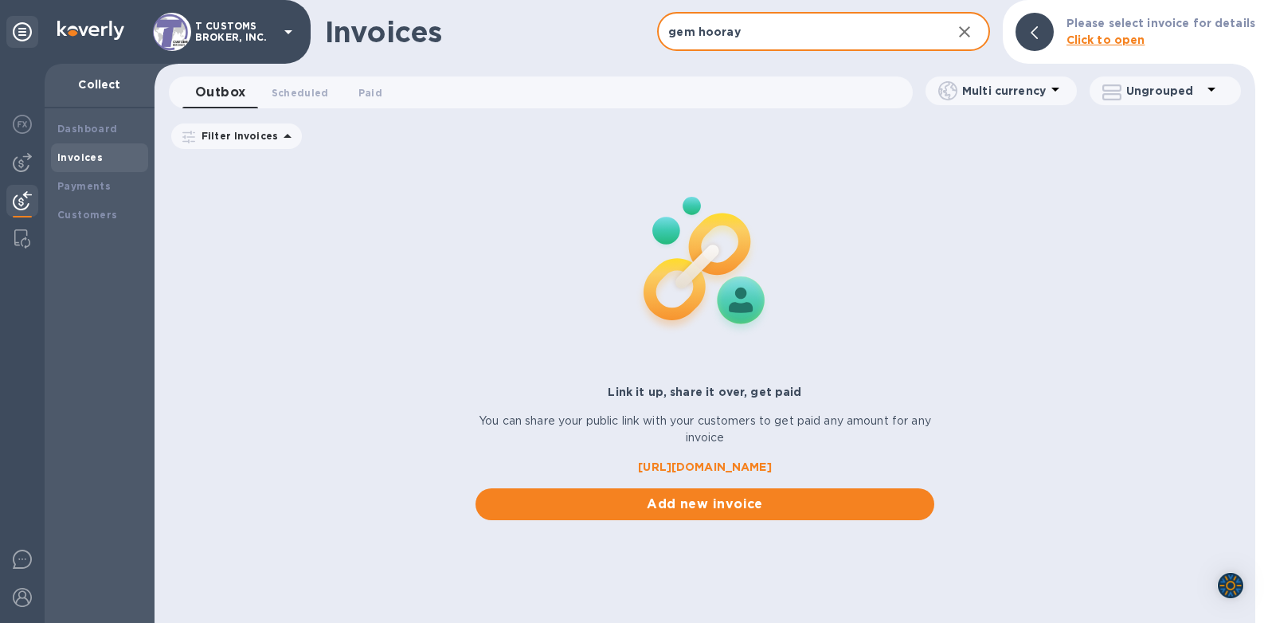
click at [755, 31] on input "gem hooray" at bounding box center [797, 32] width 281 height 39
type input "g"
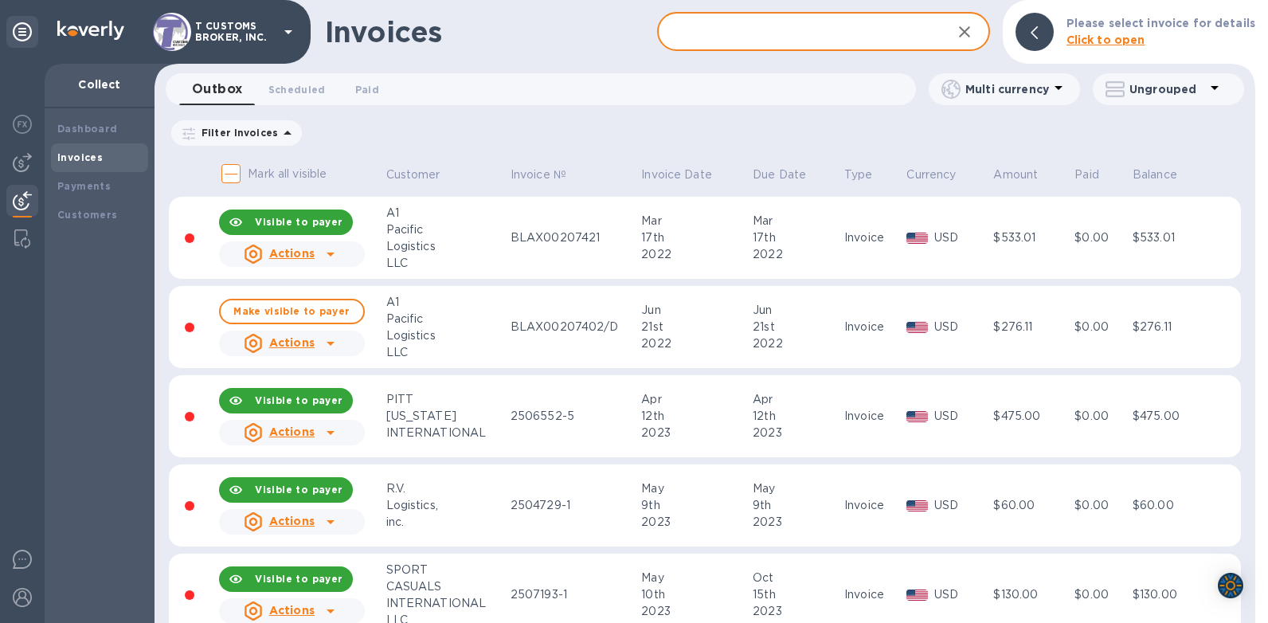
click at [887, 33] on input "text" at bounding box center [797, 32] width 281 height 39
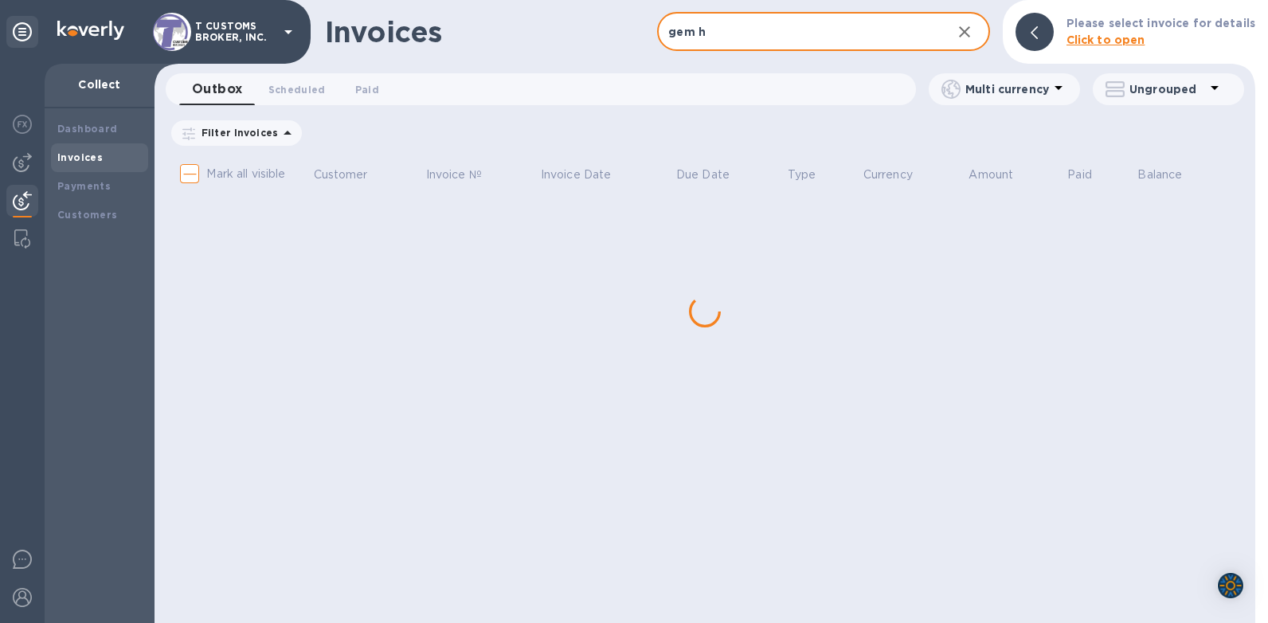
type input "gem ho"
checkbox input "true"
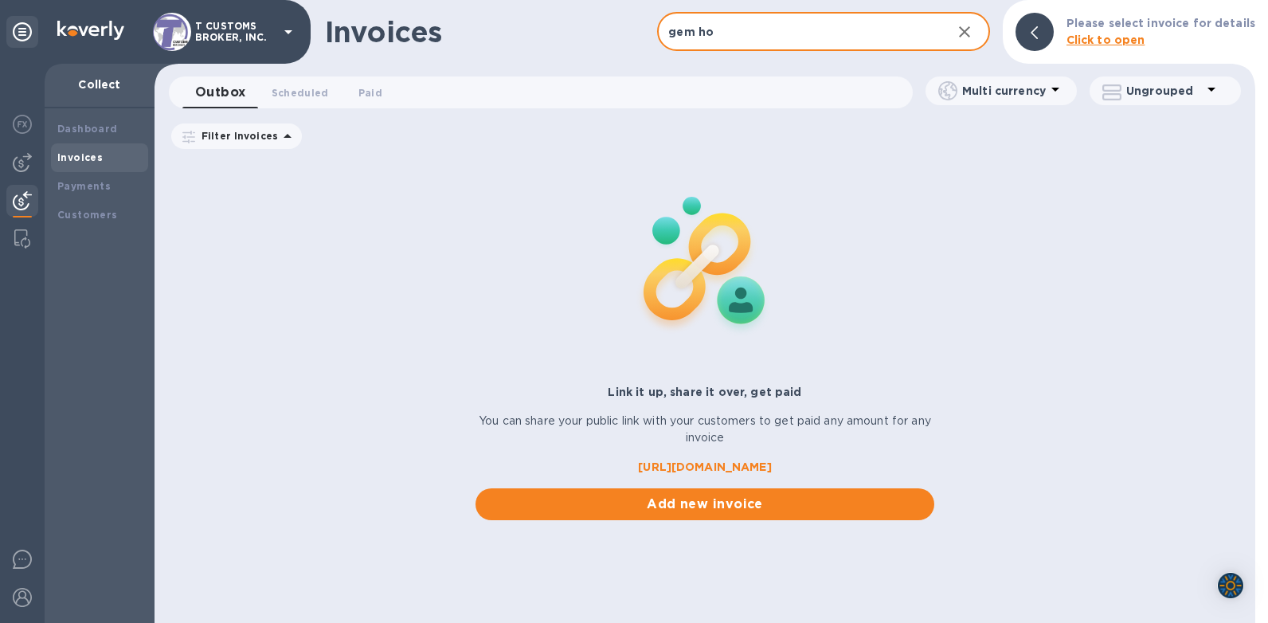
click at [734, 31] on input "gem ho" at bounding box center [797, 32] width 281 height 39
type input "gem hooray"
click at [752, 31] on input "gem hooray" at bounding box center [797, 32] width 281 height 39
click at [366, 214] on div "Link it up, share it over, get paid You can share your public link with your cu…" at bounding box center [705, 339] width 1101 height 362
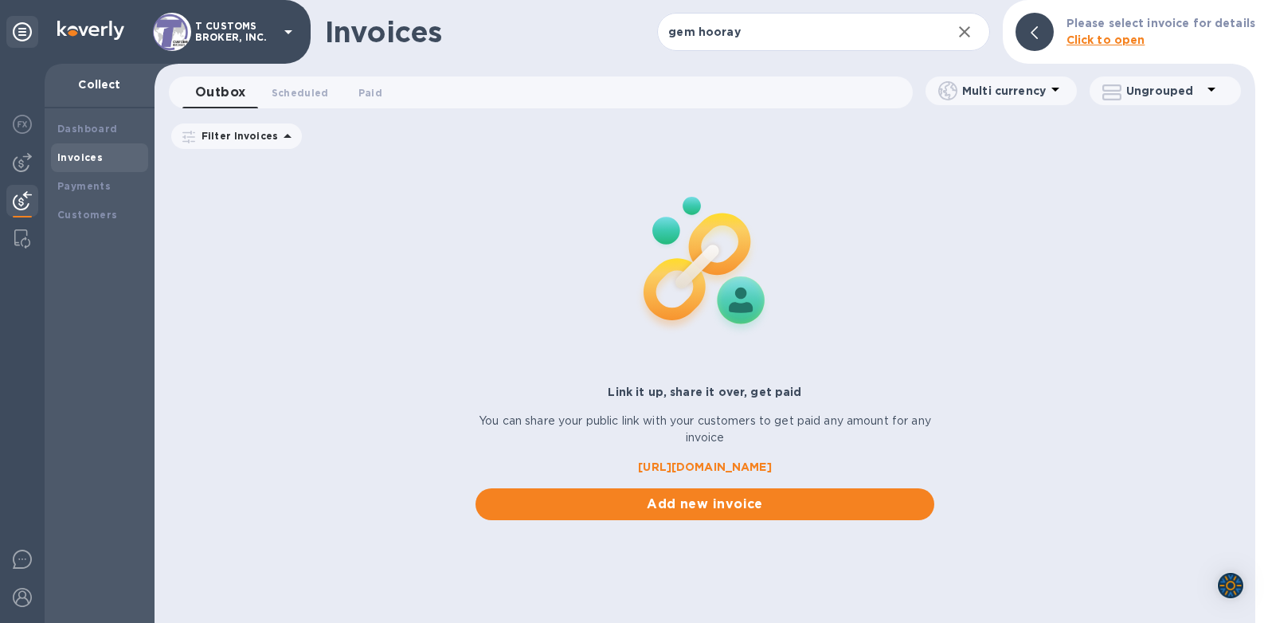
click at [749, 152] on div at bounding box center [705, 264] width 472 height 226
click at [88, 213] on b "Customers" at bounding box center [87, 215] width 61 height 12
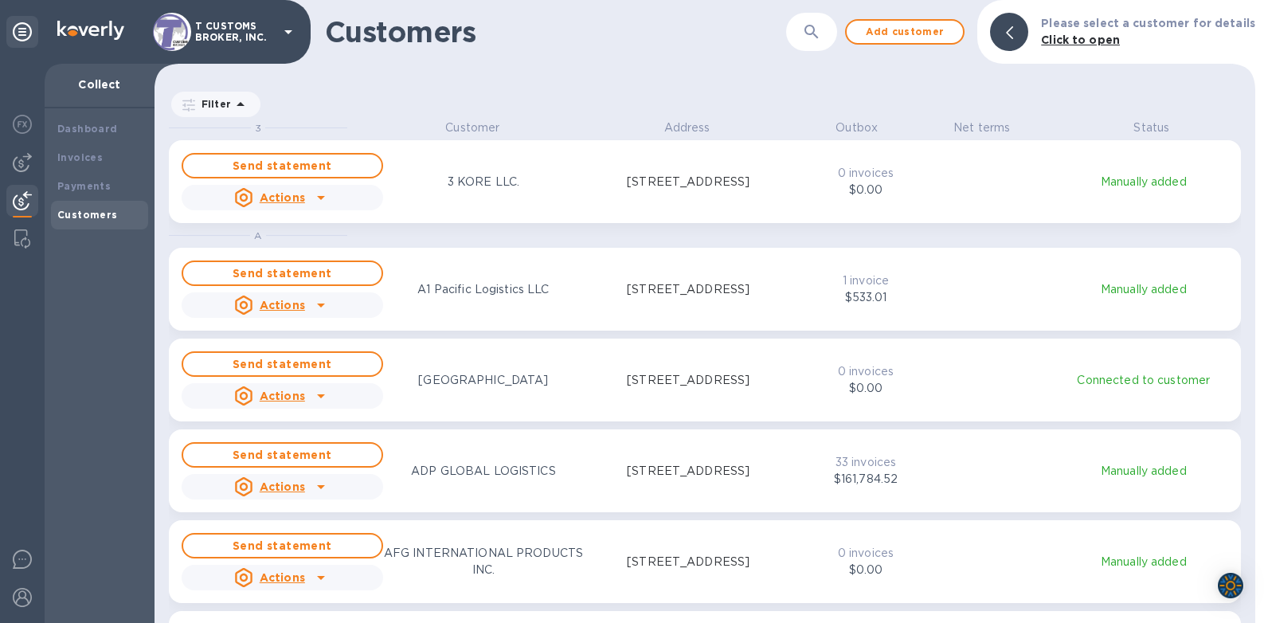
scroll to position [491, 1094]
click at [813, 35] on icon "button" at bounding box center [811, 31] width 19 height 19
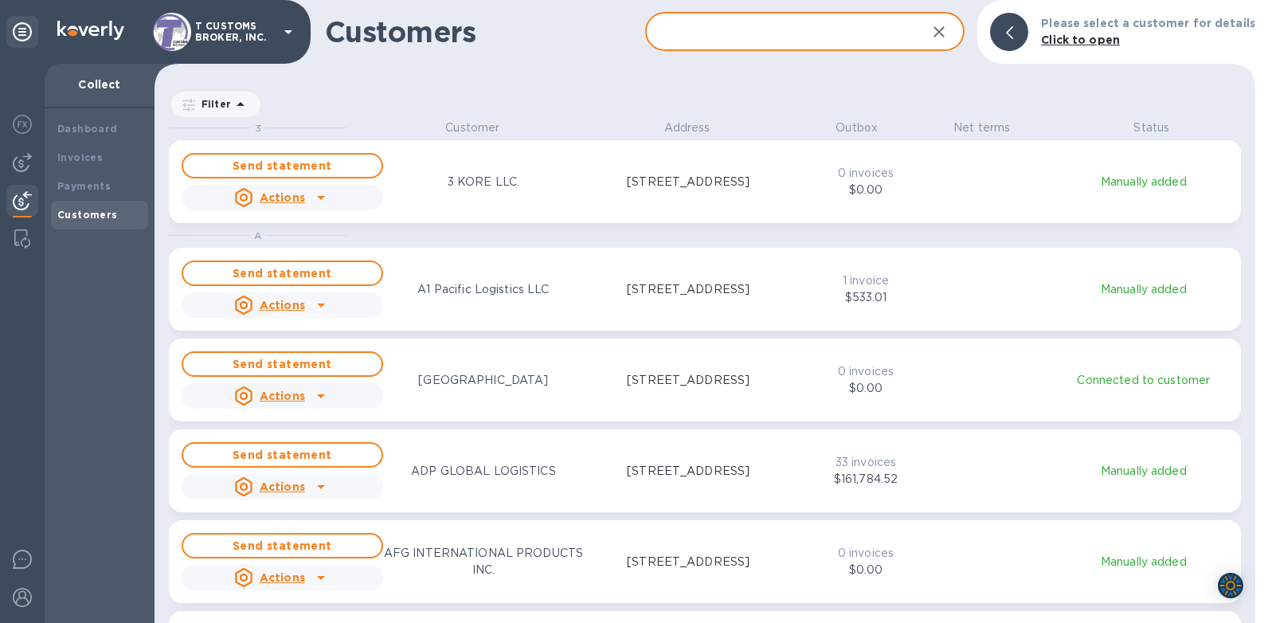
click at [813, 35] on input "text" at bounding box center [779, 32] width 269 height 39
type input "gem hooray"
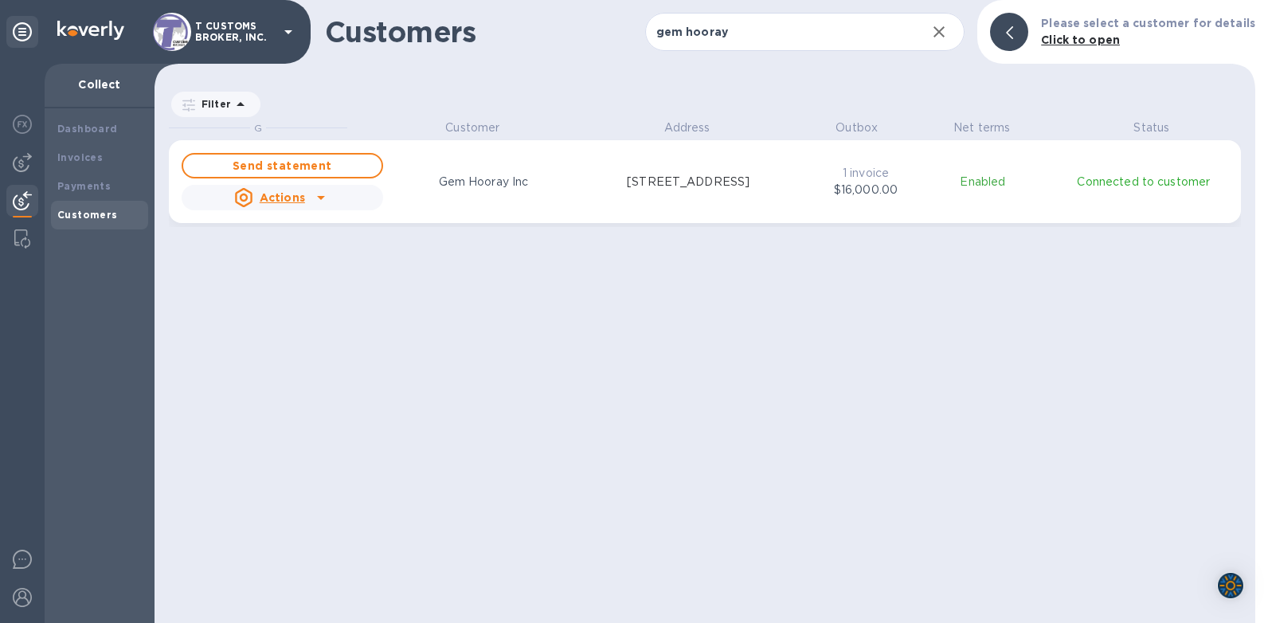
click at [972, 285] on div "G Customer Address Outbox Net terms Status Send statement Actions Gem Hooray In…" at bounding box center [712, 370] width 1086 height 503
drag, startPoint x: 907, startPoint y: 260, endPoint x: 721, endPoint y: 244, distance: 187.1
click at [906, 260] on div "G Customer Address Outbox Net terms Status Send statement Actions Gem Hooray In…" at bounding box center [712, 370] width 1086 height 503
click at [704, 319] on div "G Customer Address Outbox Net terms Status Send statement Actions Gem Hooray In…" at bounding box center [712, 370] width 1086 height 503
drag, startPoint x: 1028, startPoint y: 240, endPoint x: 816, endPoint y: 239, distance: 212.7
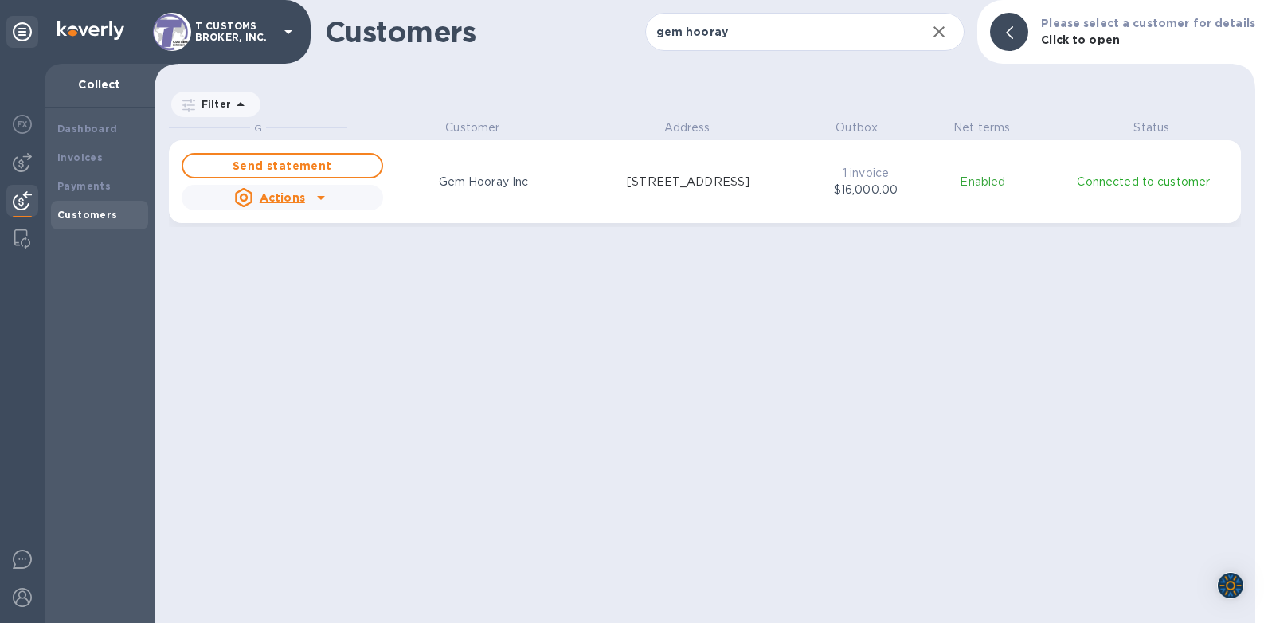
click at [1026, 241] on div "G Customer Address Outbox Net terms Status Send statement Actions Gem Hooray In…" at bounding box center [712, 370] width 1086 height 503
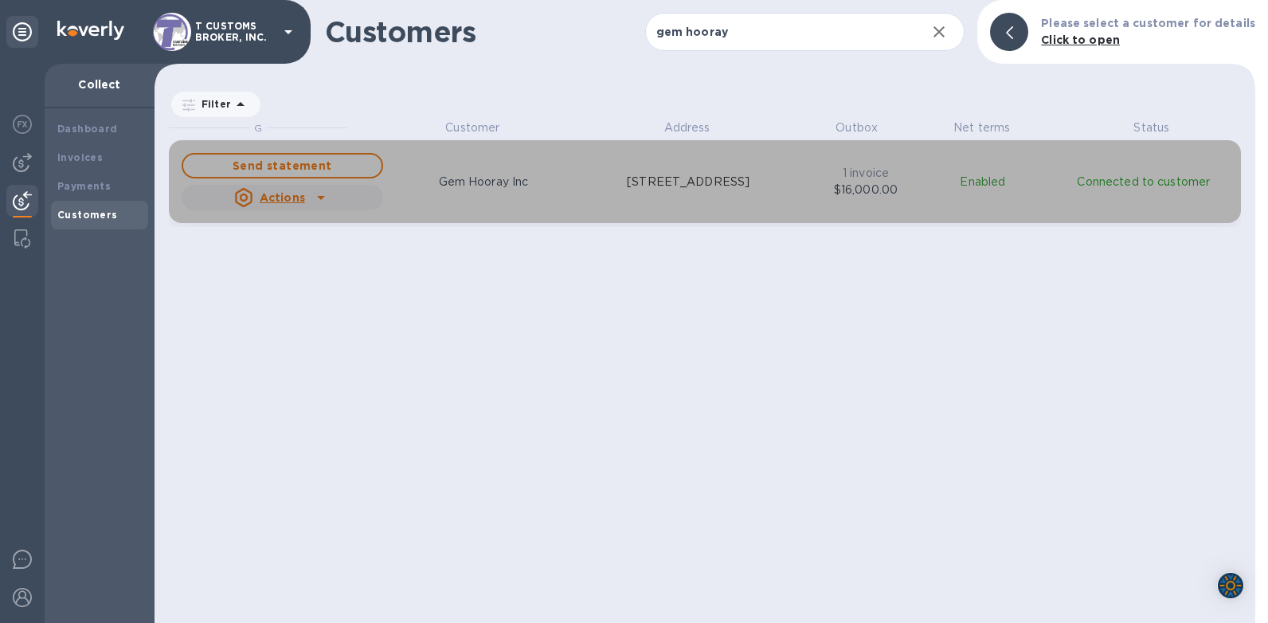
click at [475, 182] on p "Gem Hooray Inc" at bounding box center [484, 182] width 90 height 17
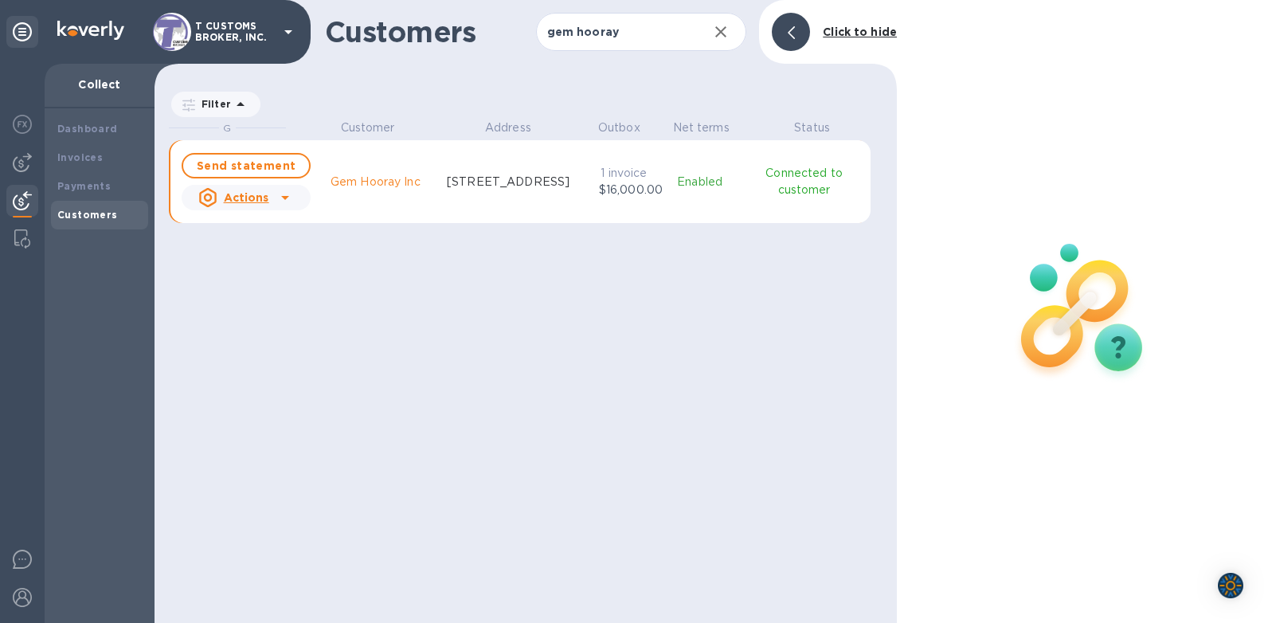
scroll to position [13, 7]
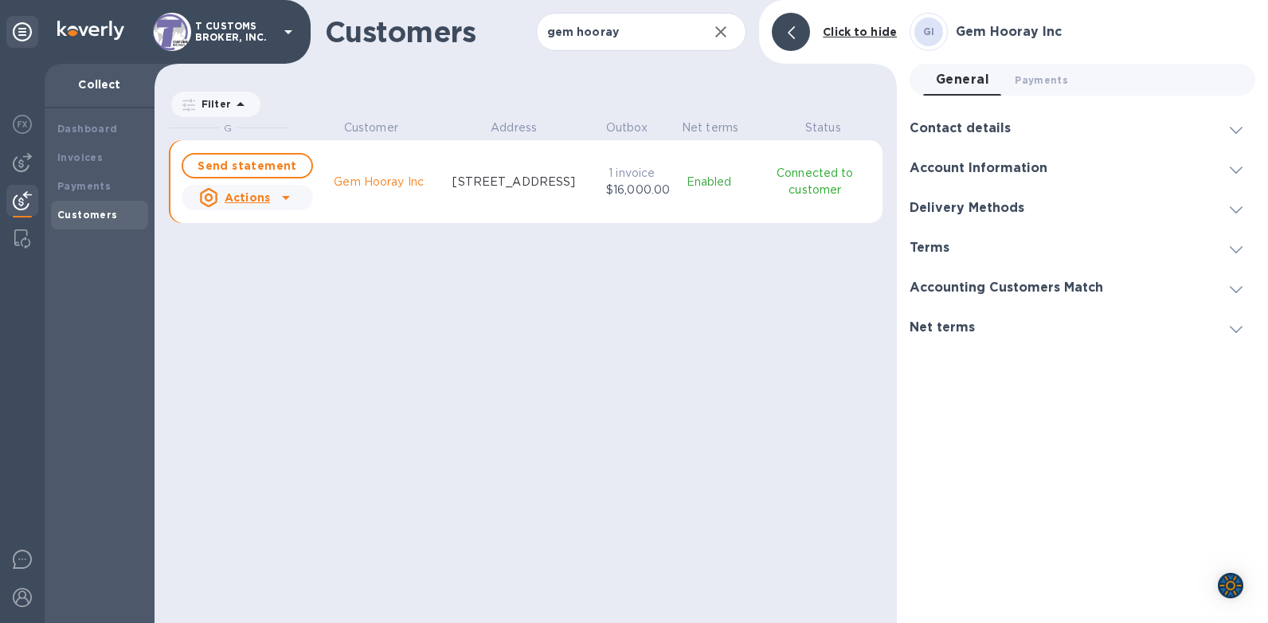
click at [475, 182] on p "[STREET_ADDRESS]" at bounding box center [513, 182] width 123 height 17
click at [571, 387] on div "G Customer Address Outbox Net terms Status Send statement Actions Gem Hooray In…" at bounding box center [533, 368] width 728 height 499
click at [500, 331] on div "G Customer Address Outbox Net terms Status Send statement Actions Gem Hooray In…" at bounding box center [533, 368] width 728 height 499
click at [362, 108] on div "Filter" at bounding box center [526, 97] width 742 height 43
drag, startPoint x: 638, startPoint y: 33, endPoint x: 479, endPoint y: 28, distance: 158.6
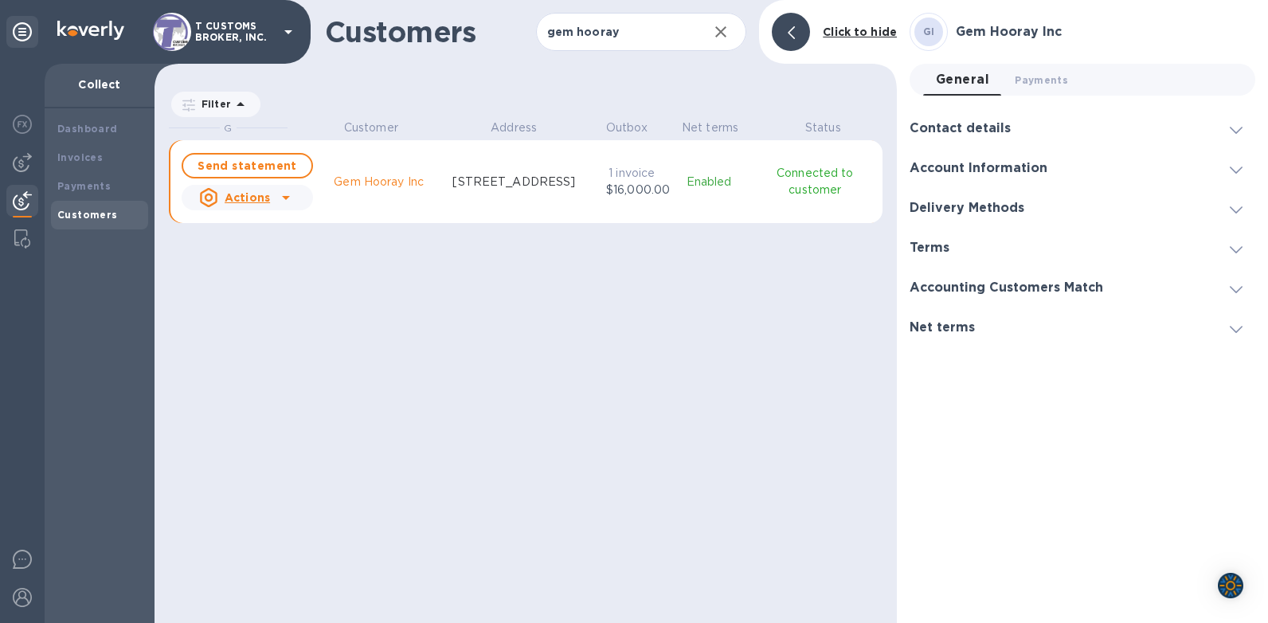
click at [508, 29] on div "Customers gem hooray ​ Add customer Click to hide" at bounding box center [526, 32] width 742 height 64
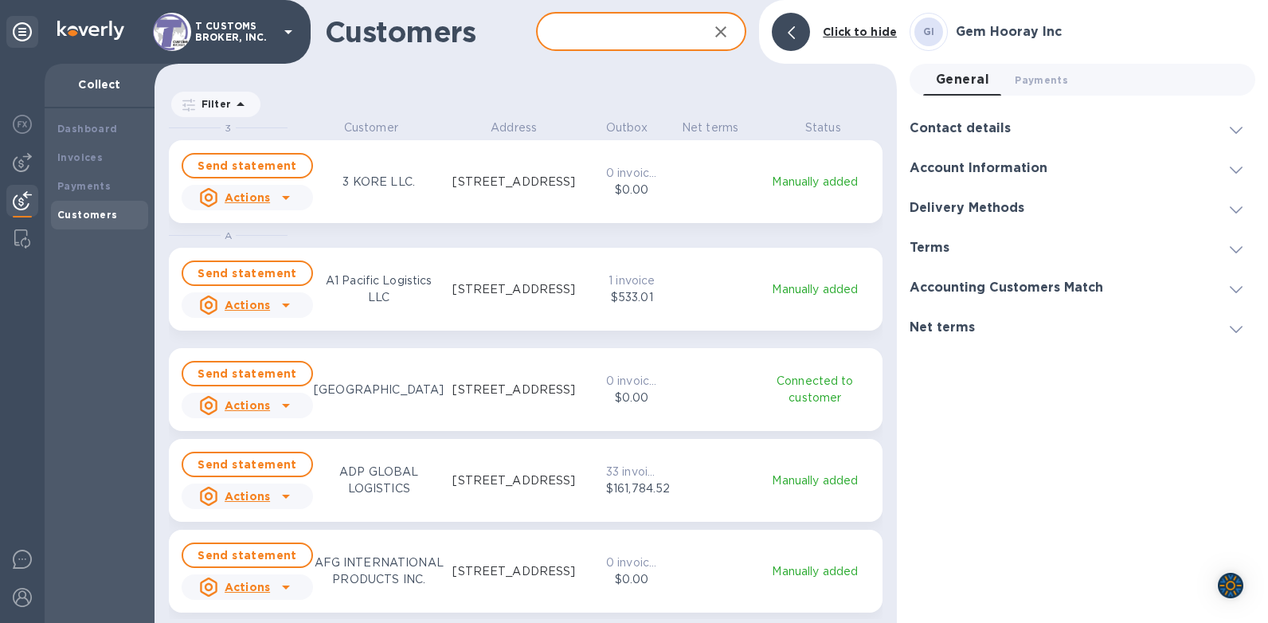
scroll to position [491, 736]
type input "2551742"
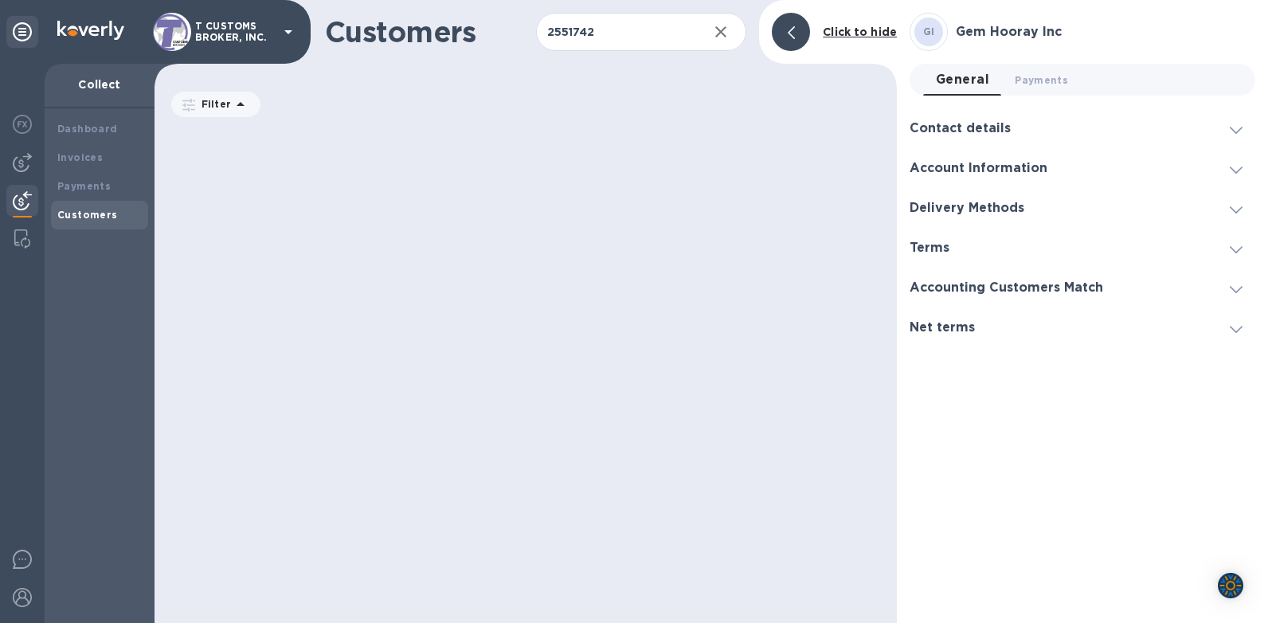
click at [595, 140] on div "grid" at bounding box center [533, 368] width 728 height 499
click at [83, 180] on b "Payments" at bounding box center [83, 186] width 53 height 12
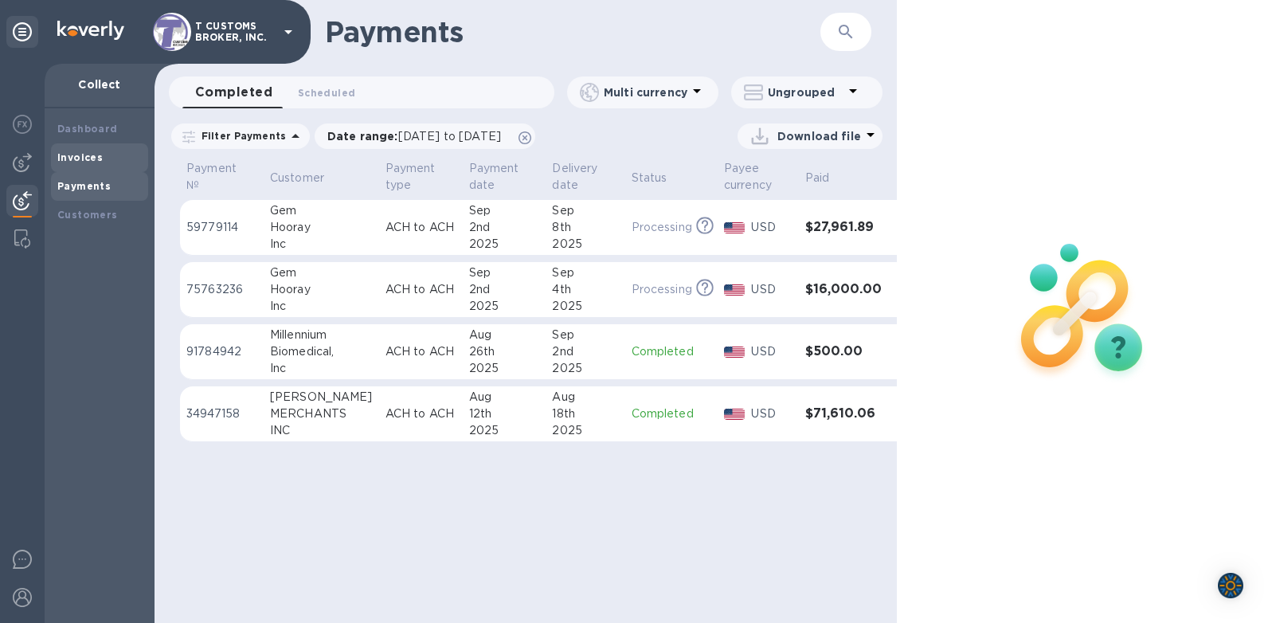
click at [88, 155] on b "Invoices" at bounding box center [79, 157] width 45 height 12
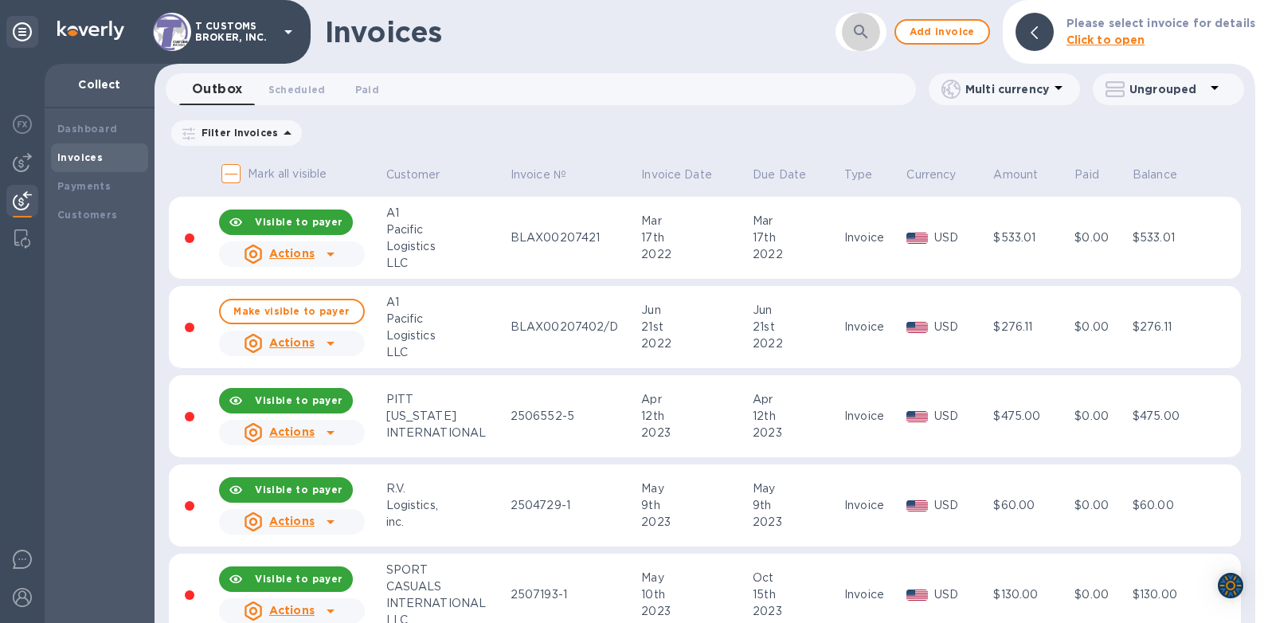
click at [870, 29] on icon "button" at bounding box center [860, 31] width 19 height 19
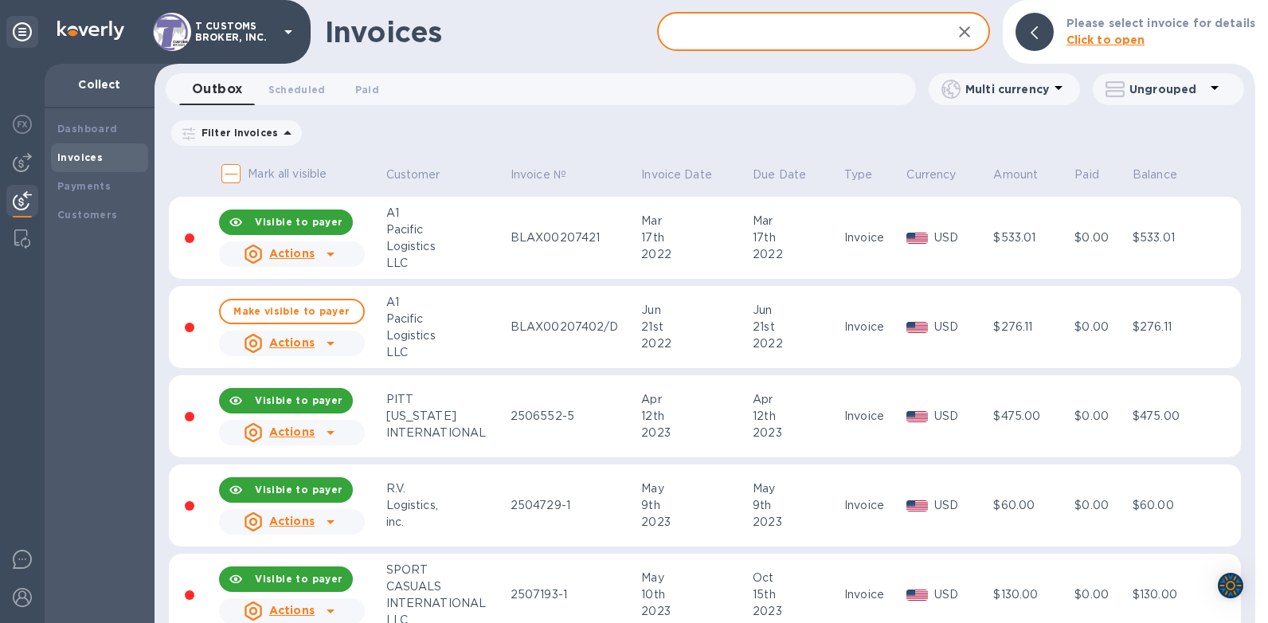
click at [676, 34] on input "text" at bounding box center [797, 32] width 281 height 39
type input "2551742"
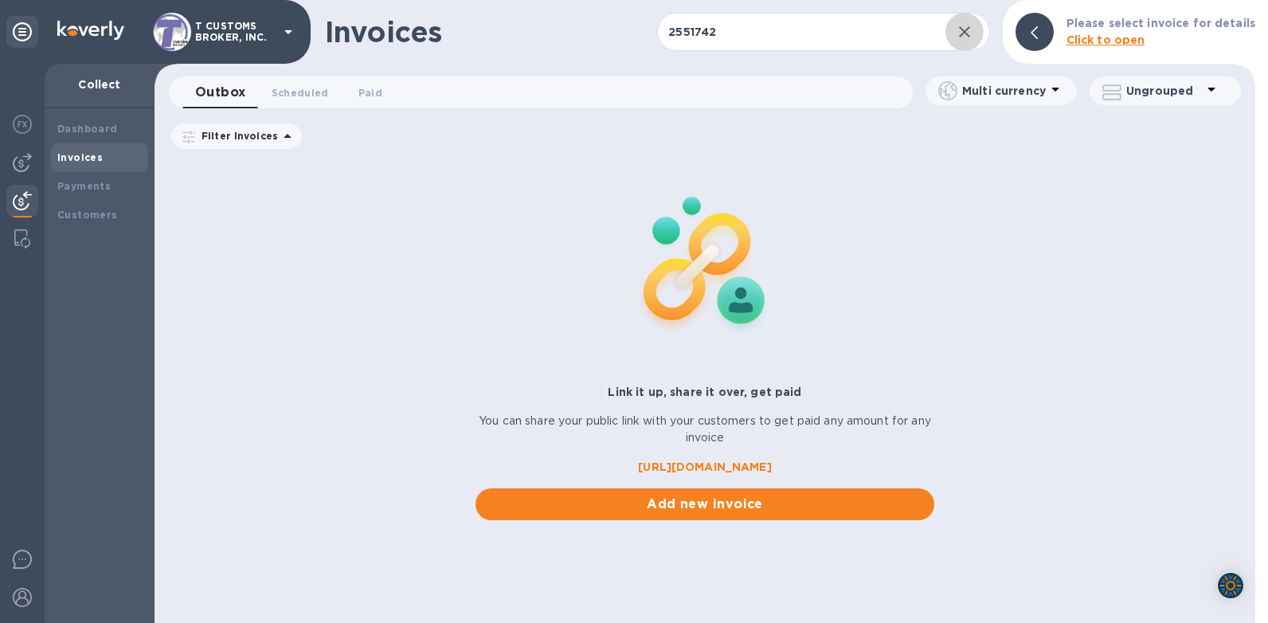
click at [843, 57] on div "Invoices 2551742 ​ Add invoice Please select invoice for details Click to open" at bounding box center [705, 32] width 1101 height 64
click at [721, 48] on input "2551742" at bounding box center [797, 32] width 281 height 39
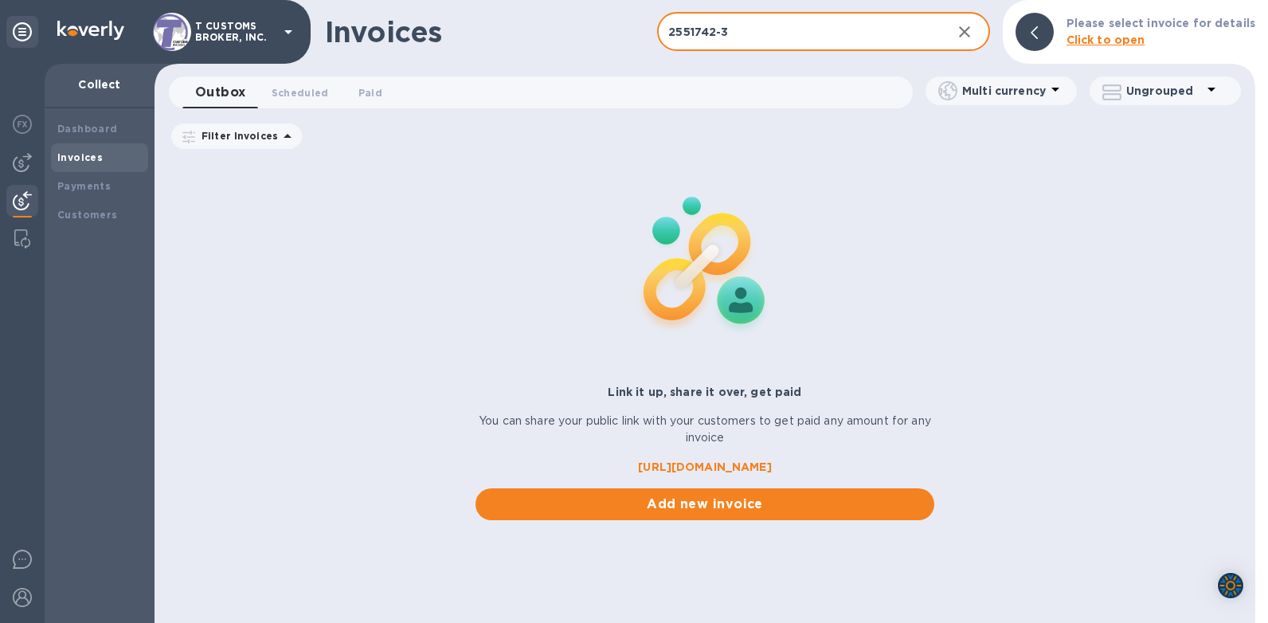
type input "2551742-3"
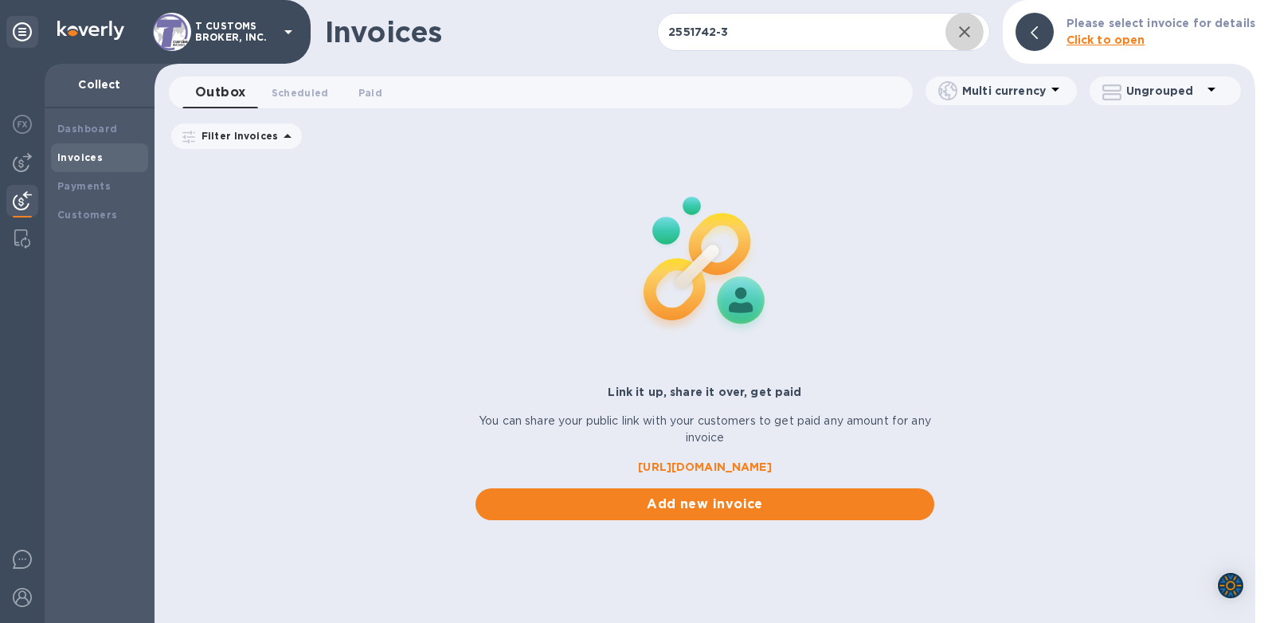
click at [366, 163] on div "Link it up, share it over, get paid You can share your public link with your cu…" at bounding box center [705, 339] width 1101 height 362
click at [88, 156] on b "Invoices" at bounding box center [79, 157] width 45 height 12
click at [81, 129] on b "Dashboard" at bounding box center [87, 129] width 61 height 12
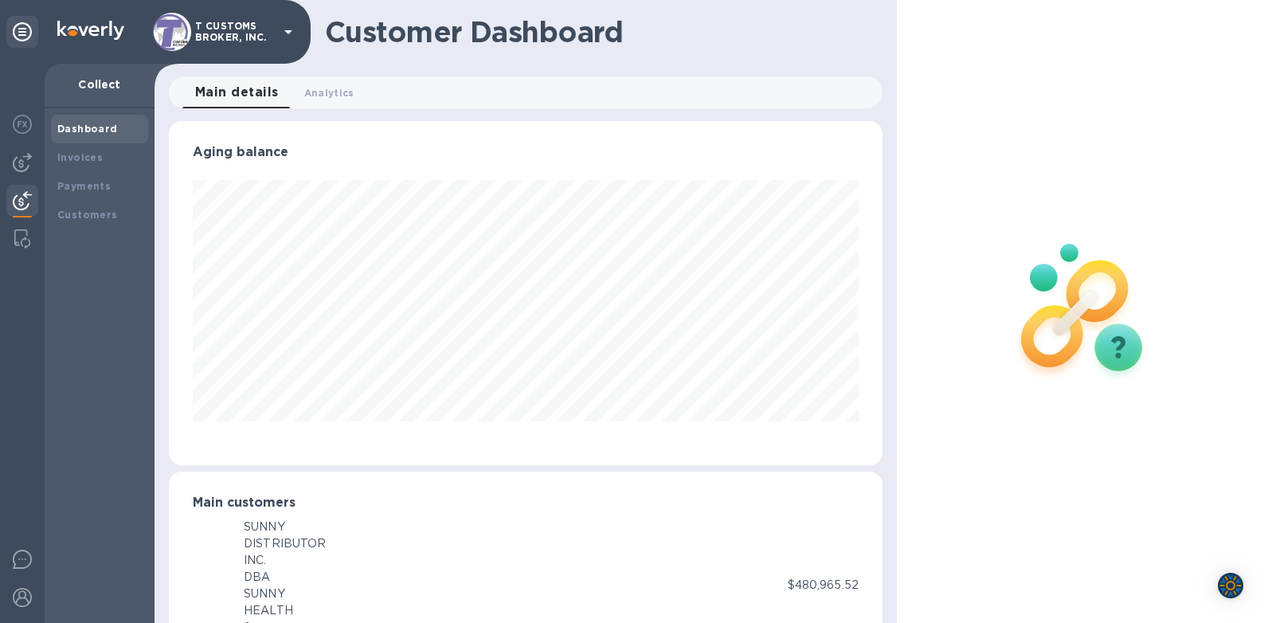
scroll to position [796115, 795751]
click at [98, 221] on div "Customers" at bounding box center [99, 215] width 84 height 16
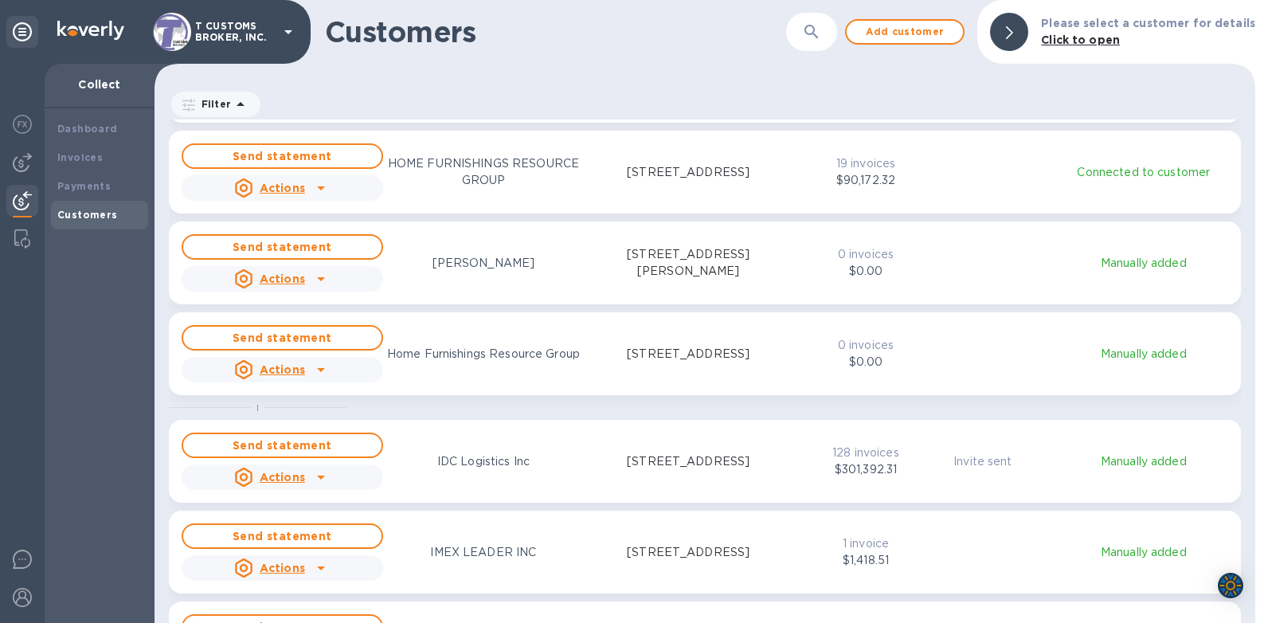
scroll to position [6212, 0]
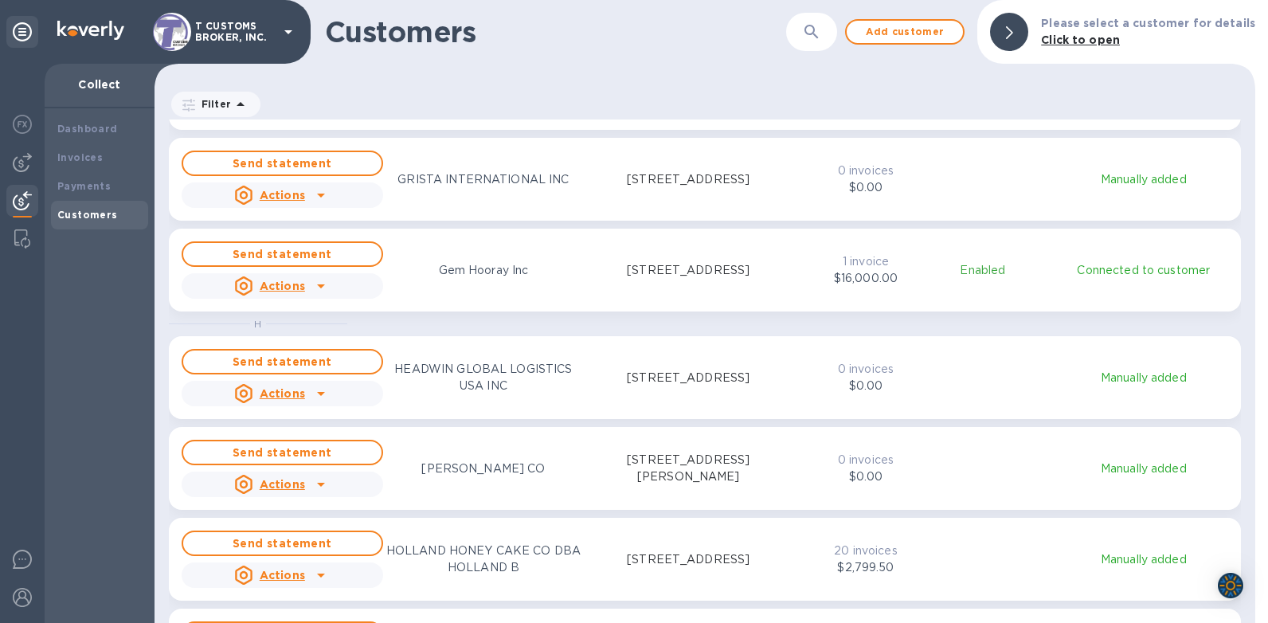
click at [814, 29] on icon "button" at bounding box center [811, 31] width 19 height 19
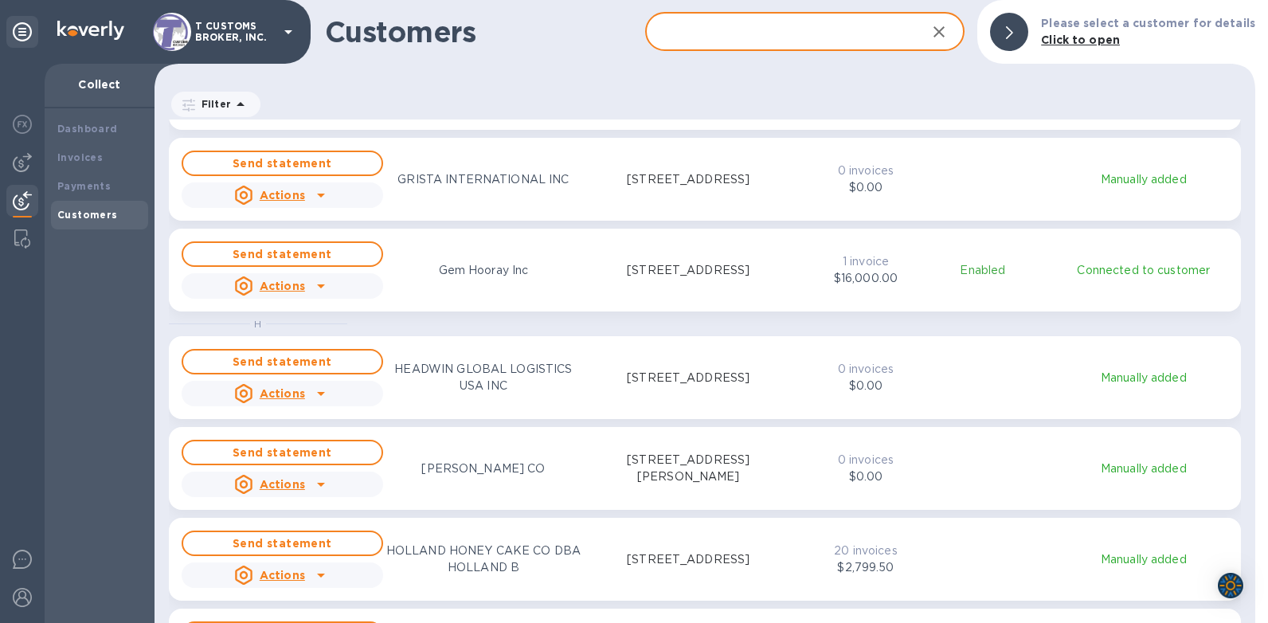
click at [812, 29] on input "text" at bounding box center [779, 32] width 269 height 39
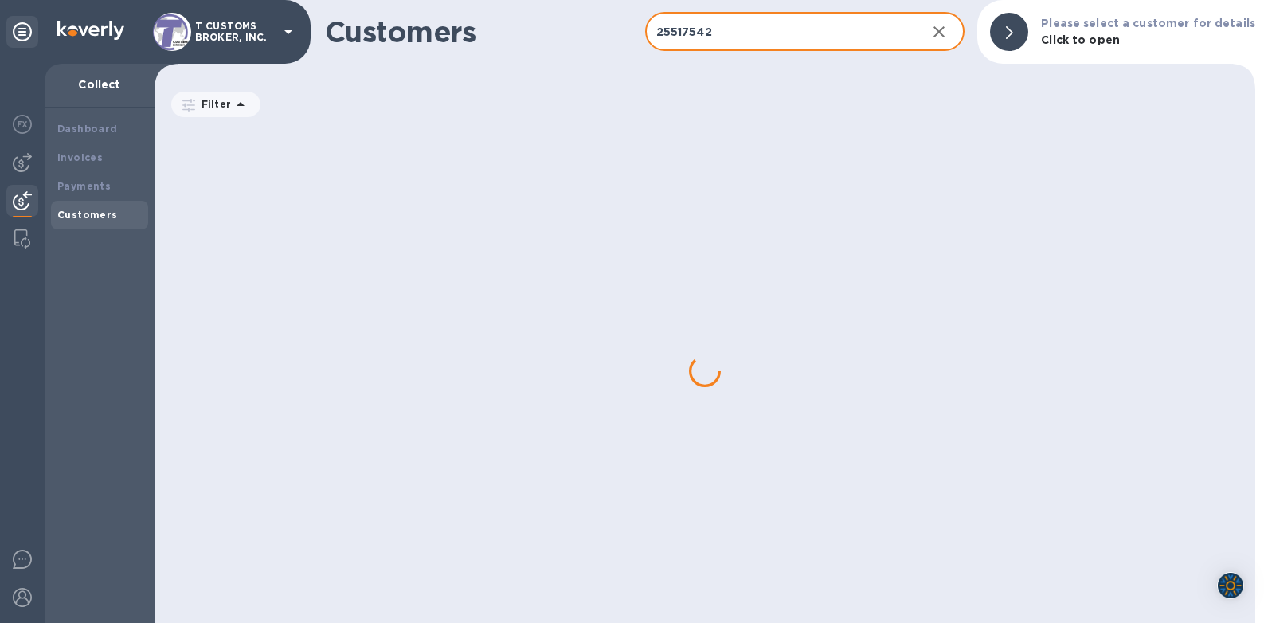
drag, startPoint x: 753, startPoint y: 18, endPoint x: 397, endPoint y: 21, distance: 356.0
click at [428, 21] on div "Customers 25517542 ​ Add customer Please select a customer for details Click to…" at bounding box center [705, 32] width 1101 height 64
type input "2551742"
click at [707, 39] on input "2551742" at bounding box center [779, 32] width 269 height 39
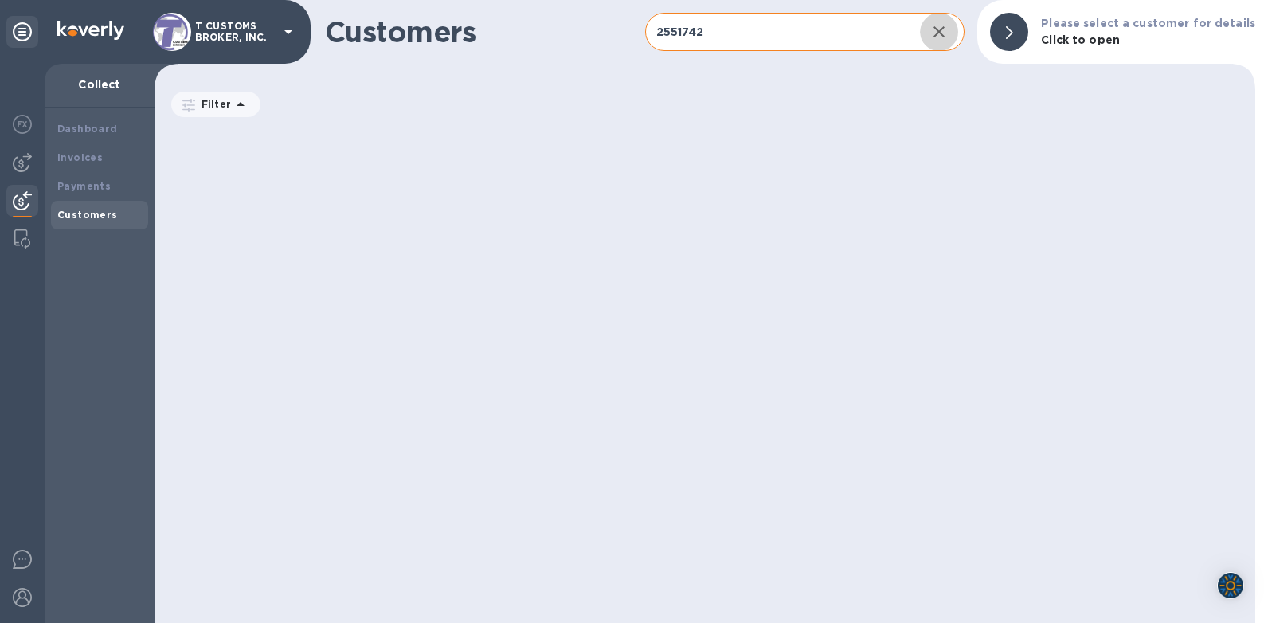
click at [865, 47] on input "2551742" at bounding box center [779, 32] width 269 height 39
click at [80, 153] on b "Invoices" at bounding box center [79, 157] width 45 height 12
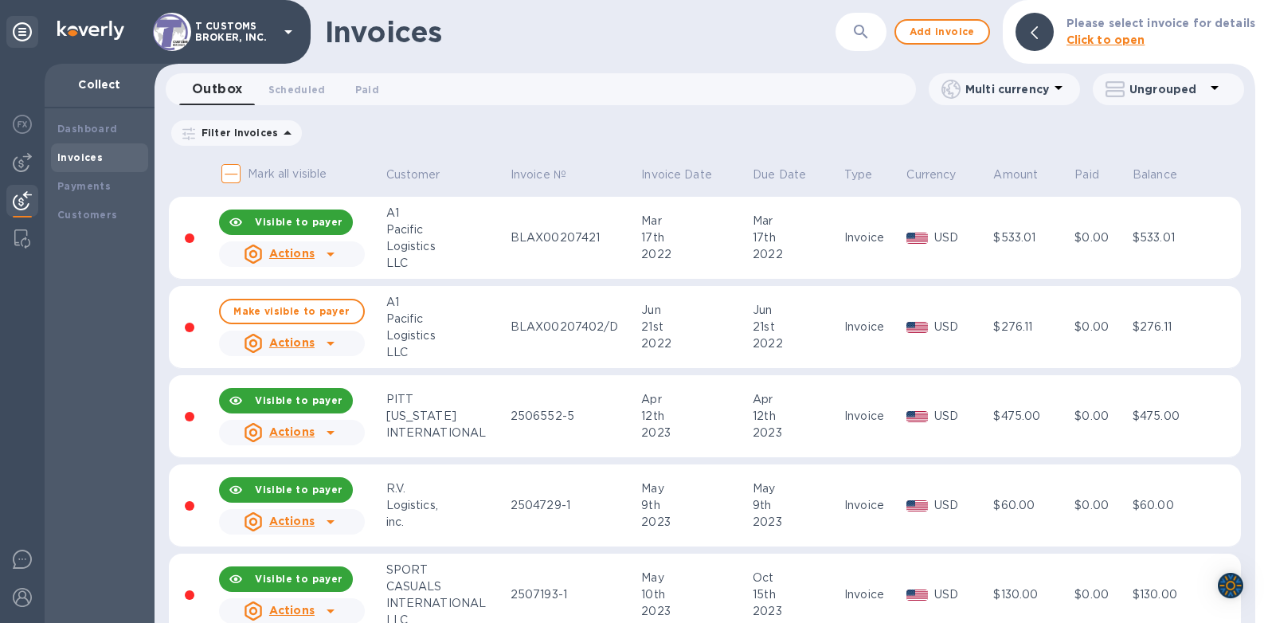
click at [1113, 29] on p "Please select invoice for details" at bounding box center [1160, 23] width 189 height 17
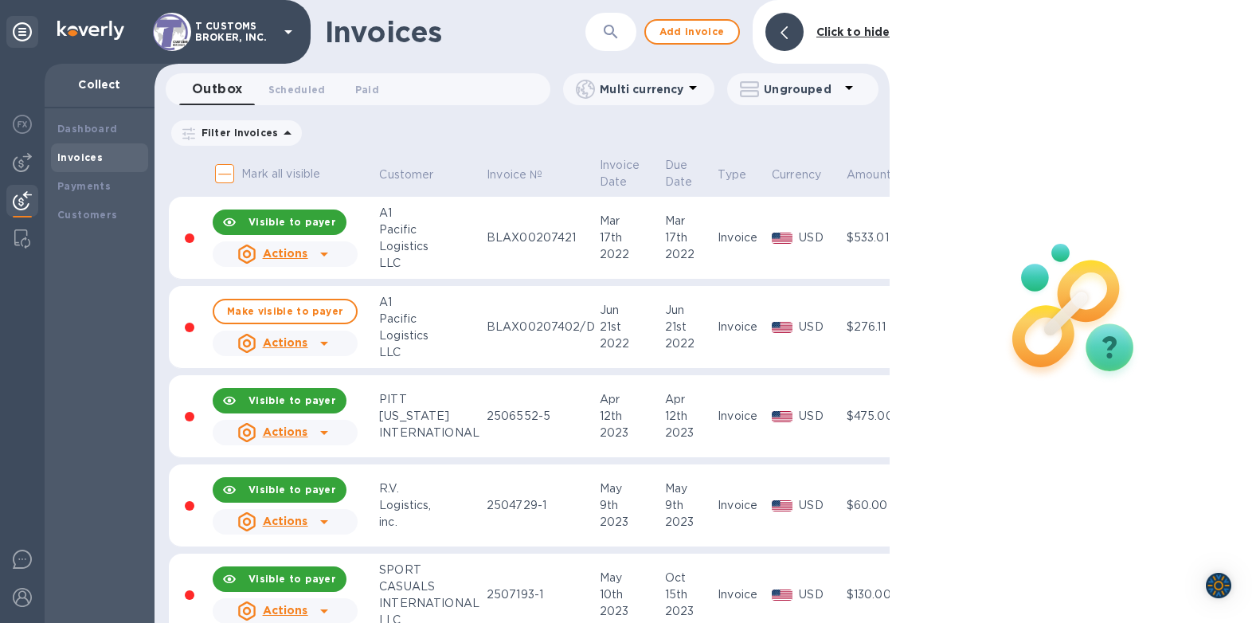
click at [601, 33] on button "button" at bounding box center [611, 32] width 38 height 38
click at [601, 33] on input "text" at bounding box center [610, 32] width 156 height 39
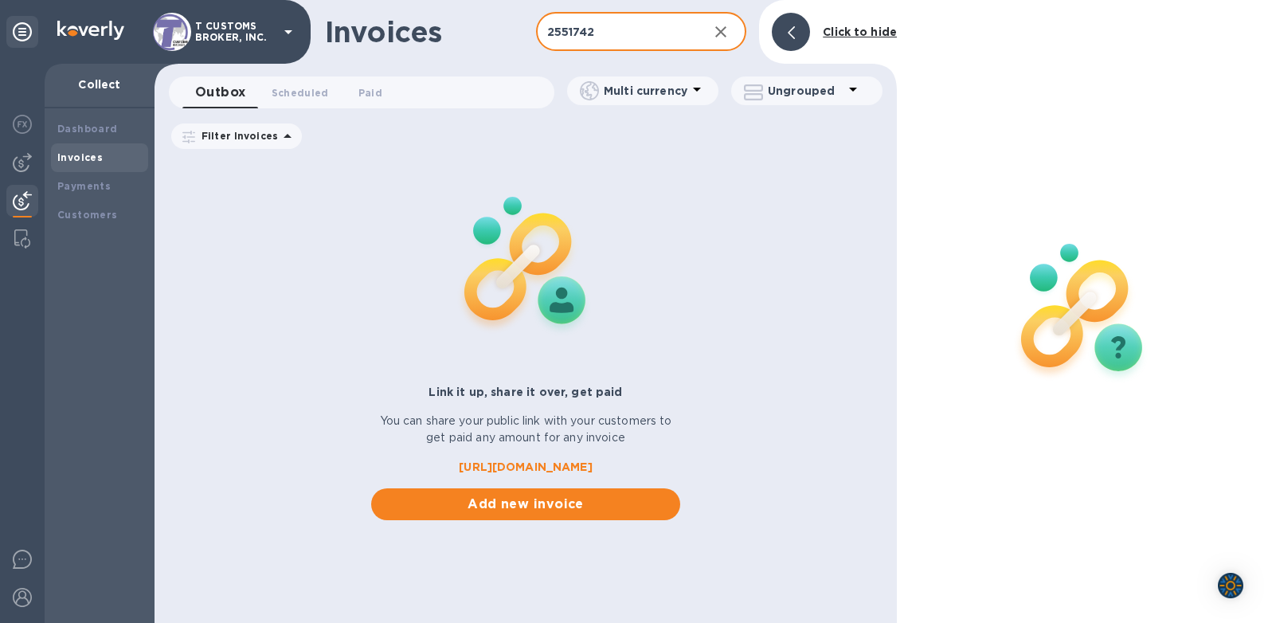
click at [601, 33] on input "2551742" at bounding box center [616, 32] width 160 height 39
type input "2551742-3"
click at [583, 201] on img at bounding box center [526, 263] width 210 height 210
click at [681, 36] on input "2551742-3" at bounding box center [616, 32] width 160 height 39
drag, startPoint x: 279, startPoint y: 299, endPoint x: 317, endPoint y: 272, distance: 46.8
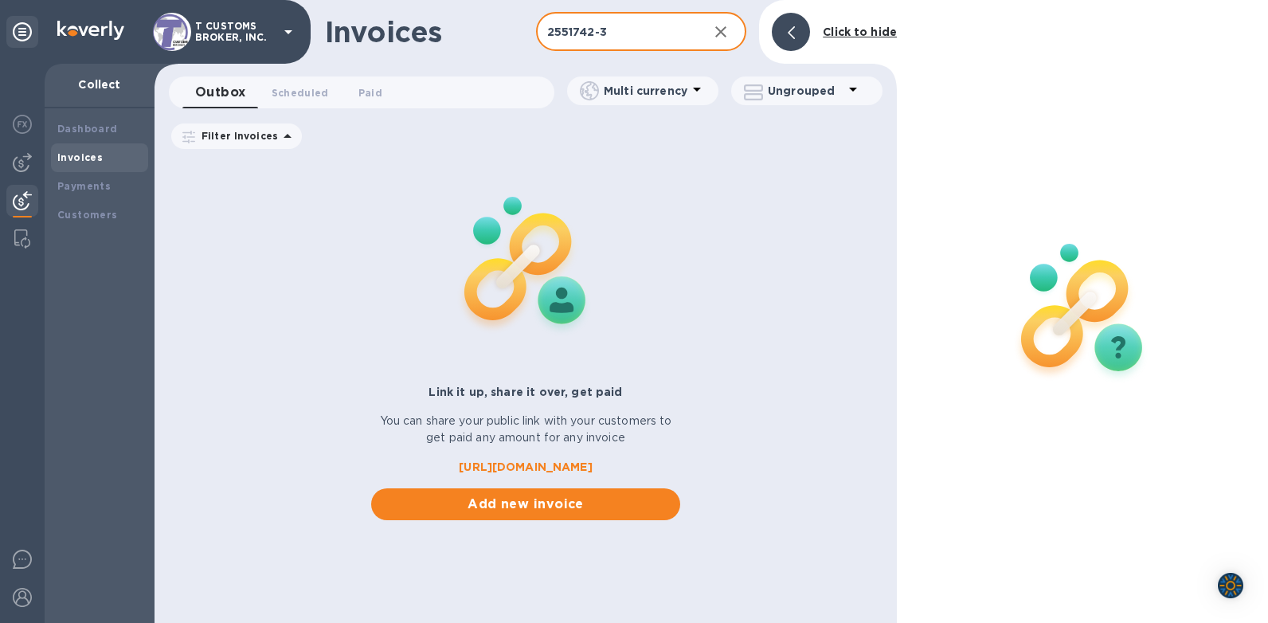
click at [280, 301] on div "Link it up, share it over, get paid You can share your public link with your cu…" at bounding box center [526, 339] width 742 height 362
click at [97, 155] on b "Invoices" at bounding box center [79, 157] width 45 height 12
click at [389, 153] on div at bounding box center [526, 264] width 322 height 226
drag, startPoint x: 712, startPoint y: 131, endPoint x: 714, endPoint y: 141, distance: 9.9
click at [715, 138] on div "Filter Invoices Amount Paid Balance" at bounding box center [526, 136] width 714 height 30
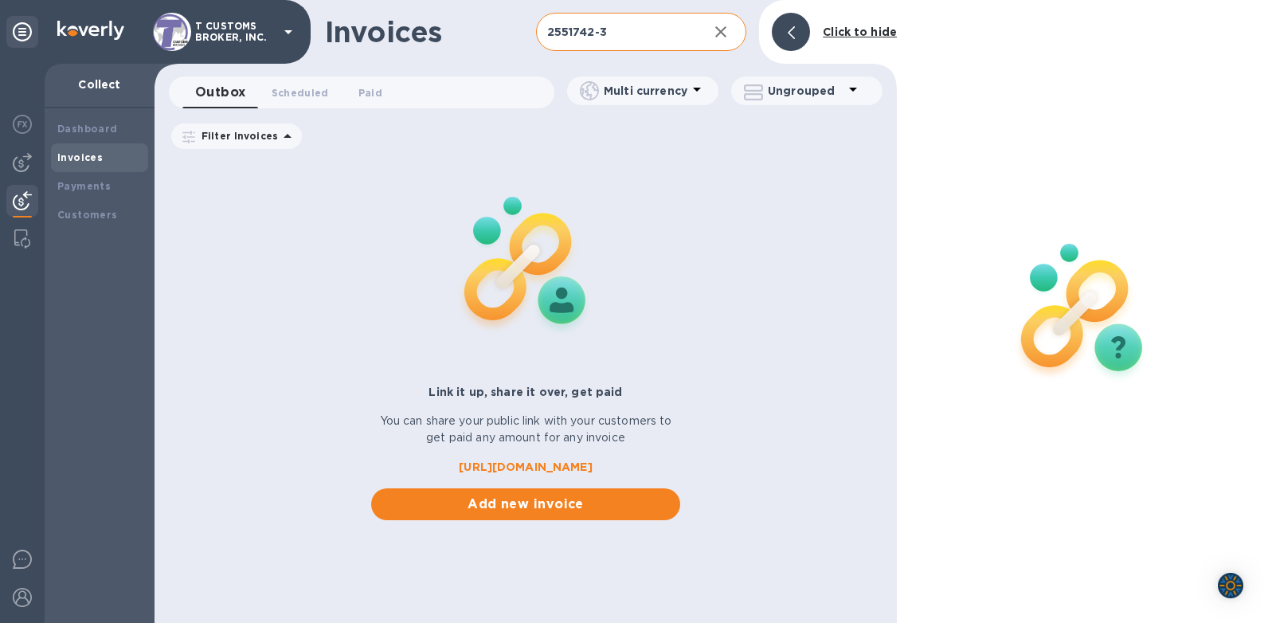
click at [628, 46] on input "2551742-3" at bounding box center [616, 32] width 160 height 39
click at [622, 38] on input "2551742-3" at bounding box center [616, 32] width 160 height 39
drag, startPoint x: 624, startPoint y: 42, endPoint x: 567, endPoint y: 37, distance: 57.5
click at [567, 37] on input "2551742-3" at bounding box center [616, 32] width 160 height 39
click at [595, 37] on input "2551742-3" at bounding box center [616, 32] width 160 height 39
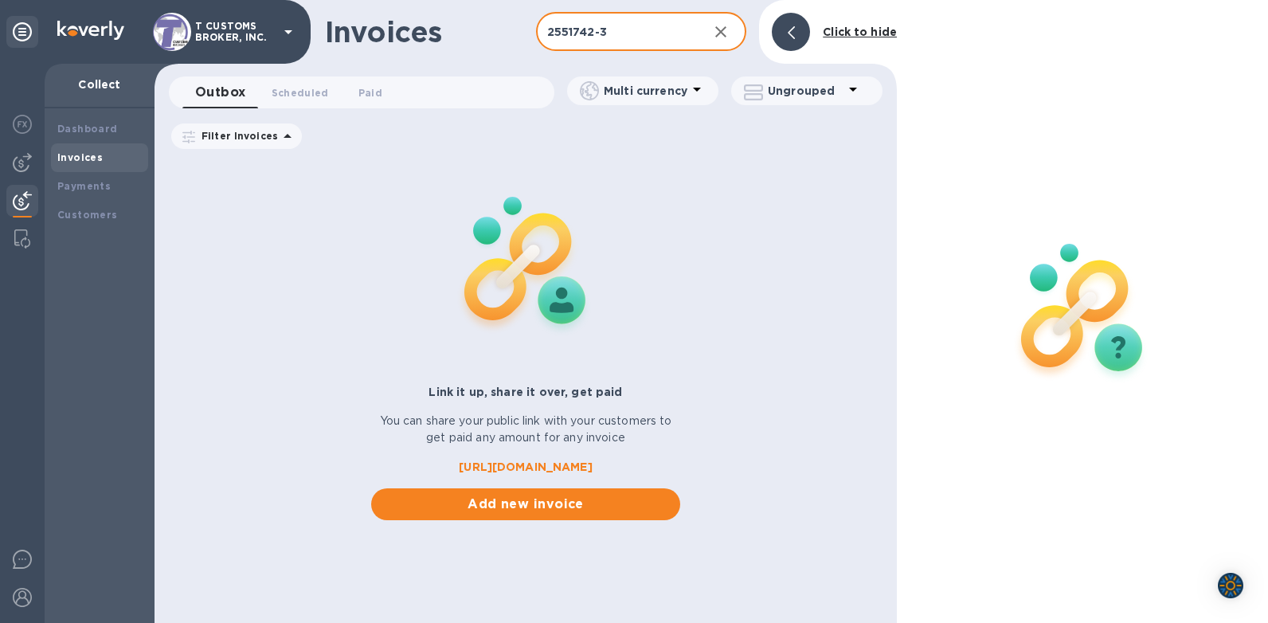
click at [634, 19] on input "2551742-3" at bounding box center [616, 32] width 160 height 39
click at [622, 29] on input "2551742-3" at bounding box center [616, 32] width 160 height 39
drag, startPoint x: 622, startPoint y: 29, endPoint x: 448, endPoint y: 29, distance: 174.4
click at [448, 29] on div "Invoices 2551742-3 ​ Add invoice Click to hide" at bounding box center [526, 32] width 742 height 64
type input "="
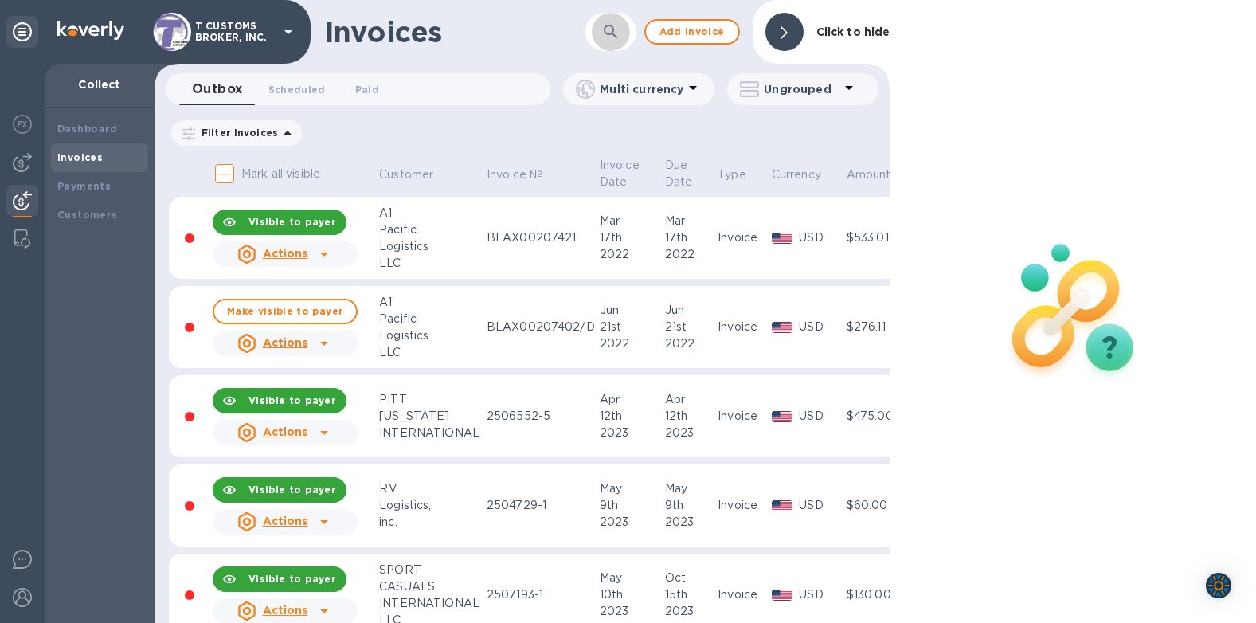
click at [605, 38] on icon "button" at bounding box center [610, 31] width 19 height 19
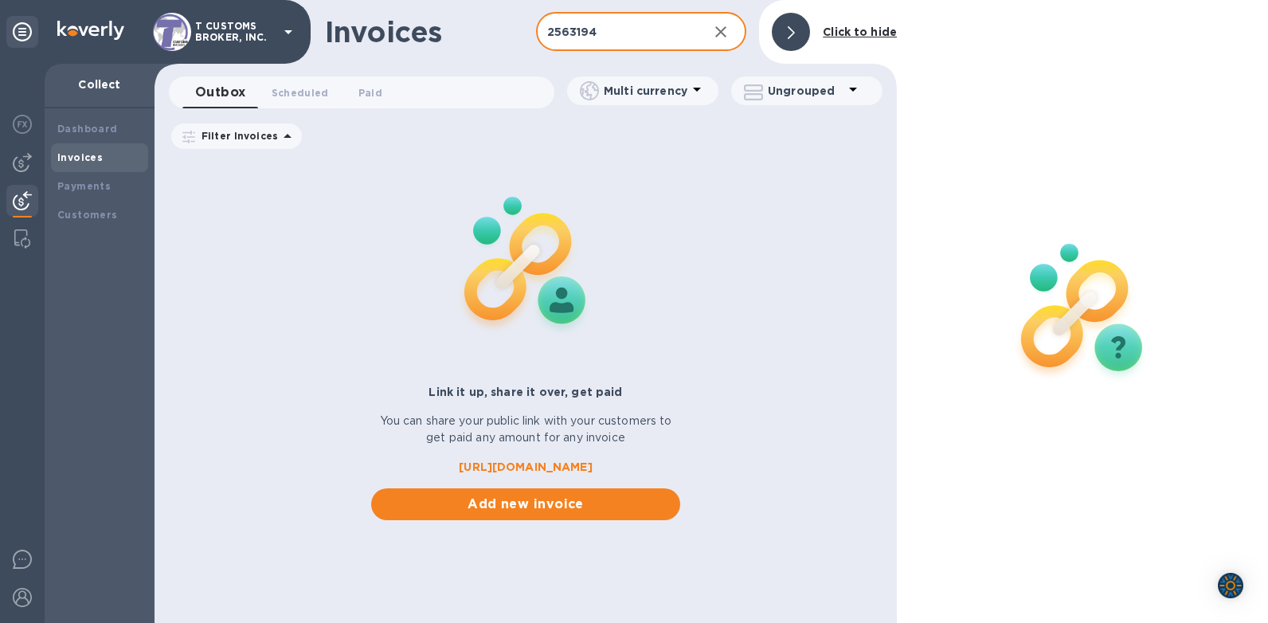
click at [643, 27] on input "2563194" at bounding box center [616, 32] width 160 height 39
click at [81, 151] on b "Invoices" at bounding box center [79, 157] width 45 height 12
click at [614, 37] on input "2563194" at bounding box center [616, 32] width 160 height 39
click at [785, 33] on div at bounding box center [791, 32] width 38 height 38
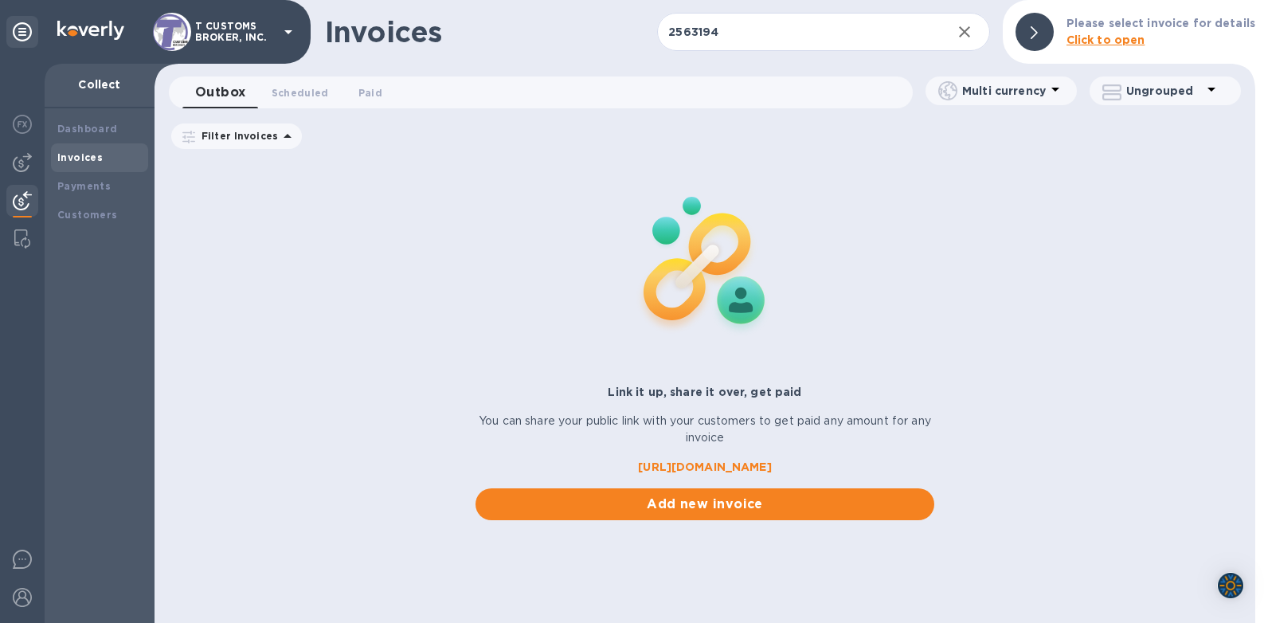
click at [828, 11] on div "Invoices 2563194 ​ Add invoice Please select invoice for details Click to open" at bounding box center [705, 32] width 1101 height 64
click at [817, 25] on input "2563194" at bounding box center [797, 32] width 281 height 39
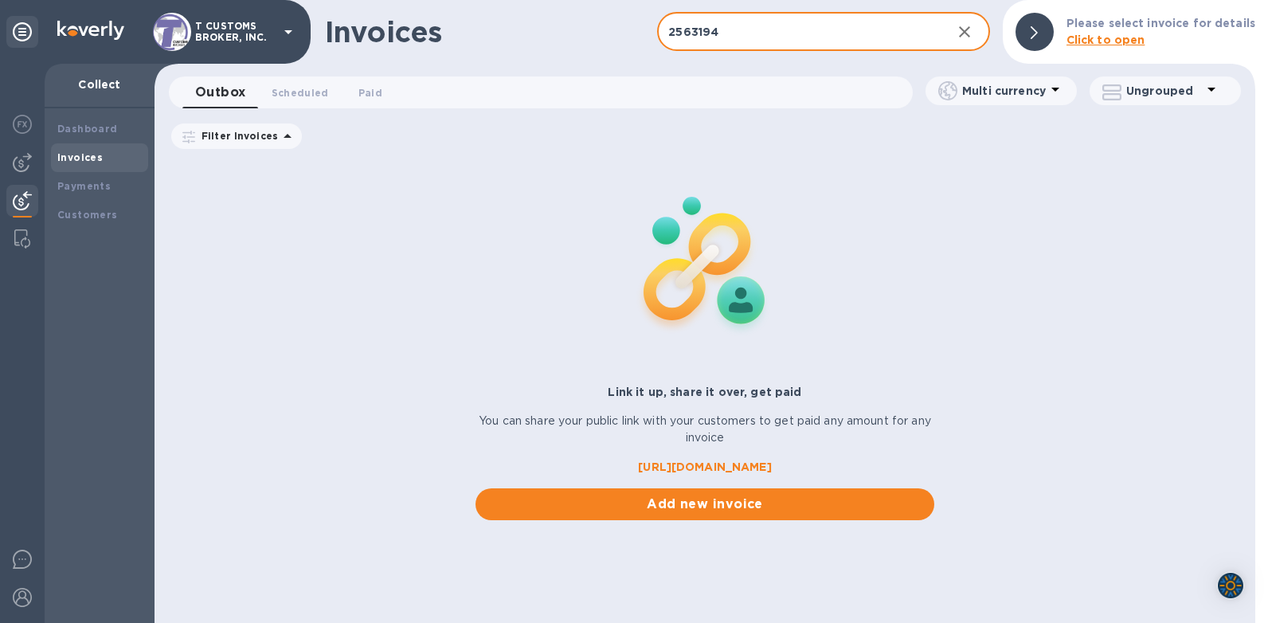
click at [815, 39] on input "2563194" at bounding box center [797, 32] width 281 height 39
type input "2563194-3"
click at [816, 81] on div "Outbox 0 Scheduled 0 Paid 0" at bounding box center [547, 92] width 730 height 32
click at [785, 42] on input "2563194-3" at bounding box center [797, 32] width 281 height 39
click at [743, 11] on div "Invoices 2563194-3 ​ Add invoice Please select invoice for details Click to open" at bounding box center [705, 32] width 1101 height 64
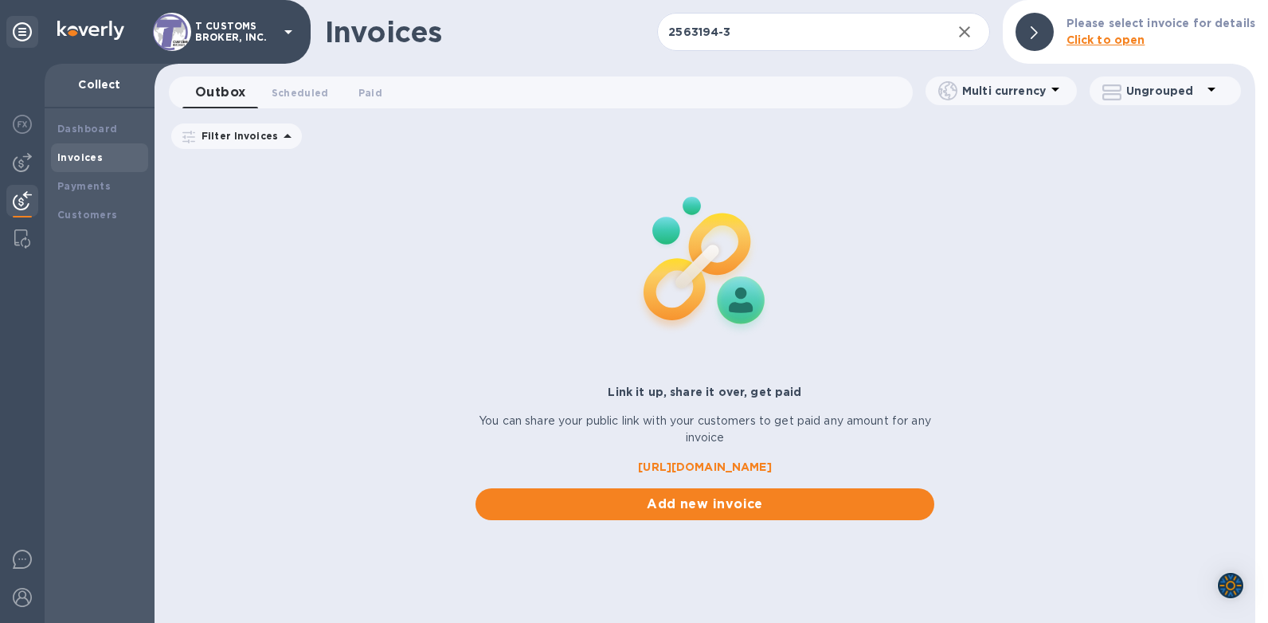
click at [742, 11] on div "Invoices 2563194-3 ​ Add invoice Please select invoice for details Click to open" at bounding box center [705, 32] width 1101 height 64
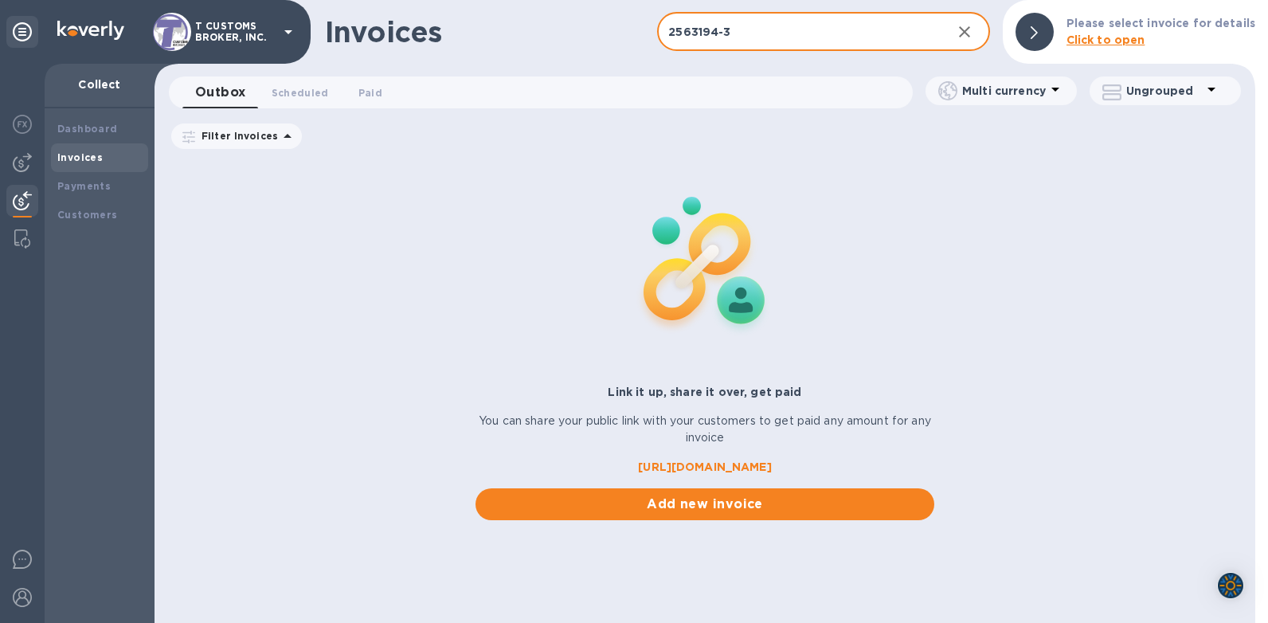
drag, startPoint x: 753, startPoint y: 30, endPoint x: 784, endPoint y: 65, distance: 46.8
click at [760, 37] on input "2563194-3" at bounding box center [797, 32] width 281 height 39
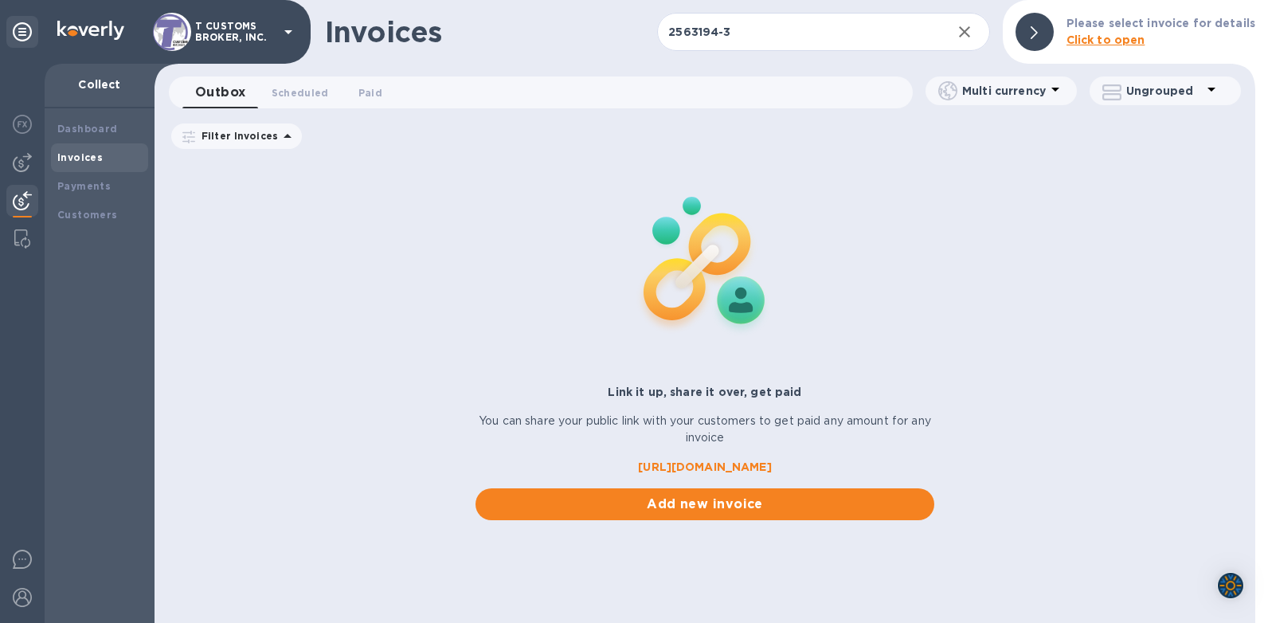
click at [784, 65] on div "Invoices 2563194-3 ​ Add invoice Please select invoice for details Click to ope…" at bounding box center [705, 311] width 1101 height 623
click at [786, 66] on div "Invoices 2563194-3 ​ Add invoice Please select invoice for details Click to ope…" at bounding box center [705, 311] width 1101 height 623
click at [1006, 162] on div "Link it up, share it over, get paid You can share your public link with your cu…" at bounding box center [705, 339] width 1101 height 362
click at [84, 167] on div "Invoices" at bounding box center [99, 157] width 97 height 29
click at [839, 16] on input "2563194-3" at bounding box center [797, 32] width 281 height 39
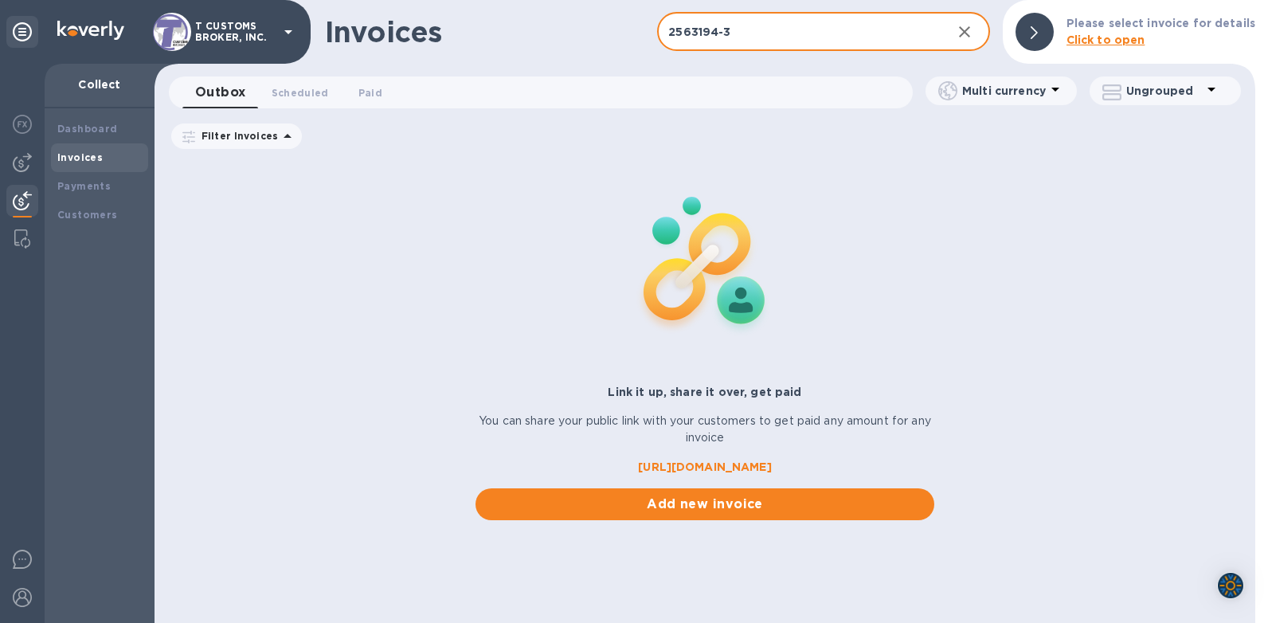
drag, startPoint x: 826, startPoint y: 18, endPoint x: 816, endPoint y: 22, distance: 10.1
click at [816, 22] on input "2563194-3" at bounding box center [797, 32] width 281 height 39
click at [974, 37] on icon "button" at bounding box center [964, 31] width 19 height 19
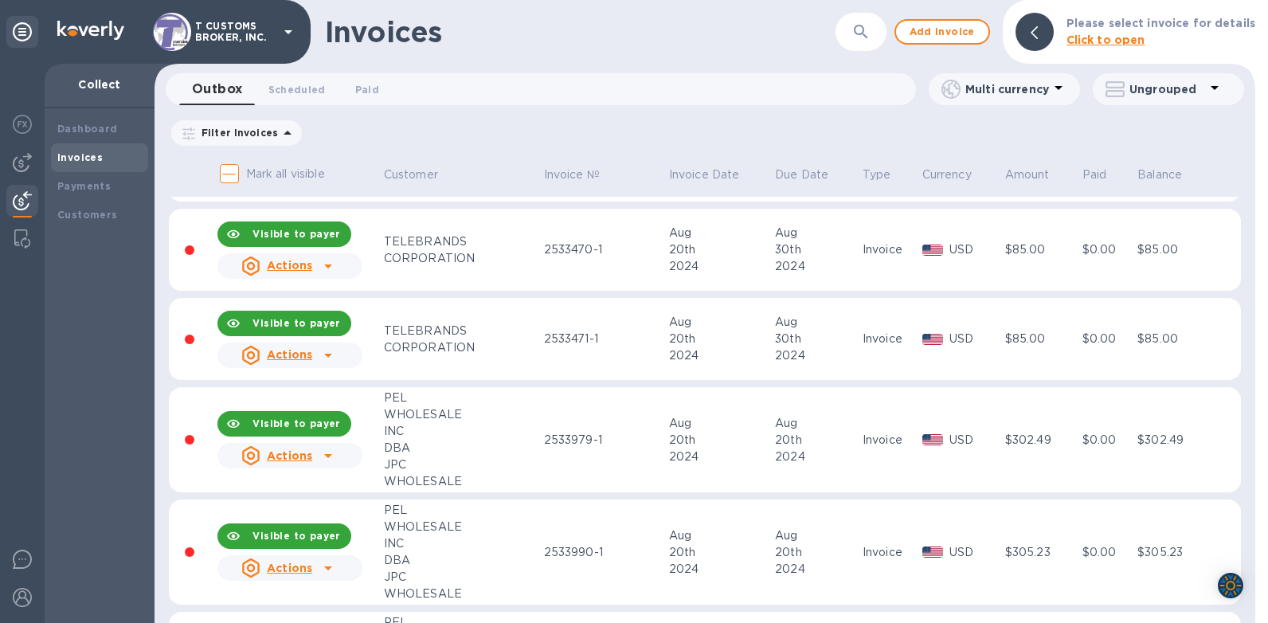
scroll to position [16622, 0]
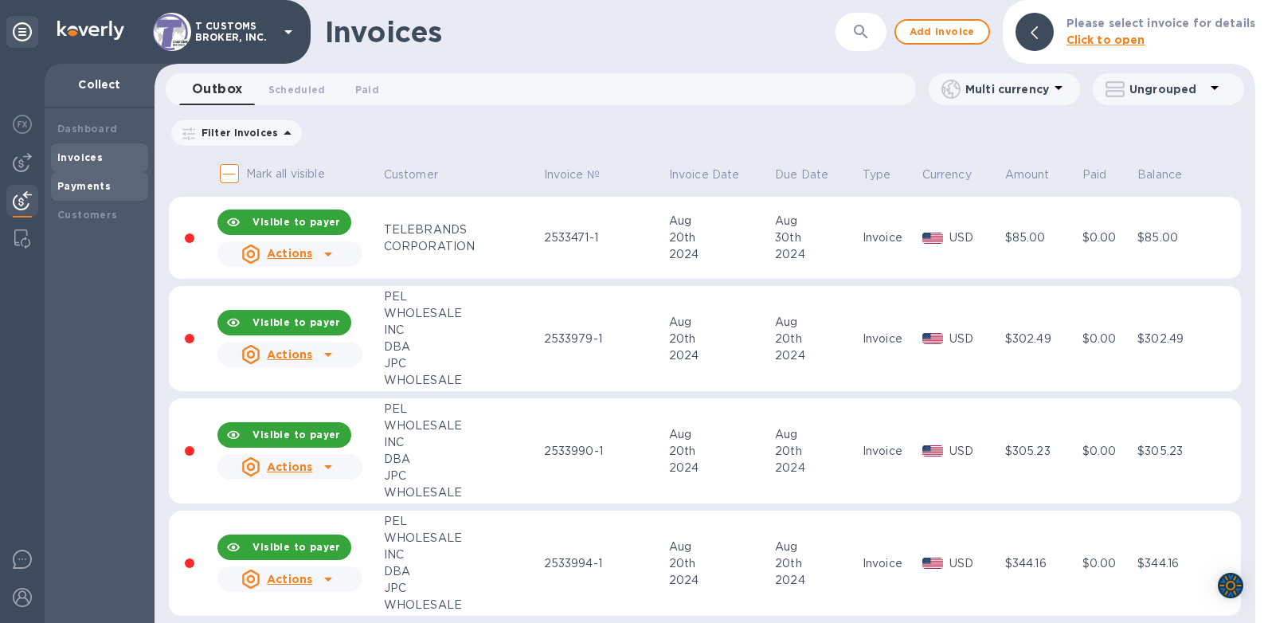
click at [74, 188] on b "Payments" at bounding box center [83, 186] width 53 height 12
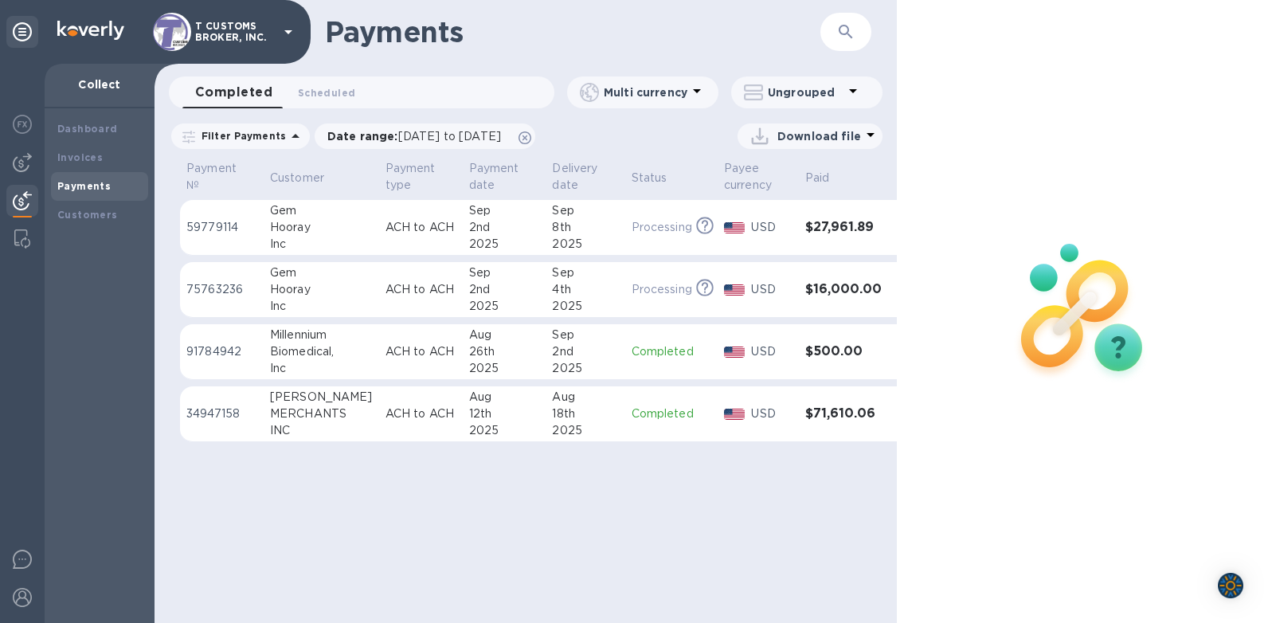
click at [589, 550] on div "Payments ​ Completed 0 Scheduled 0 Multi currency Ungrouped Filter Payments Dat…" at bounding box center [526, 311] width 742 height 623
click at [559, 550] on div "Payments ​ Completed 0 Scheduled 0 Multi currency Ungrouped Filter Payments Dat…" at bounding box center [526, 311] width 742 height 623
click at [441, 558] on div "Payments ​ Completed 0 Scheduled 0 Multi currency Ungrouped Filter Payments Dat…" at bounding box center [526, 311] width 742 height 623
click at [469, 223] on div "2nd" at bounding box center [504, 227] width 71 height 17
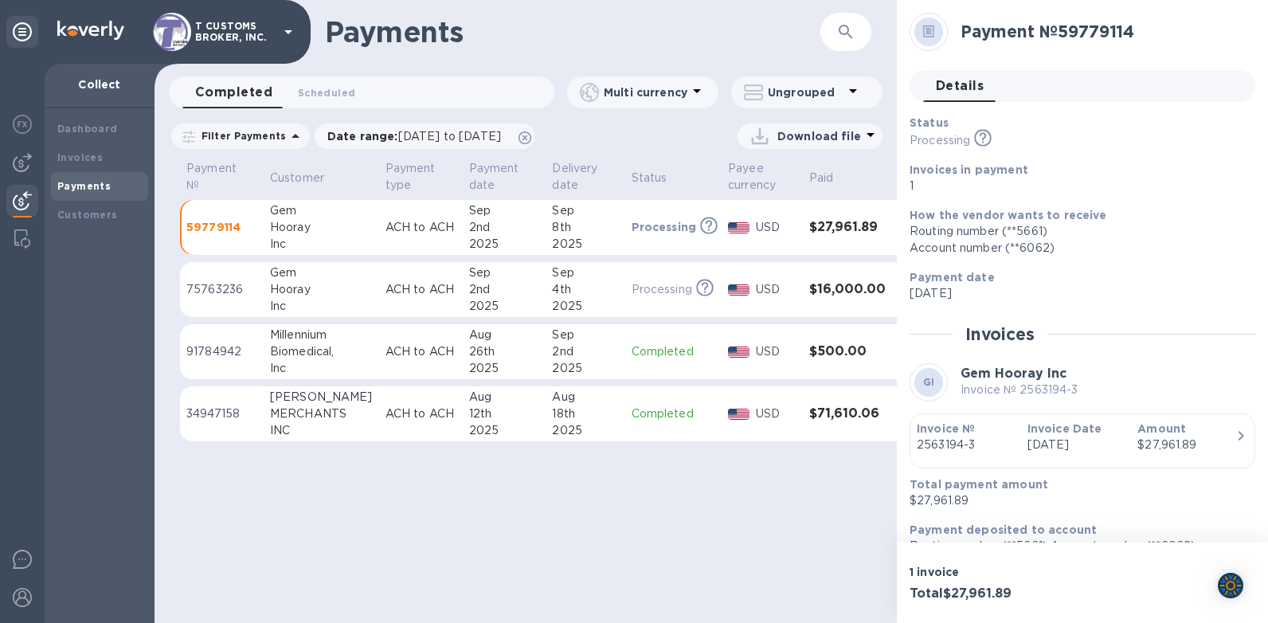
scroll to position [25, 0]
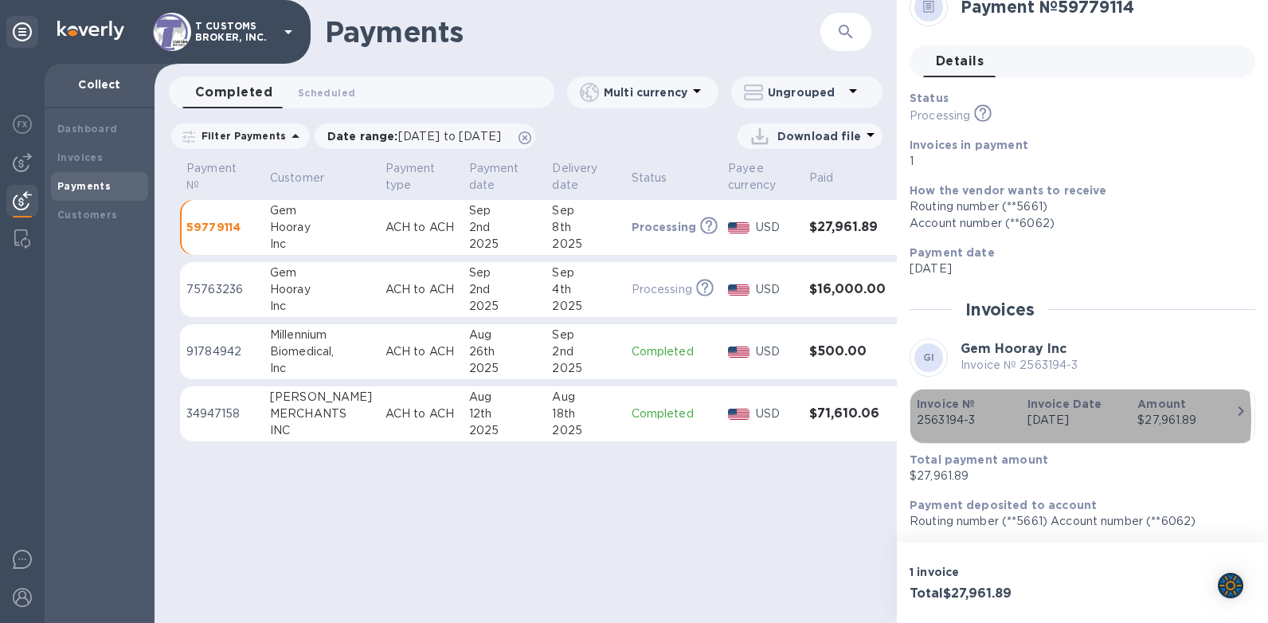
click at [1044, 418] on p "[DATE]" at bounding box center [1076, 420] width 98 height 17
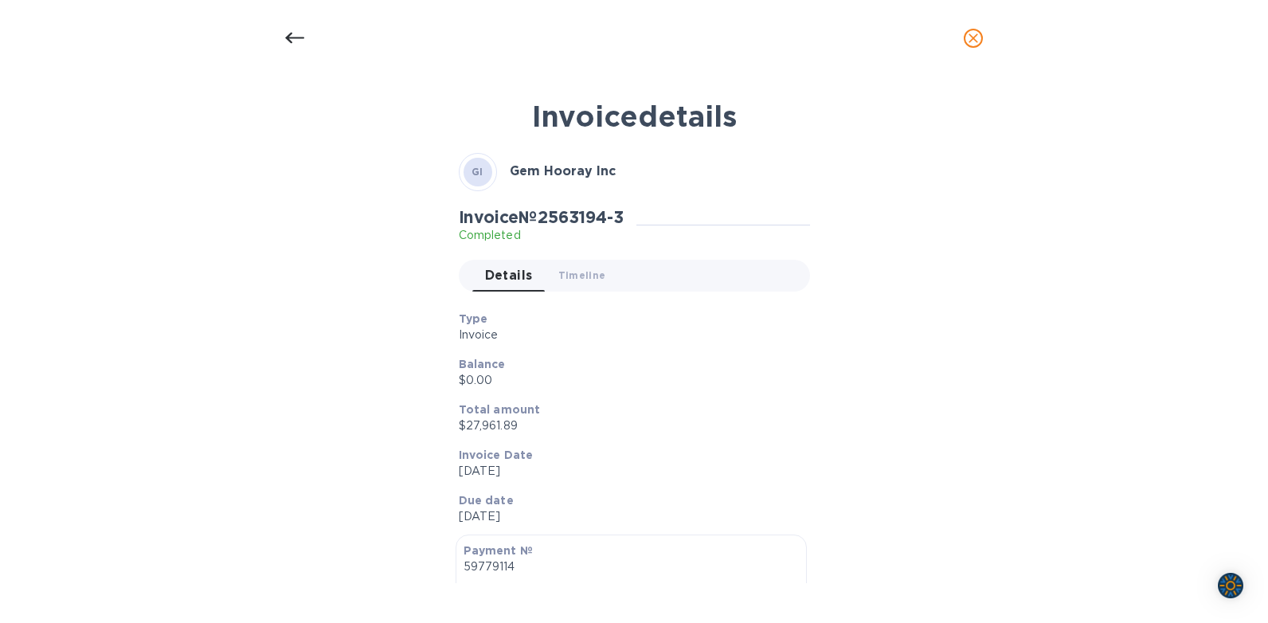
drag, startPoint x: 544, startPoint y: 515, endPoint x: 465, endPoint y: 194, distance: 330.5
copy div "Gem Hooray Inc Invoice № 2563194-3 Completed Details 0 Timeline 0 Type Invoice …"
click at [304, 37] on div at bounding box center [295, 38] width 38 height 38
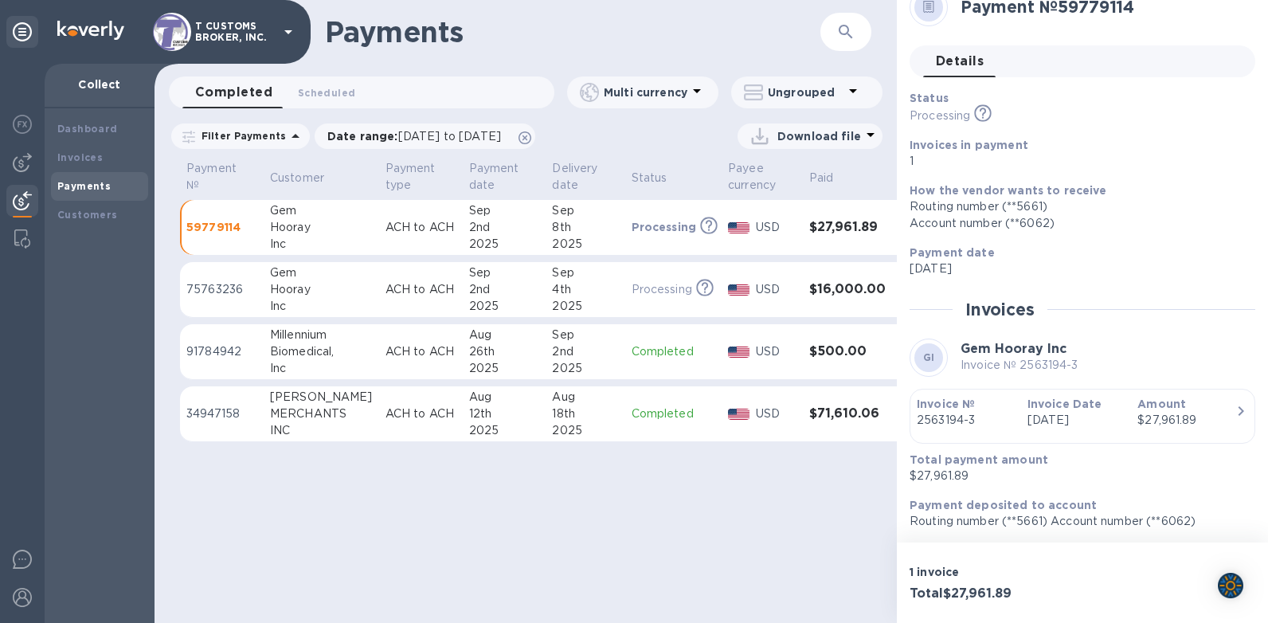
click at [625, 291] on td "Processing This payment is under compliance review, which may take up to 3 busi…" at bounding box center [673, 290] width 97 height 56
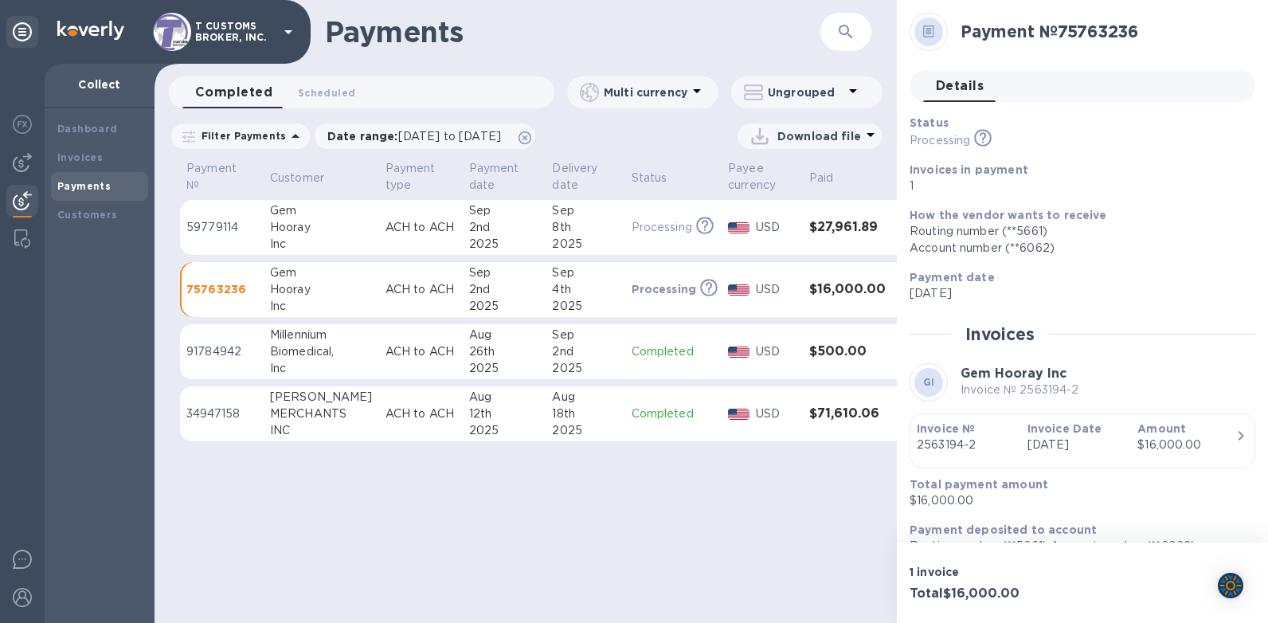
click at [1119, 447] on p "[DATE]" at bounding box center [1076, 444] width 98 height 17
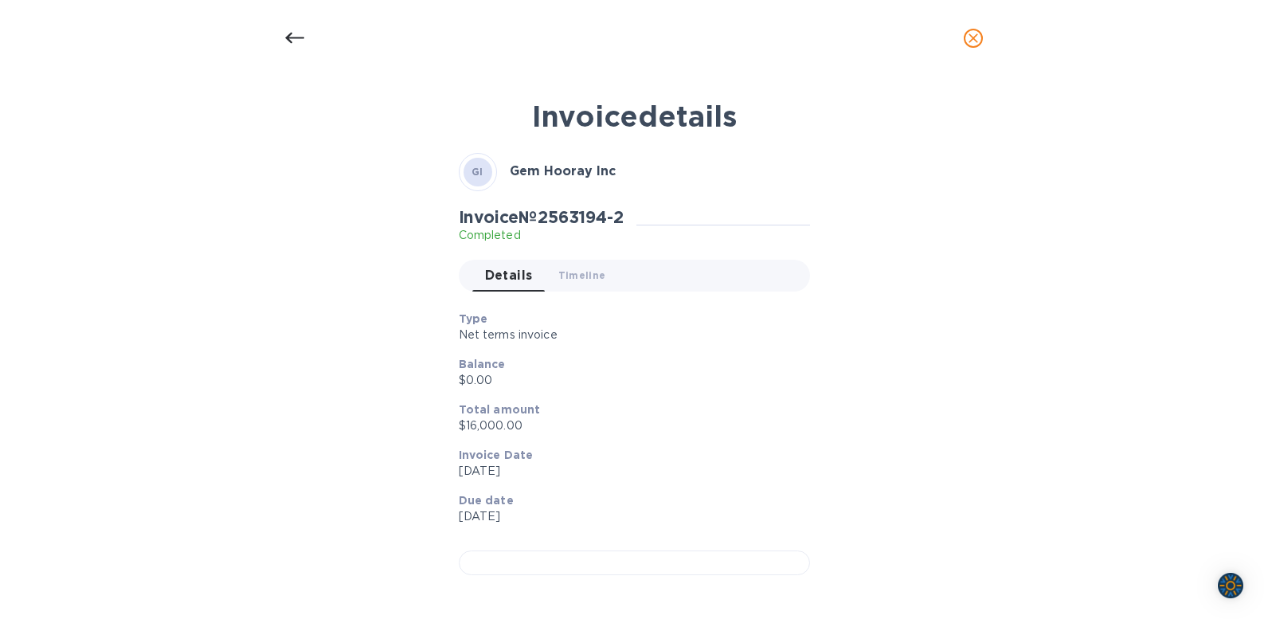
drag, startPoint x: 529, startPoint y: 507, endPoint x: 445, endPoint y: 223, distance: 295.6
click at [445, 223] on div "Invoice details GI Gem Hooray Inc Invoice № 2563194-2 Completed Details 0 Timel…" at bounding box center [634, 336] width 757 height 494
copy div "Invoice № 2563194-2 Completed Details 0 Timeline 0 Type Net terms invoice Balan…"
click at [284, 35] on div at bounding box center [295, 38] width 38 height 38
